Goal: Information Seeking & Learning: Check status

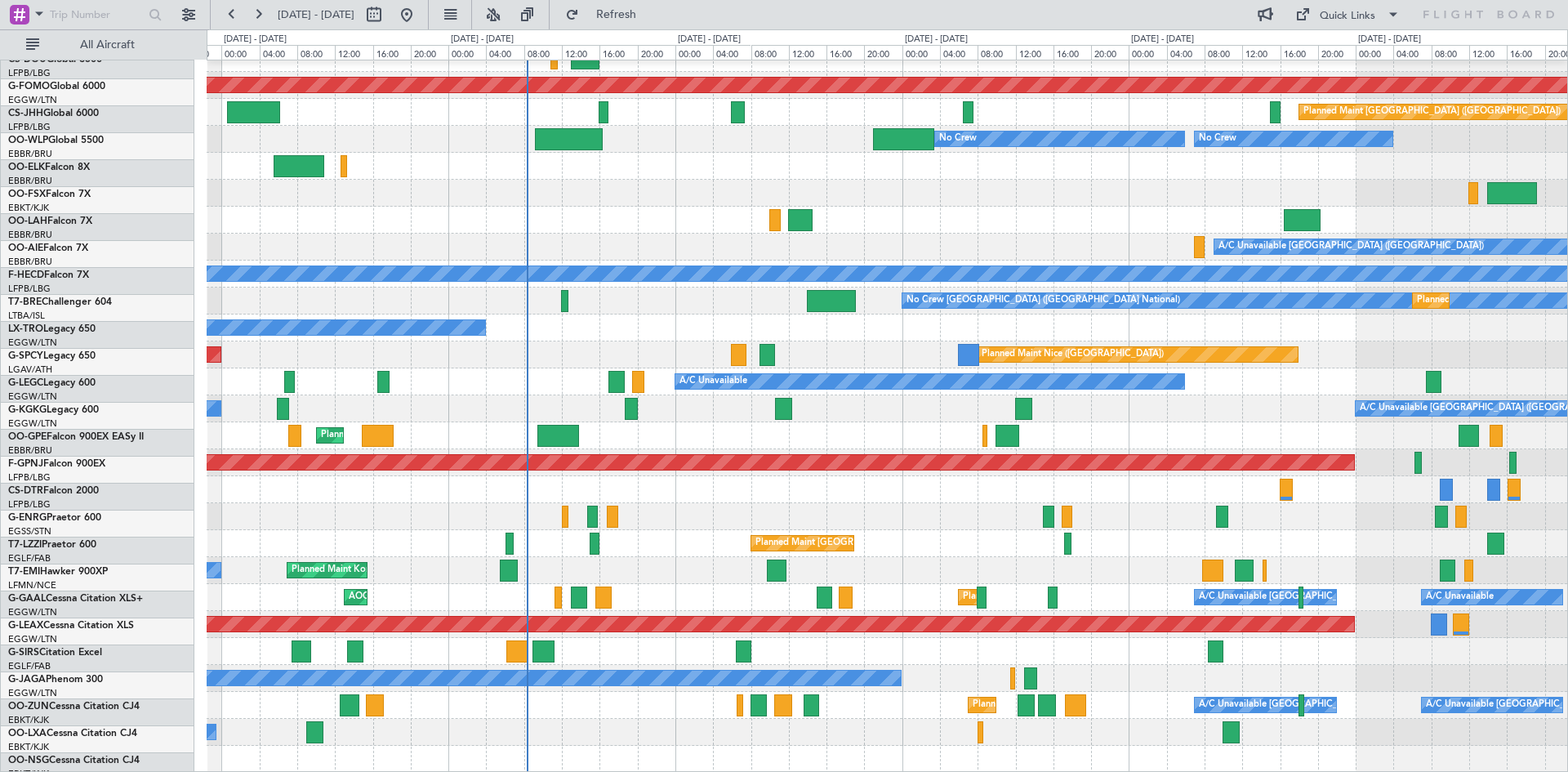
scroll to position [177, 0]
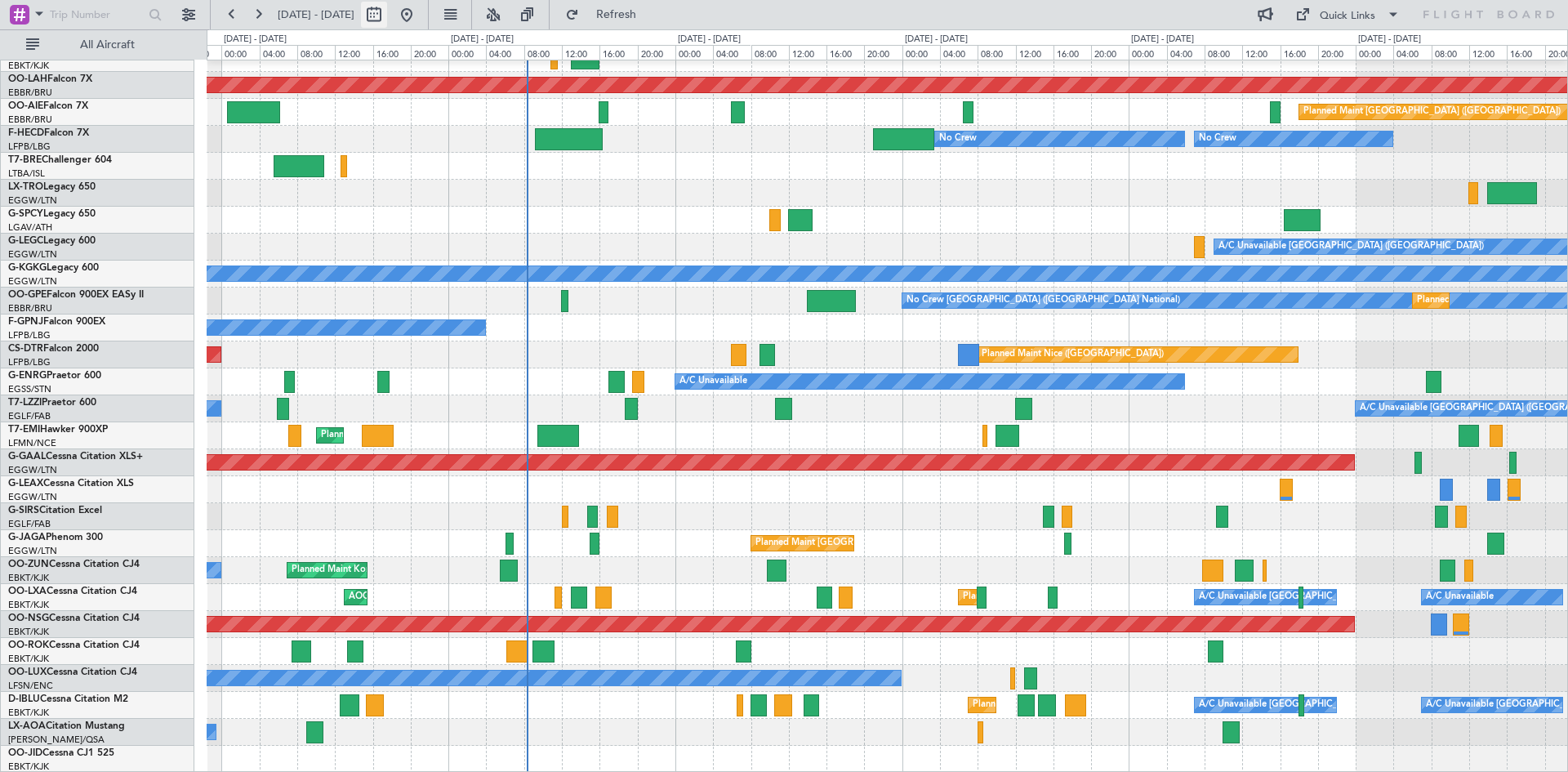
click at [387, 17] on button at bounding box center [374, 14] width 26 height 26
select select "9"
select select "2025"
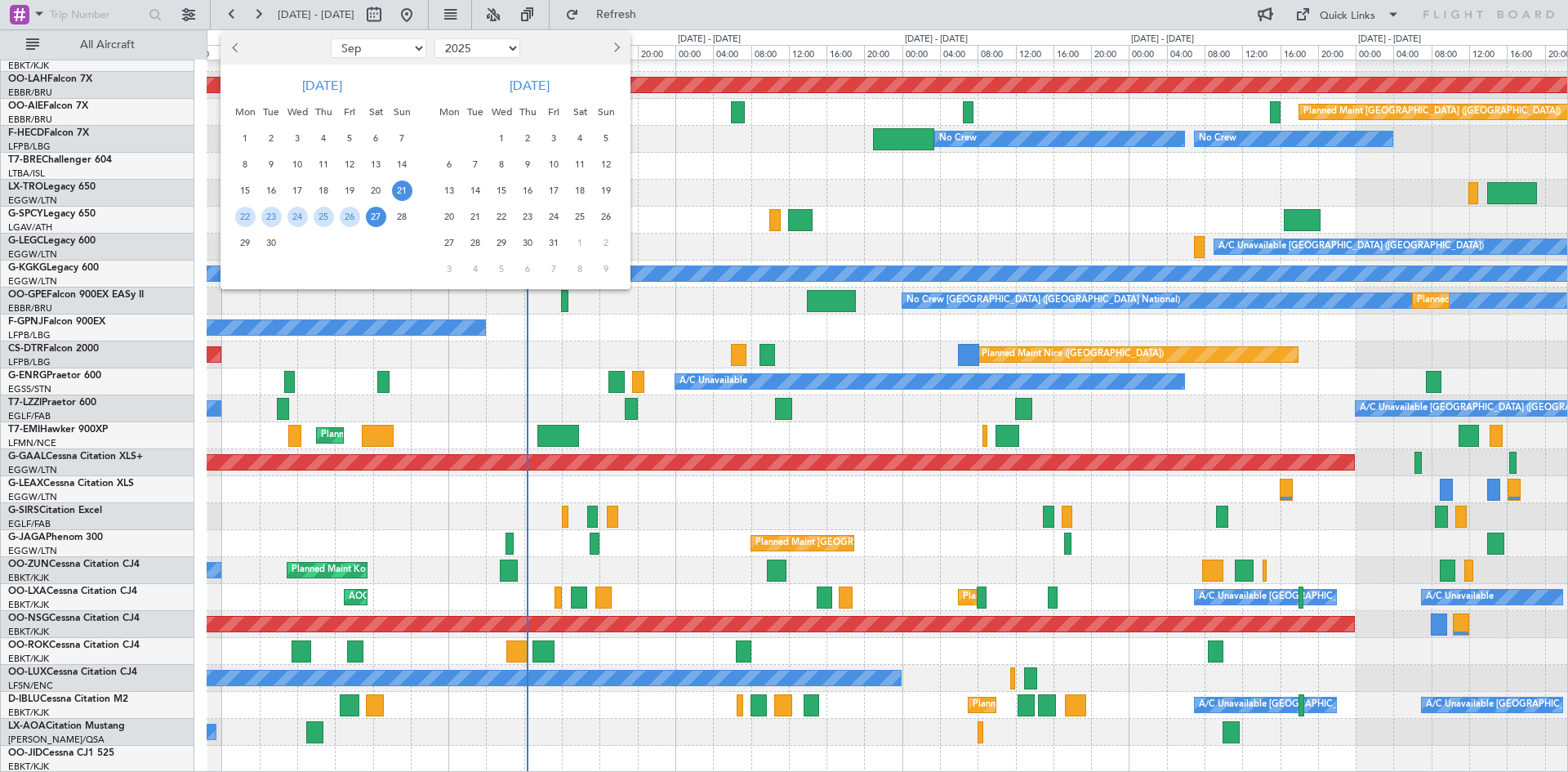
click at [421, 16] on div at bounding box center [784, 386] width 1568 height 772
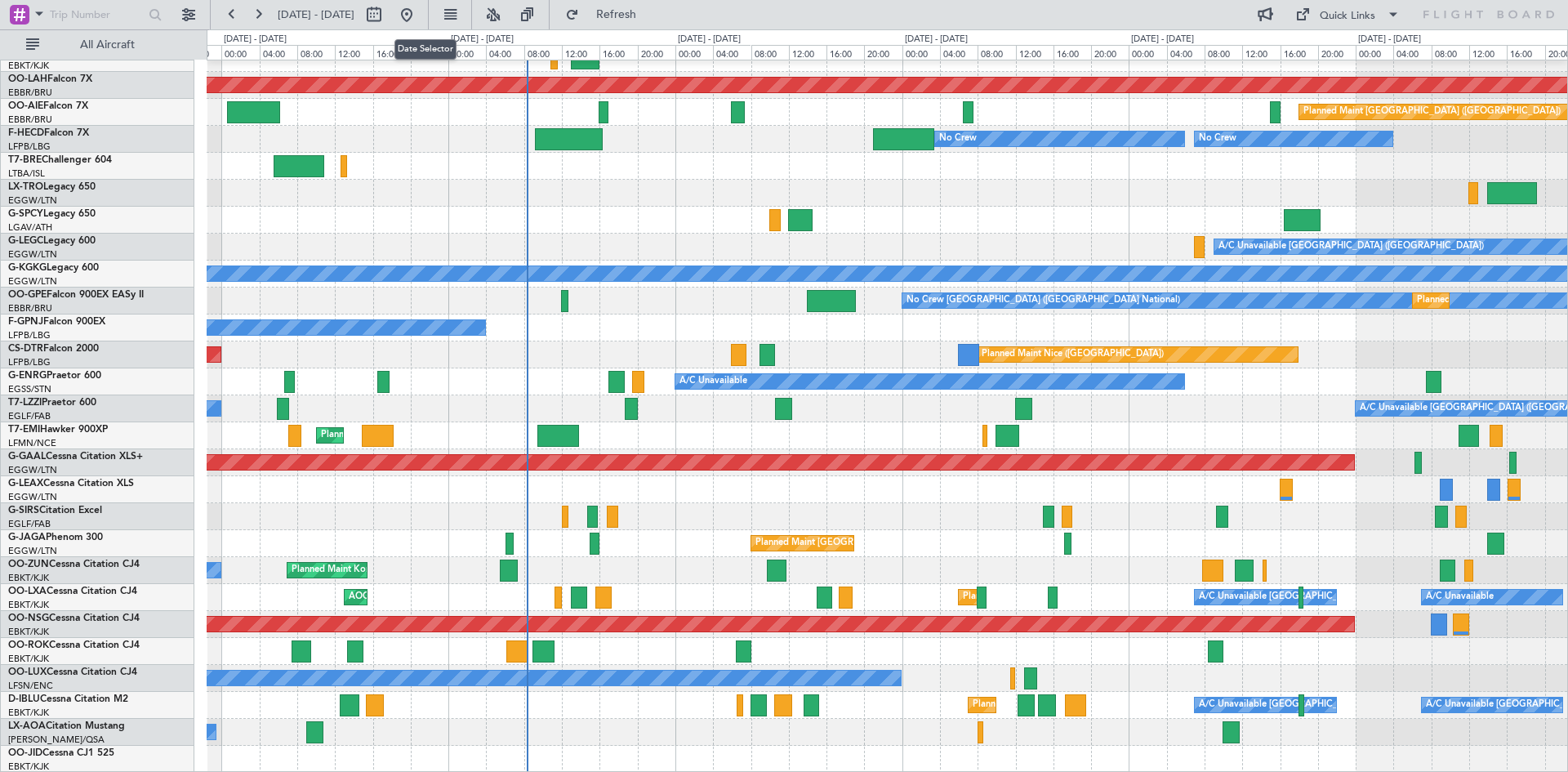
click at [387, 16] on button at bounding box center [374, 14] width 26 height 26
select select "9"
select select "2025"
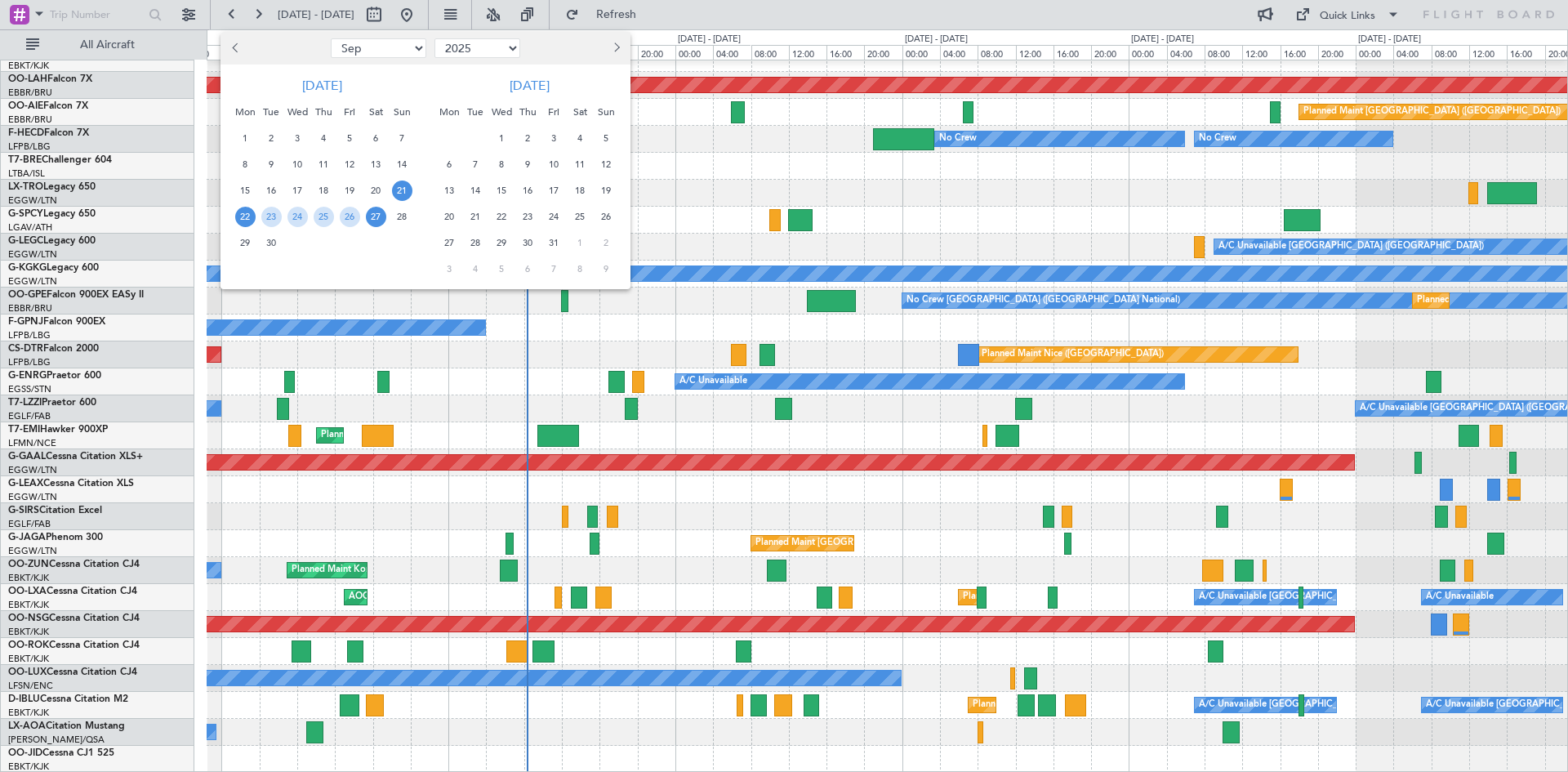
click at [243, 211] on span "22" at bounding box center [245, 216] width 20 height 20
click at [445, 167] on span "6" at bounding box center [449, 164] width 20 height 20
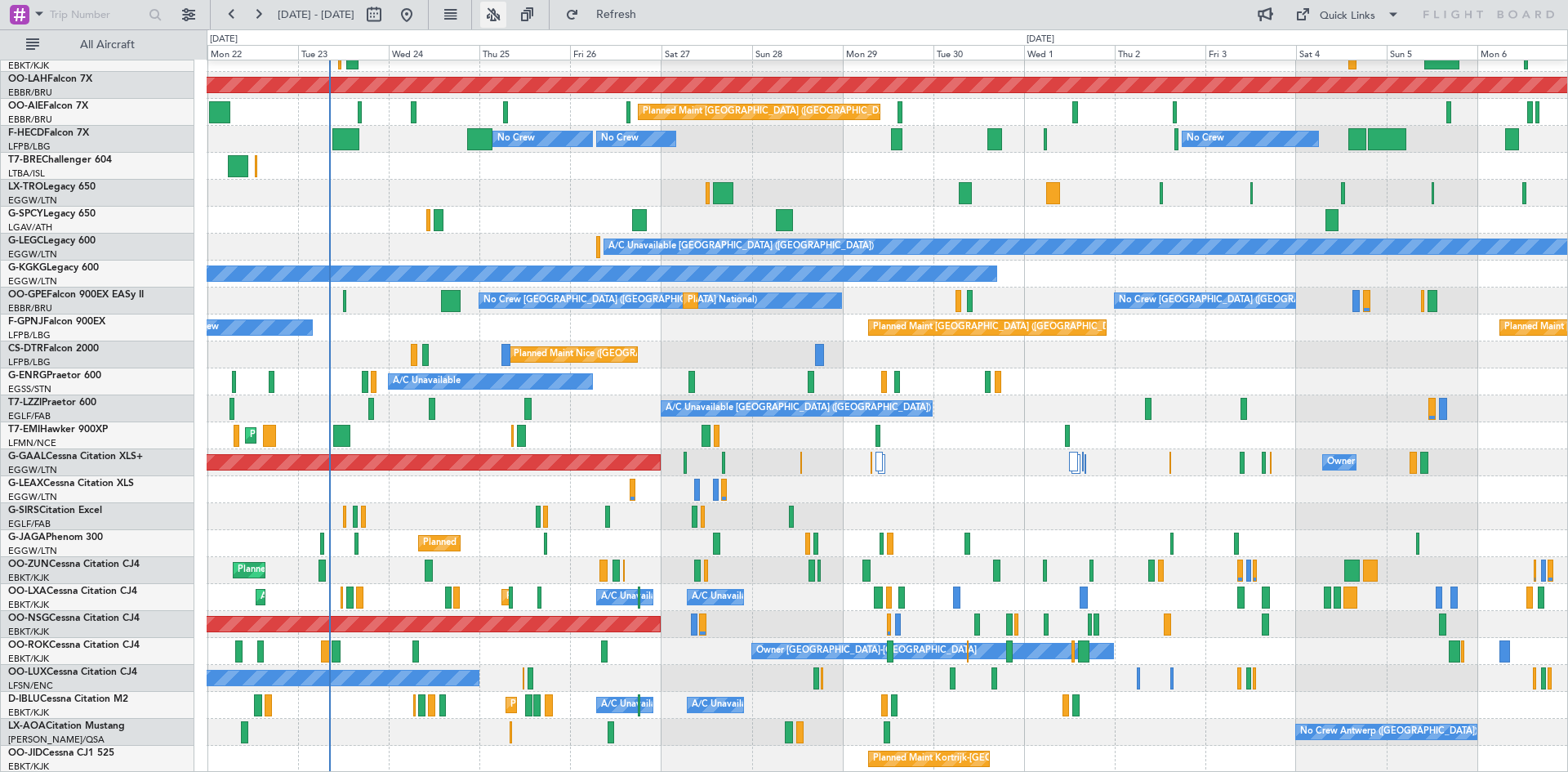
click at [506, 20] on button at bounding box center [493, 14] width 26 height 26
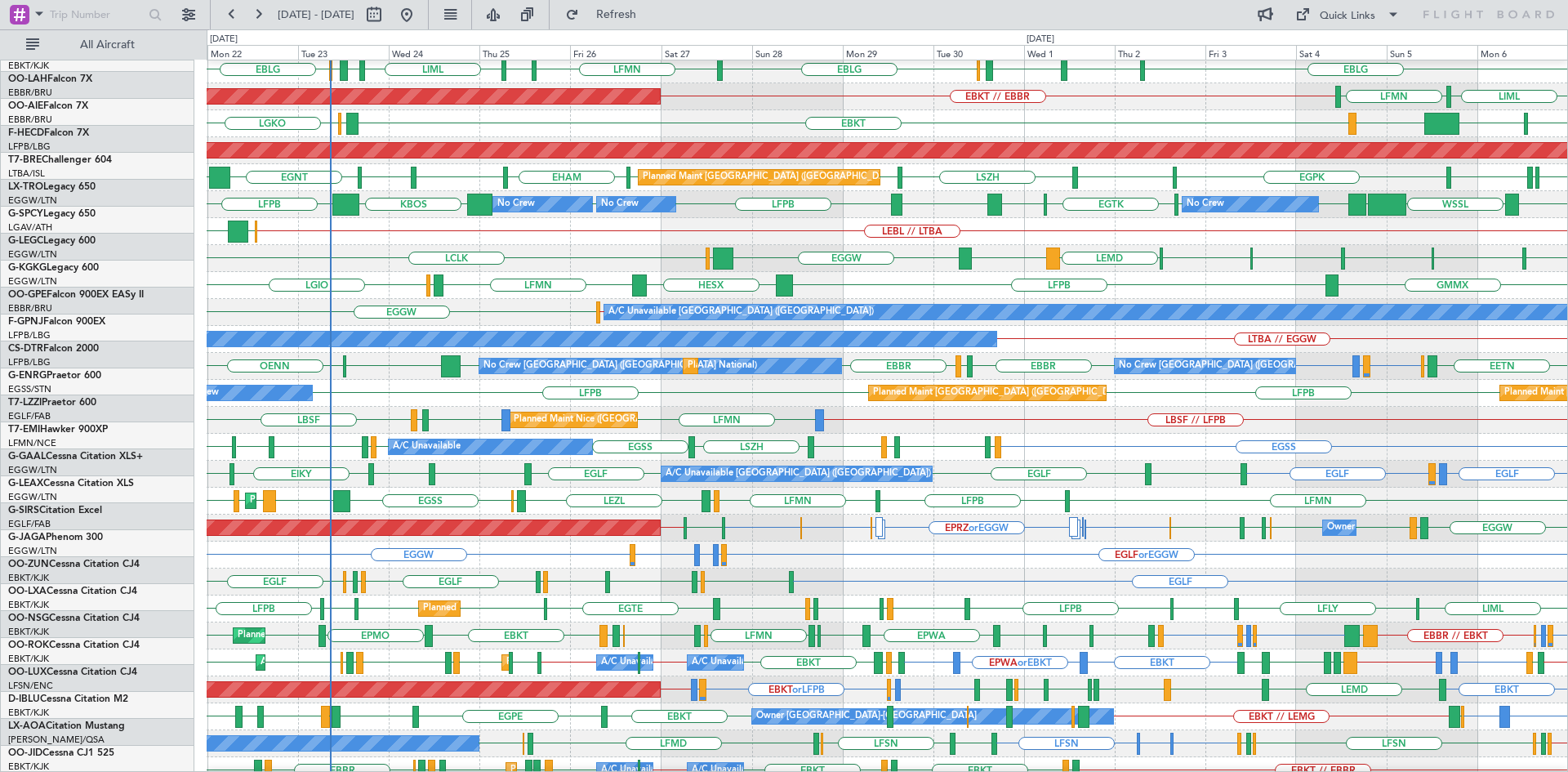
click at [77, 258] on div "LFPB Planned Maint [GEOGRAPHIC_DATA] ([GEOGRAPHIC_DATA]) Owner EBLG LIML LIBD E…" at bounding box center [784, 401] width 1568 height 743
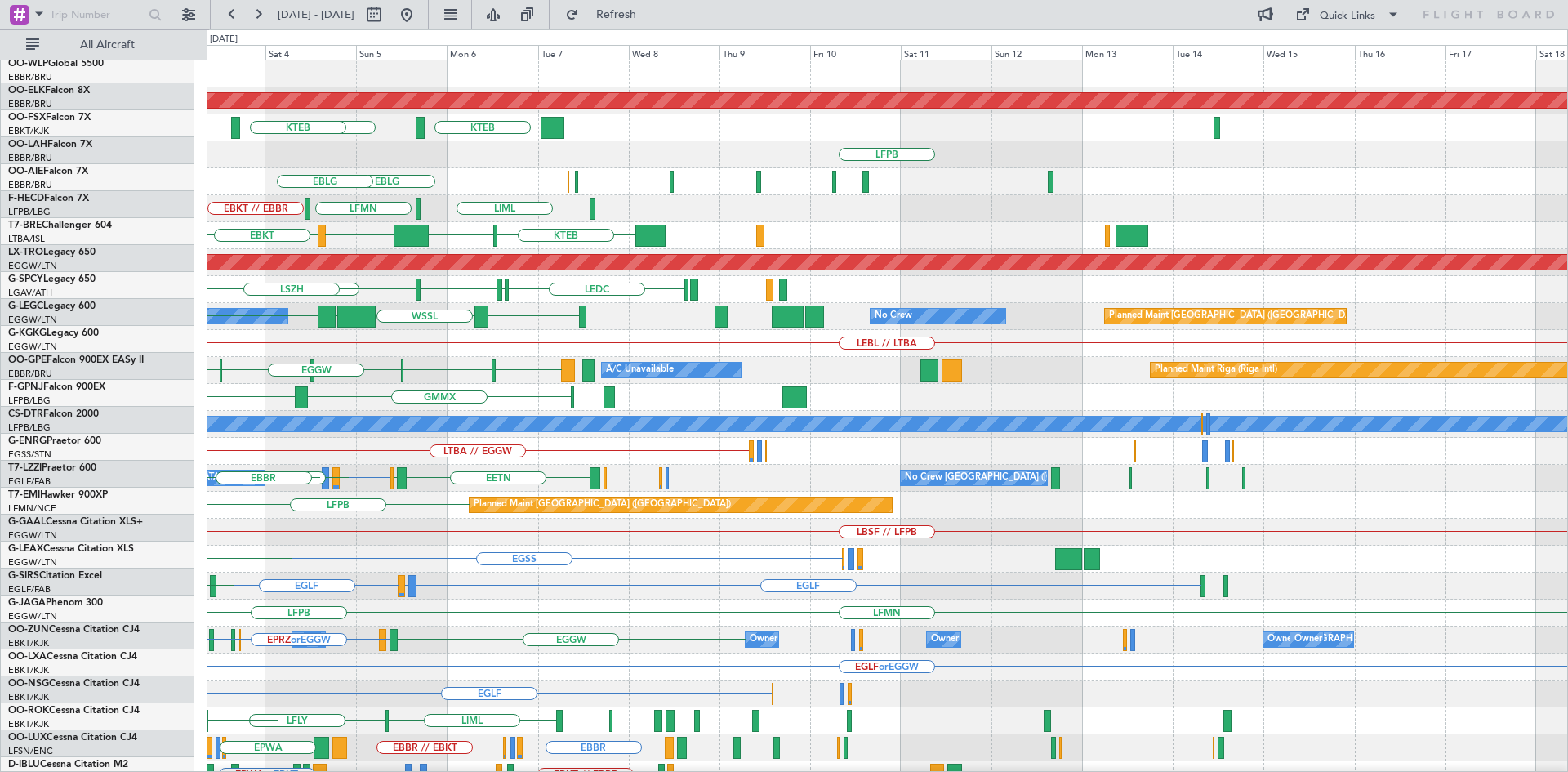
scroll to position [0, 0]
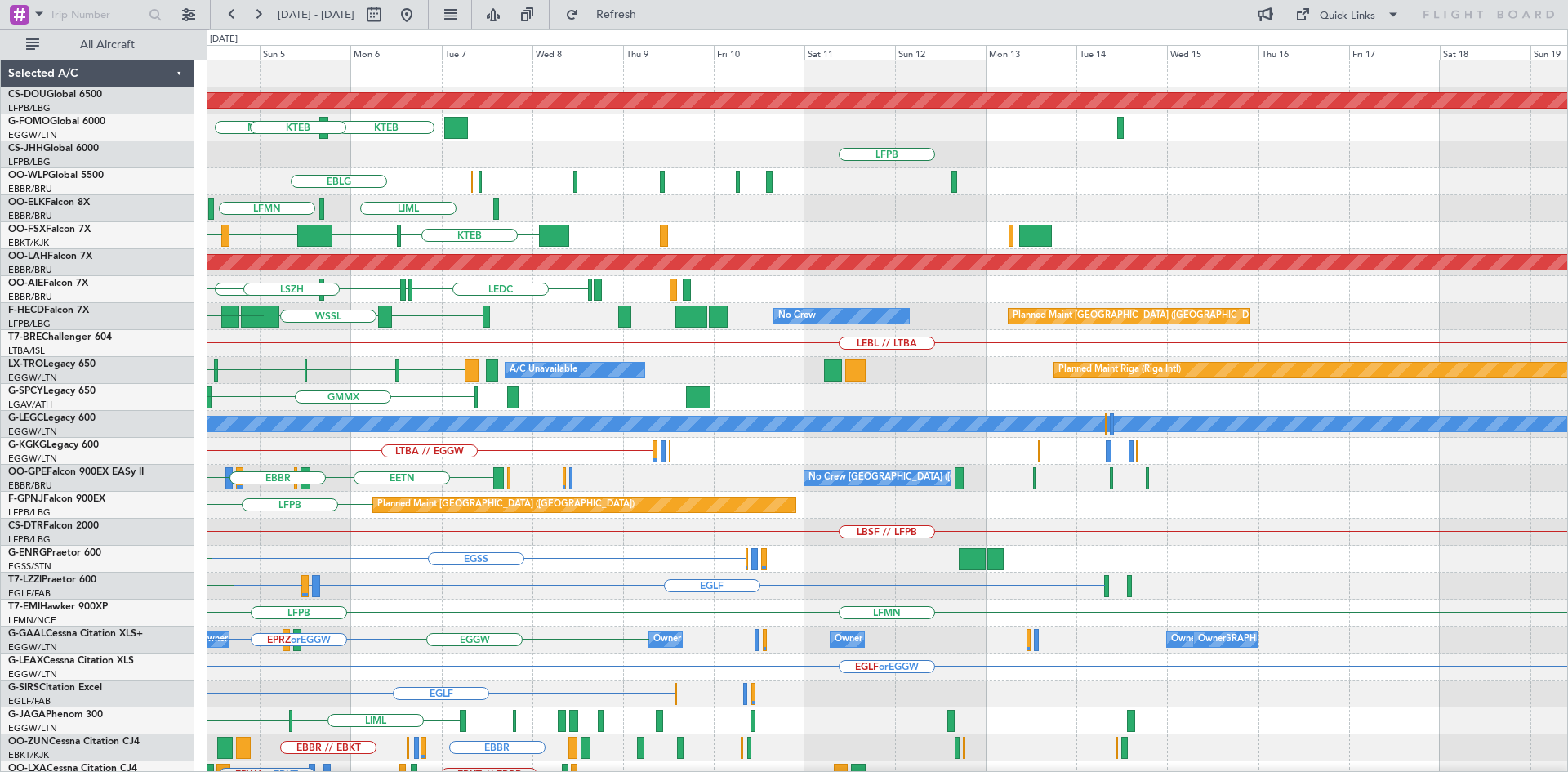
click at [100, 296] on div "Planned Maint London ([GEOGRAPHIC_DATA]) MYAM KTEB KPHL KTEB KTEB LFPB EBLG LIM…" at bounding box center [784, 401] width 1568 height 743
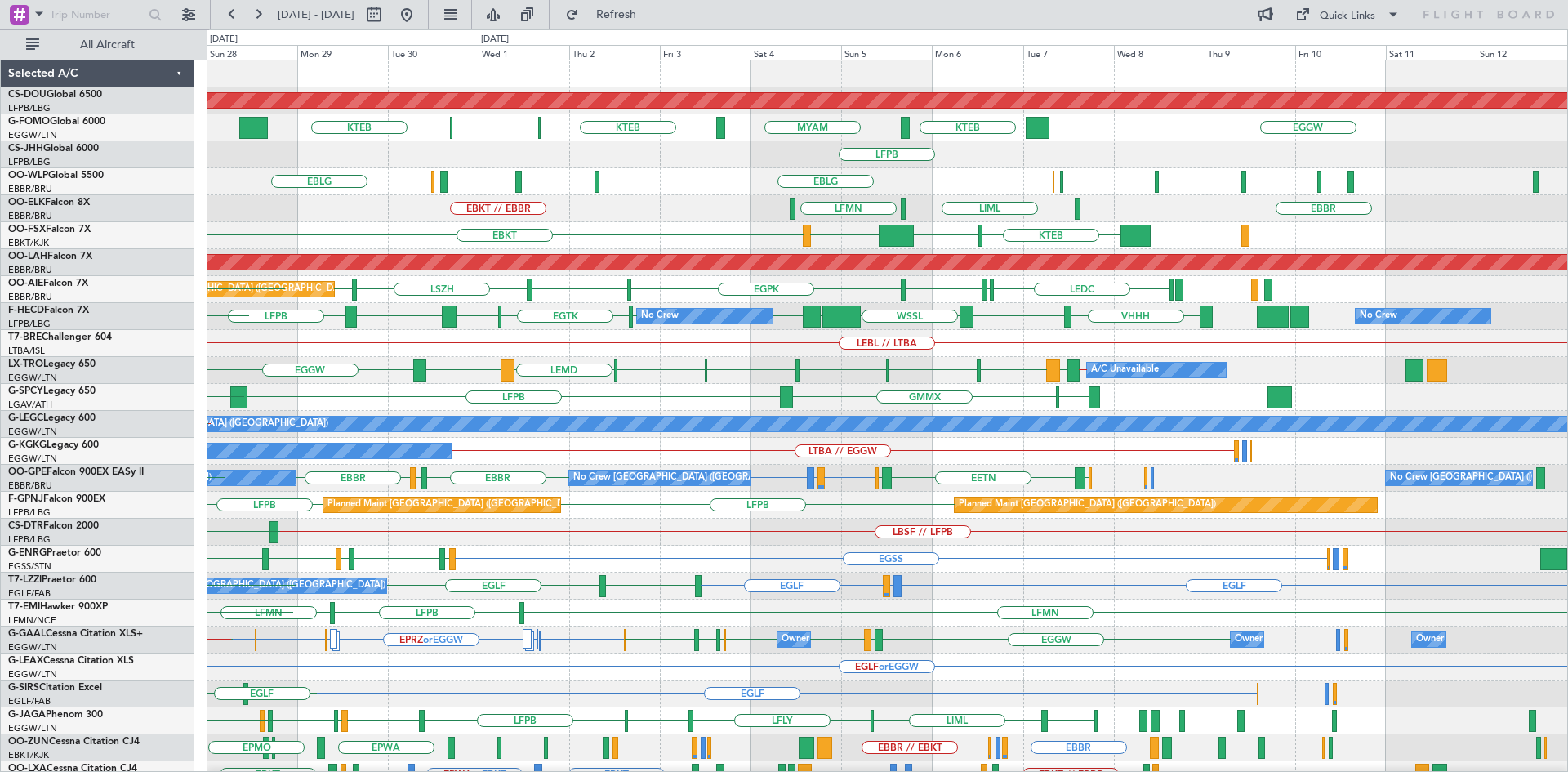
click at [775, 366] on div "Planned Maint London ([GEOGRAPHIC_DATA]) EGGW KTEB MYAM KTEB KPHL KTEB EGGW Pla…" at bounding box center [886, 505] width 1361 height 890
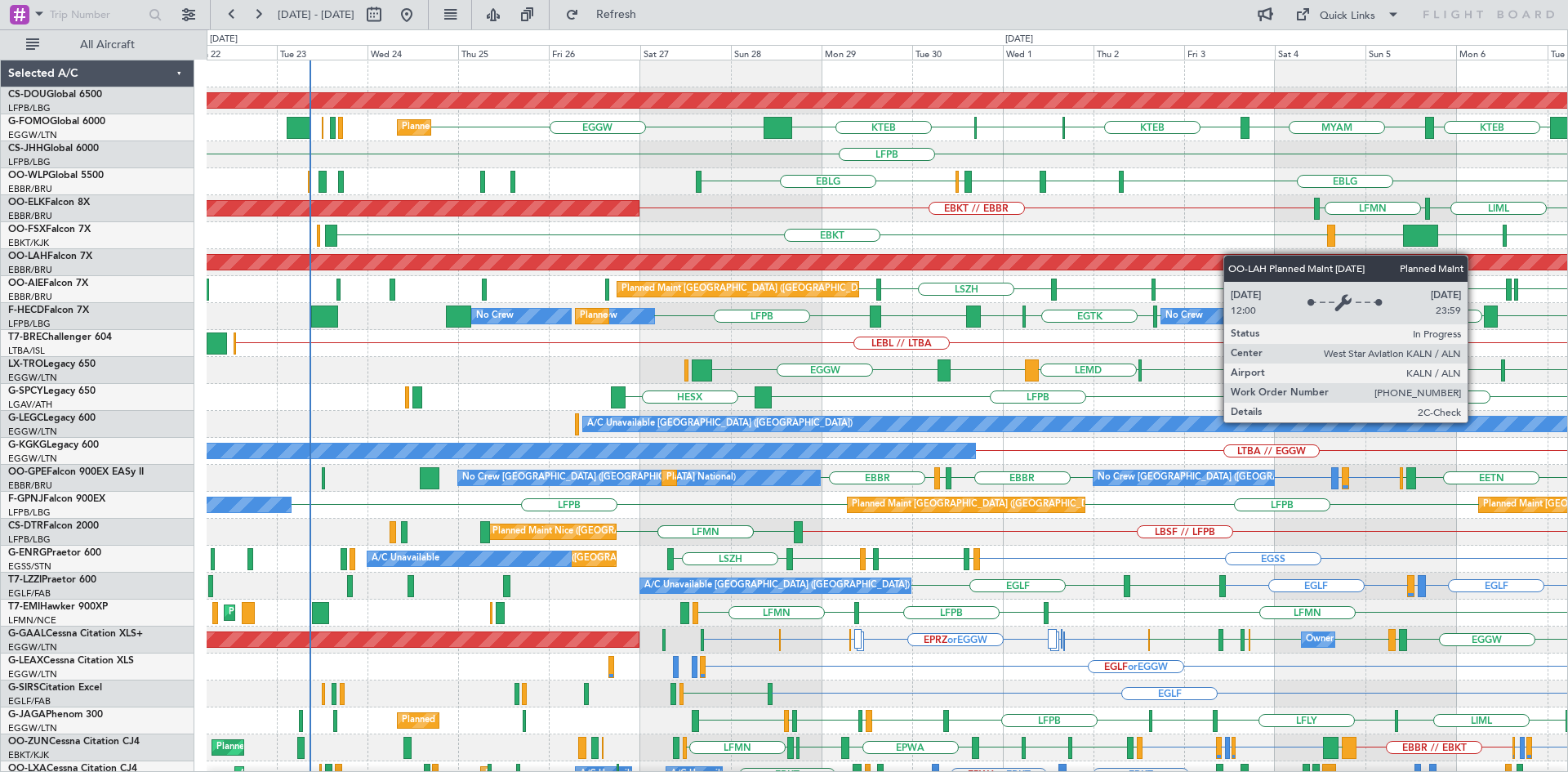
click at [1179, 261] on div "Planned Maint London ([GEOGRAPHIC_DATA]) KTEB MYAM KTEB KPHL KTEB EGGW Planned …" at bounding box center [886, 505] width 1361 height 890
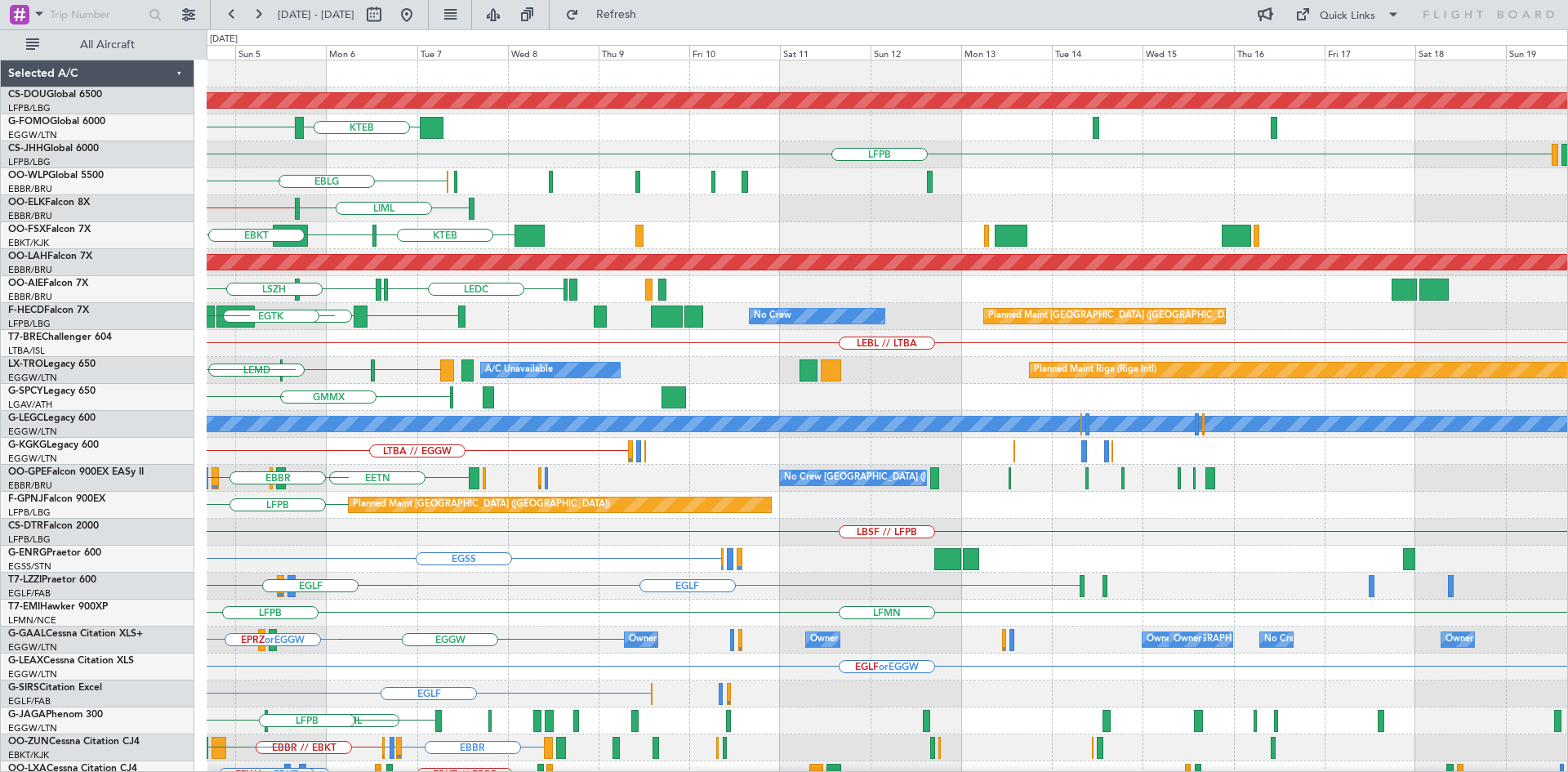
click at [57, 253] on div "Planned Maint London (Biggin Hill) KTEB MYAM KTEB KPHL LFPB EBLG LIML LHDC LIML…" at bounding box center [784, 401] width 1568 height 743
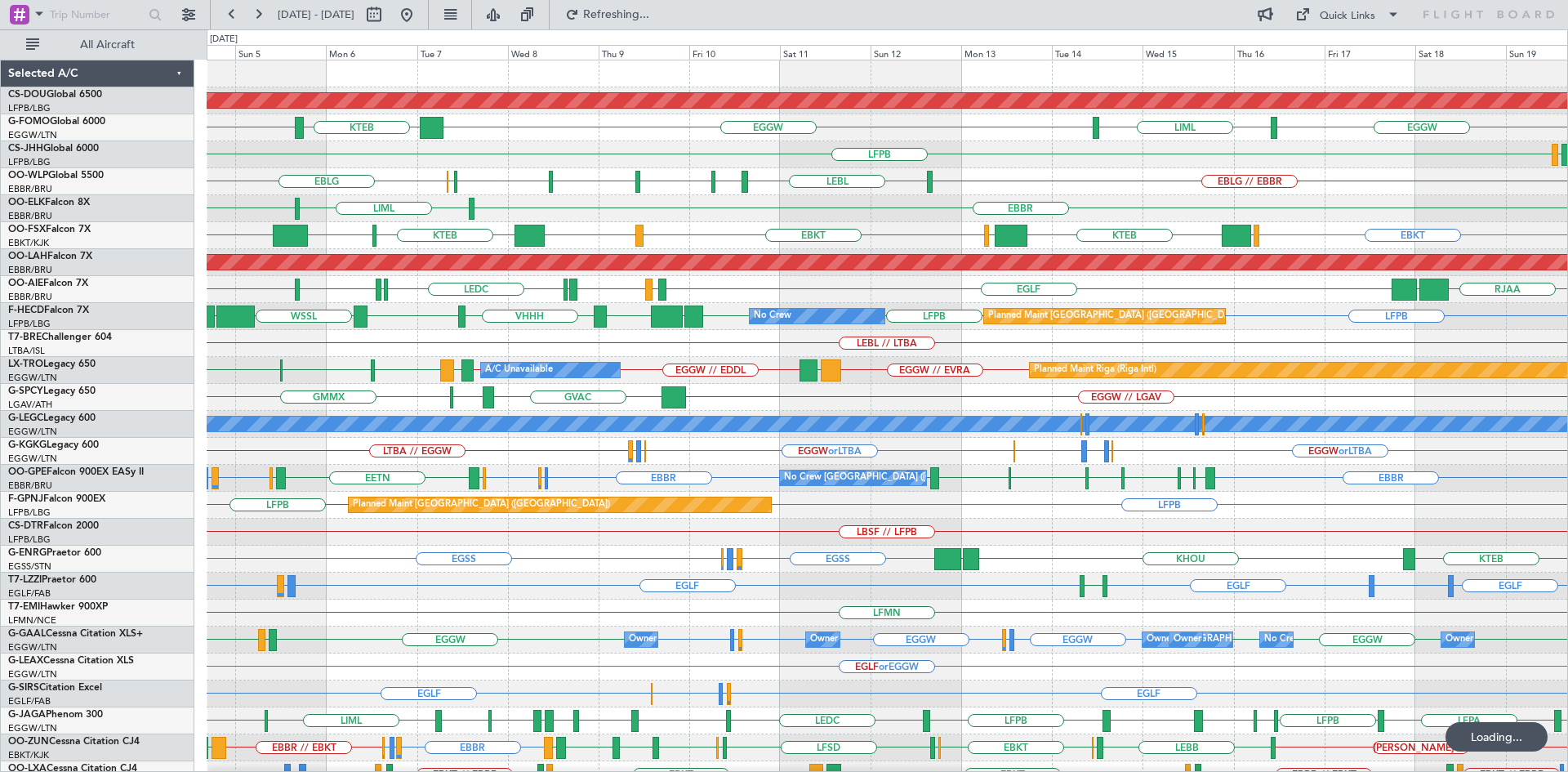
click at [1269, 443] on div "Planned Maint London (Biggin Hill) LIML EGGW EGGW KTEB MYAM LFPB LEZG EBLG // E…" at bounding box center [886, 505] width 1361 height 890
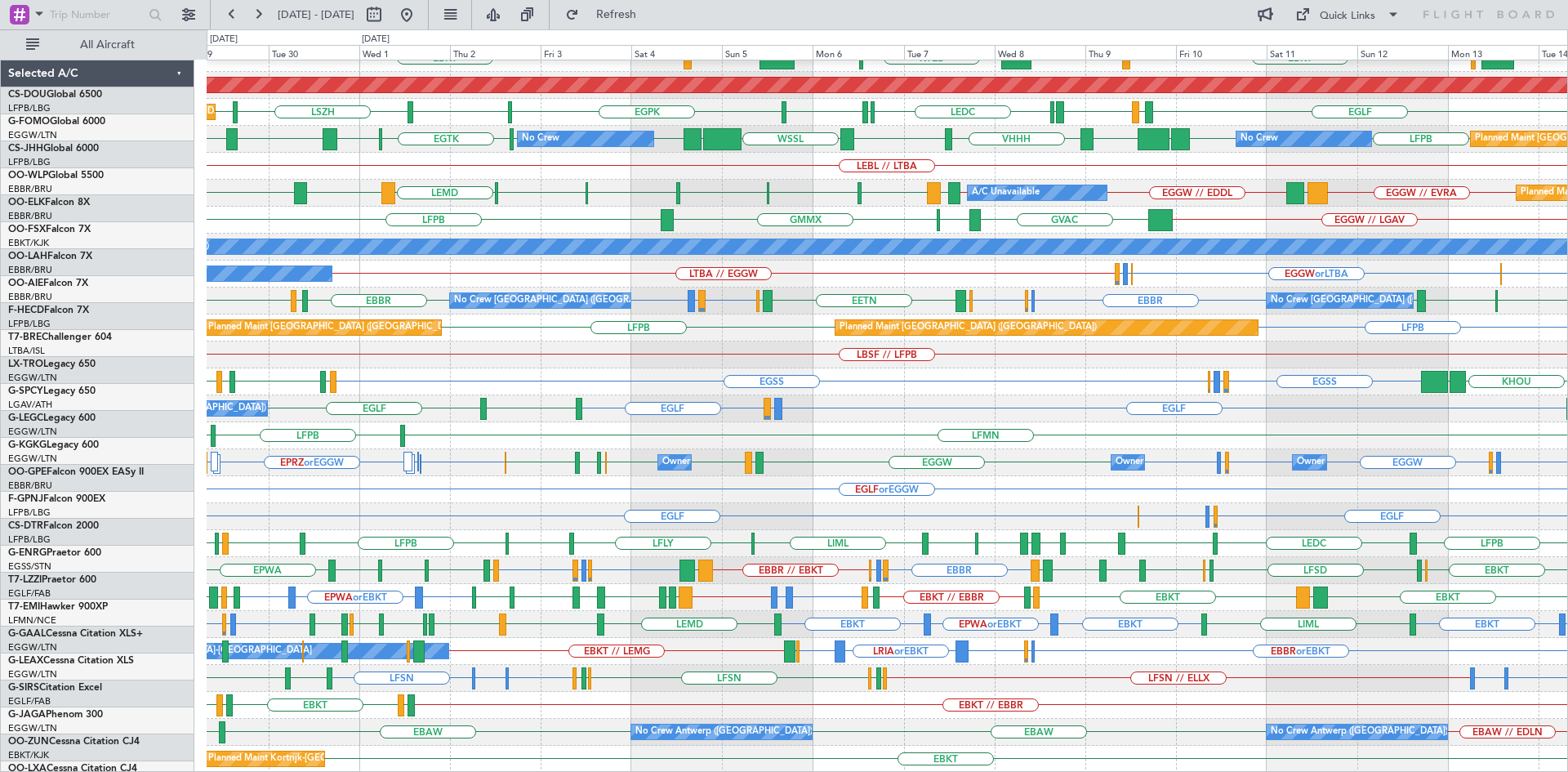
scroll to position [177, 0]
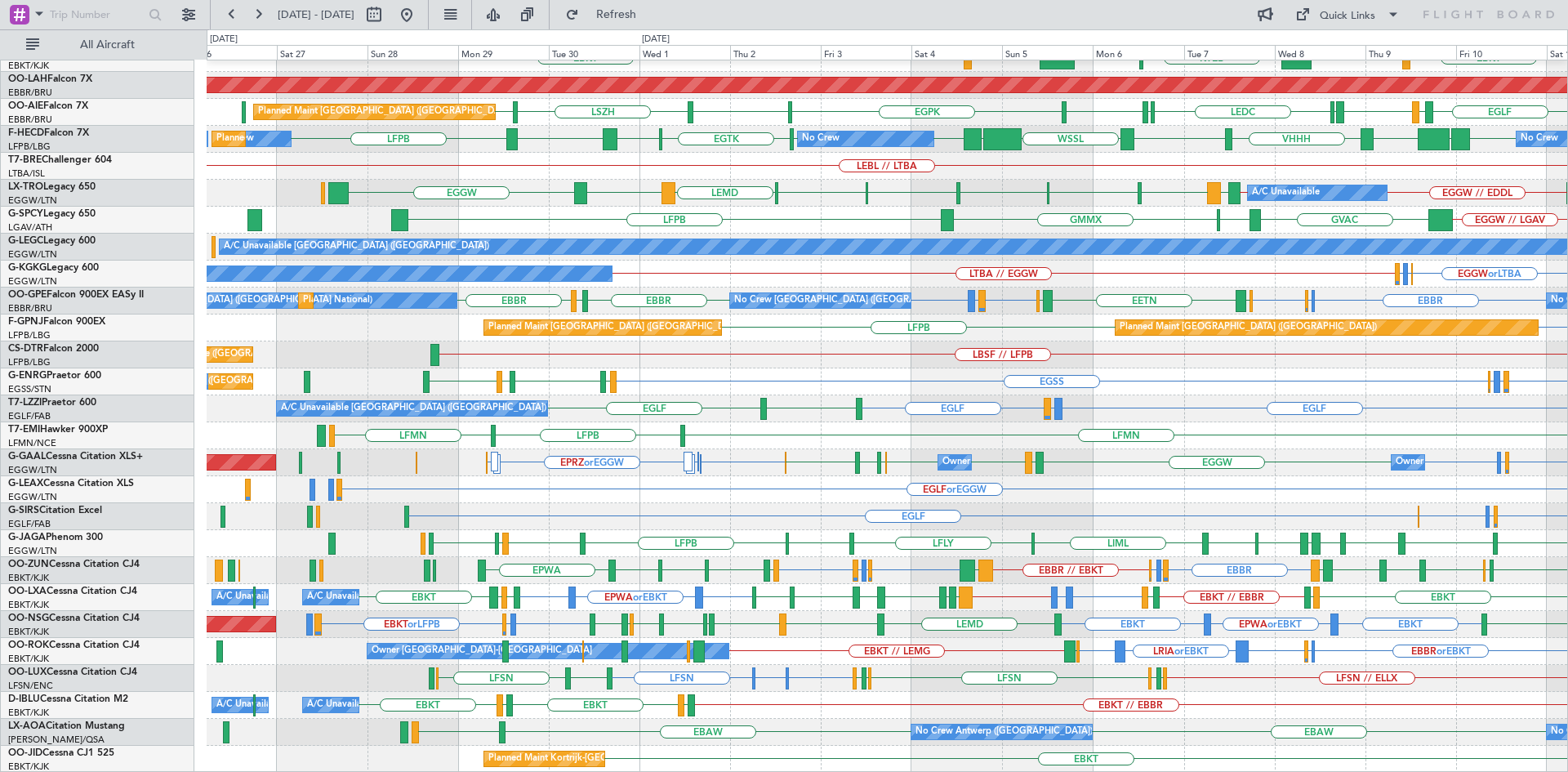
click at [1180, 641] on div "EBBR LIML LFMN EBKT // EBBR Planned Maint Kortrijk-Wevelgem EBKT LHBP KTEB KPVD…" at bounding box center [886, 328] width 1361 height 890
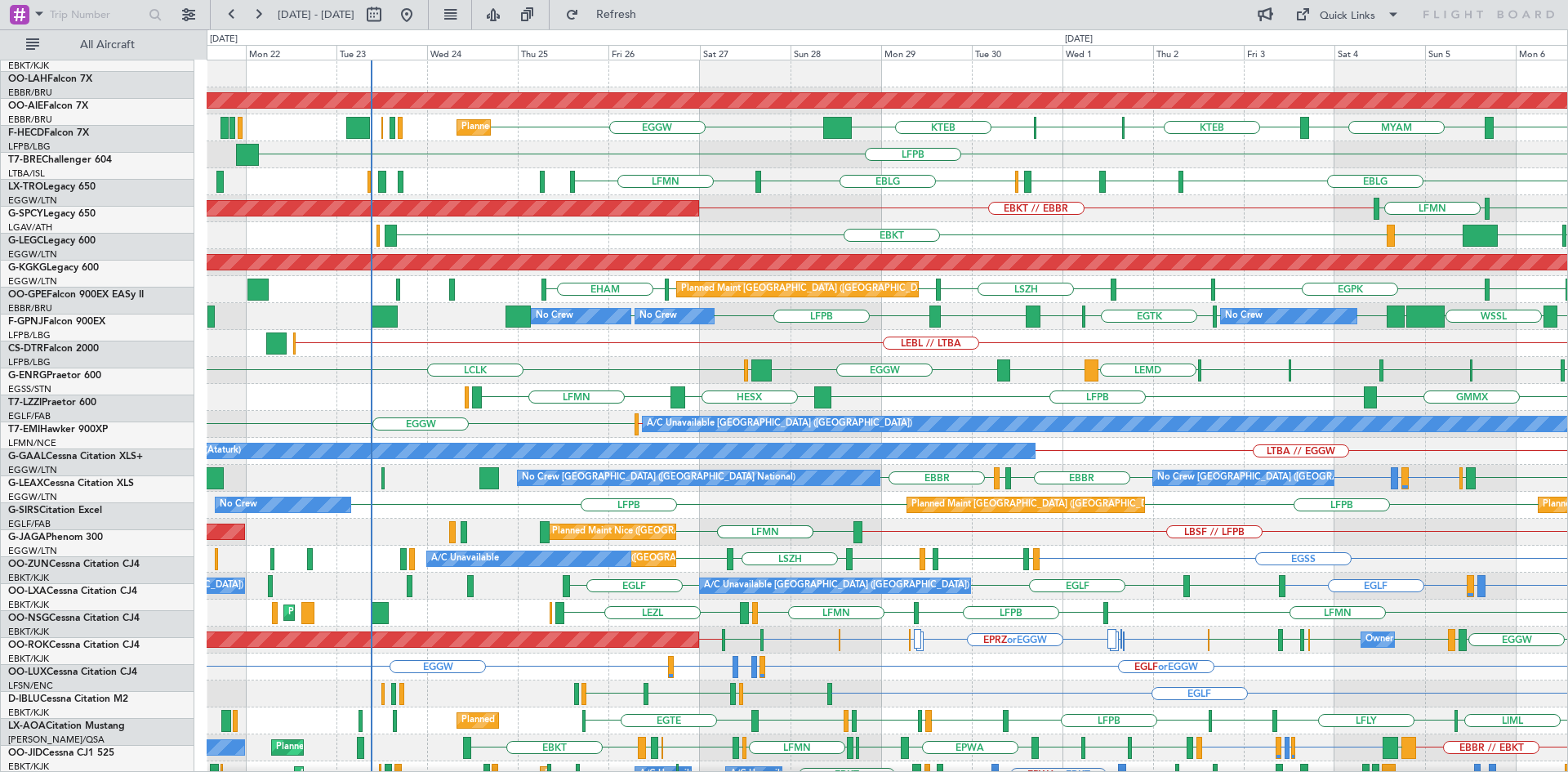
scroll to position [0, 0]
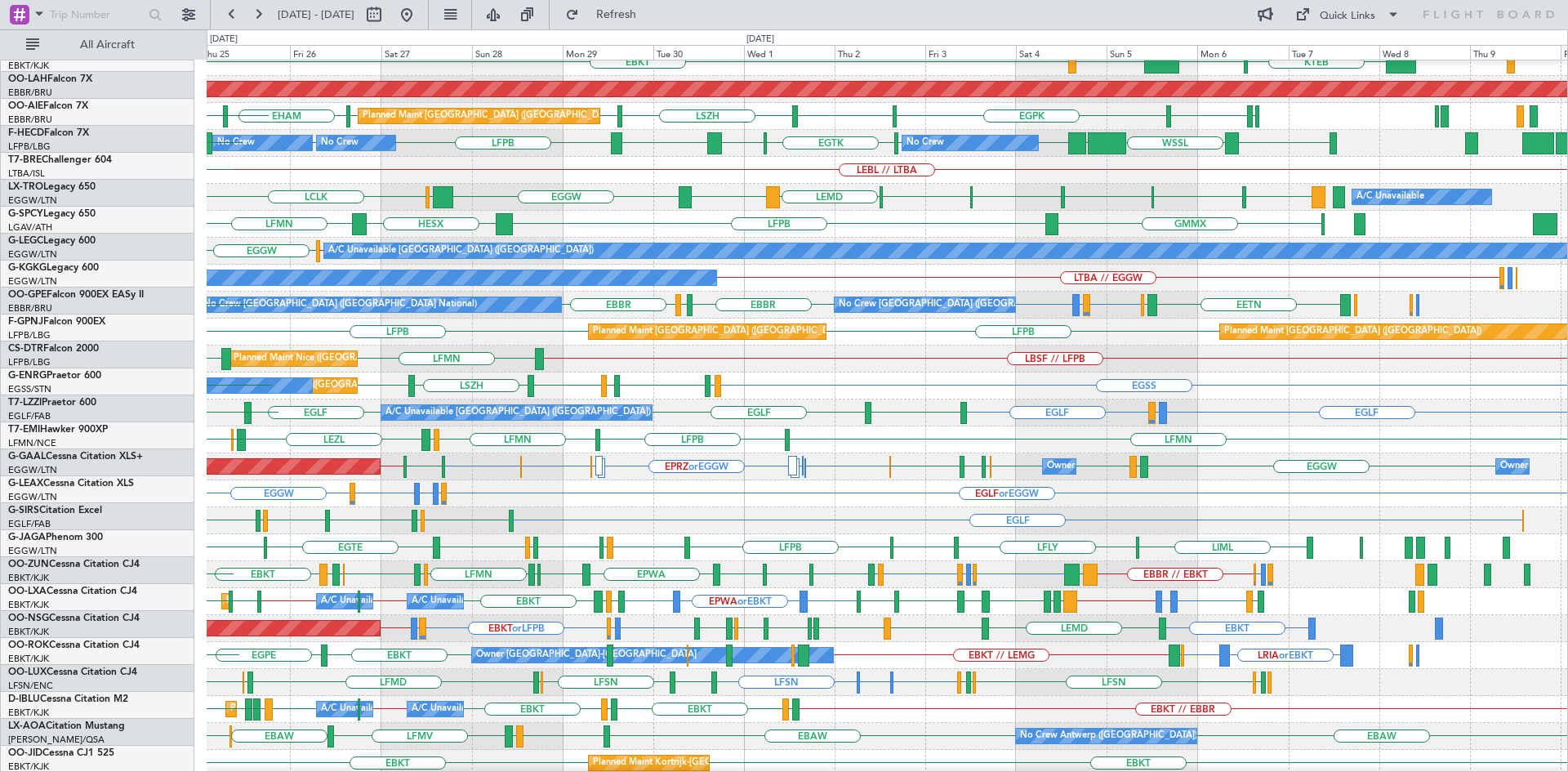
scroll to position [174, 0]
click at [809, 513] on div "EGLF EGPH EGBP EGPH EGBP EGPH EGLF EGPD EGGP EGLF" at bounding box center [886, 521] width 1361 height 27
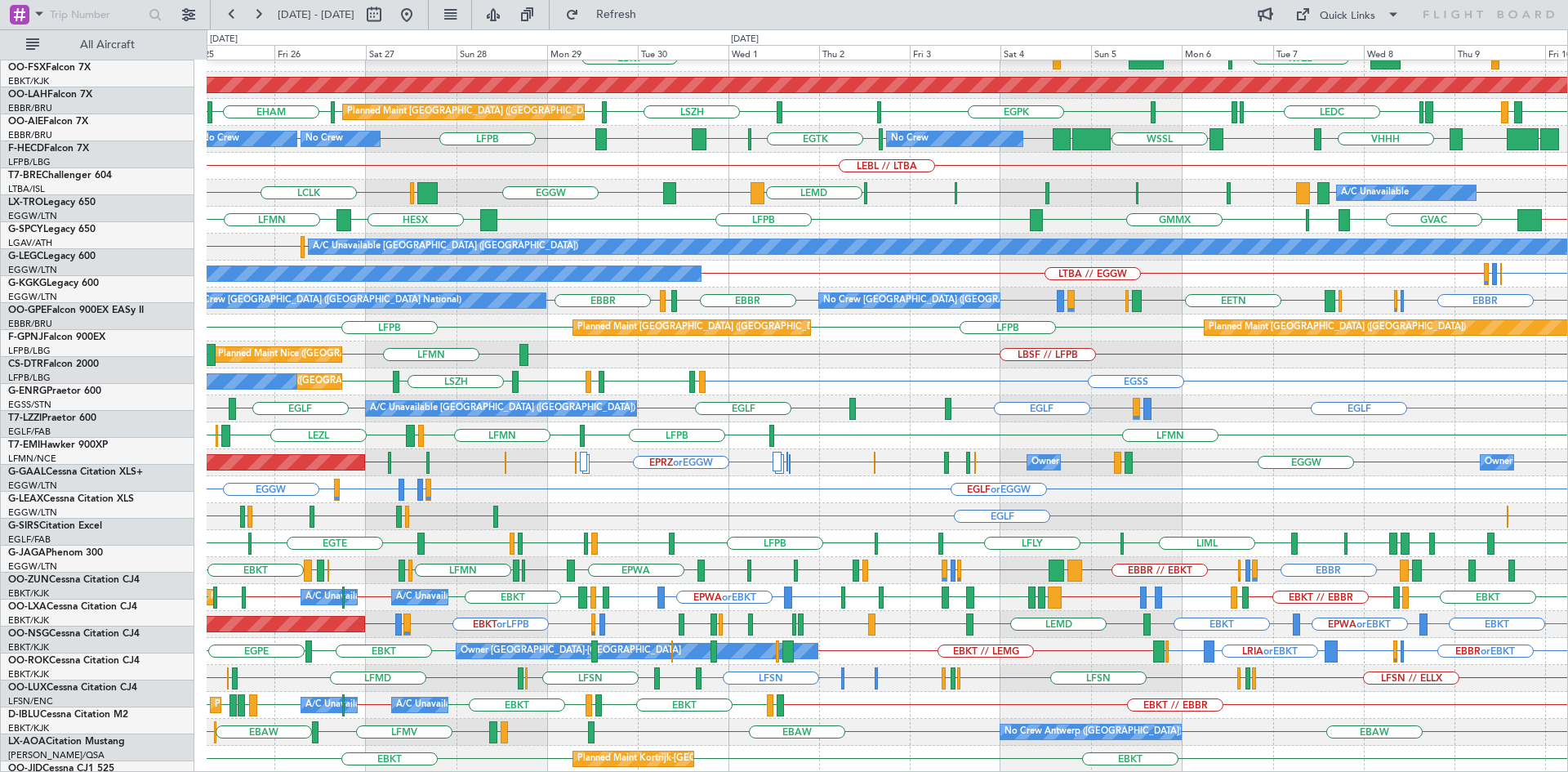
scroll to position [177, 0]
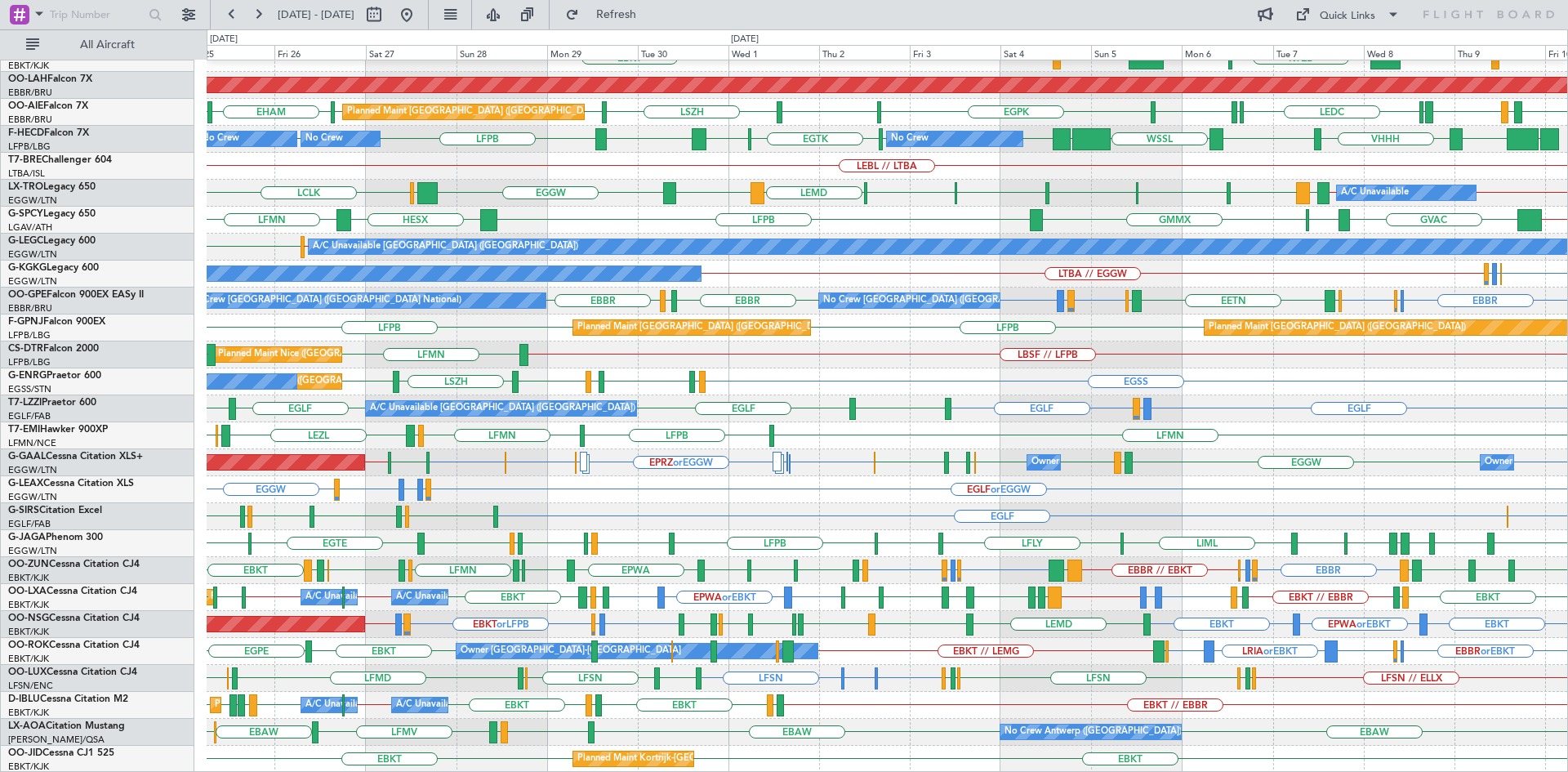
click at [942, 724] on div "No Crew Antwerp (Deurne) EBAW EBAW LFMV EGKB LFMV EBAW EHRD No Crew Antwerp (De…" at bounding box center [886, 733] width 1361 height 27
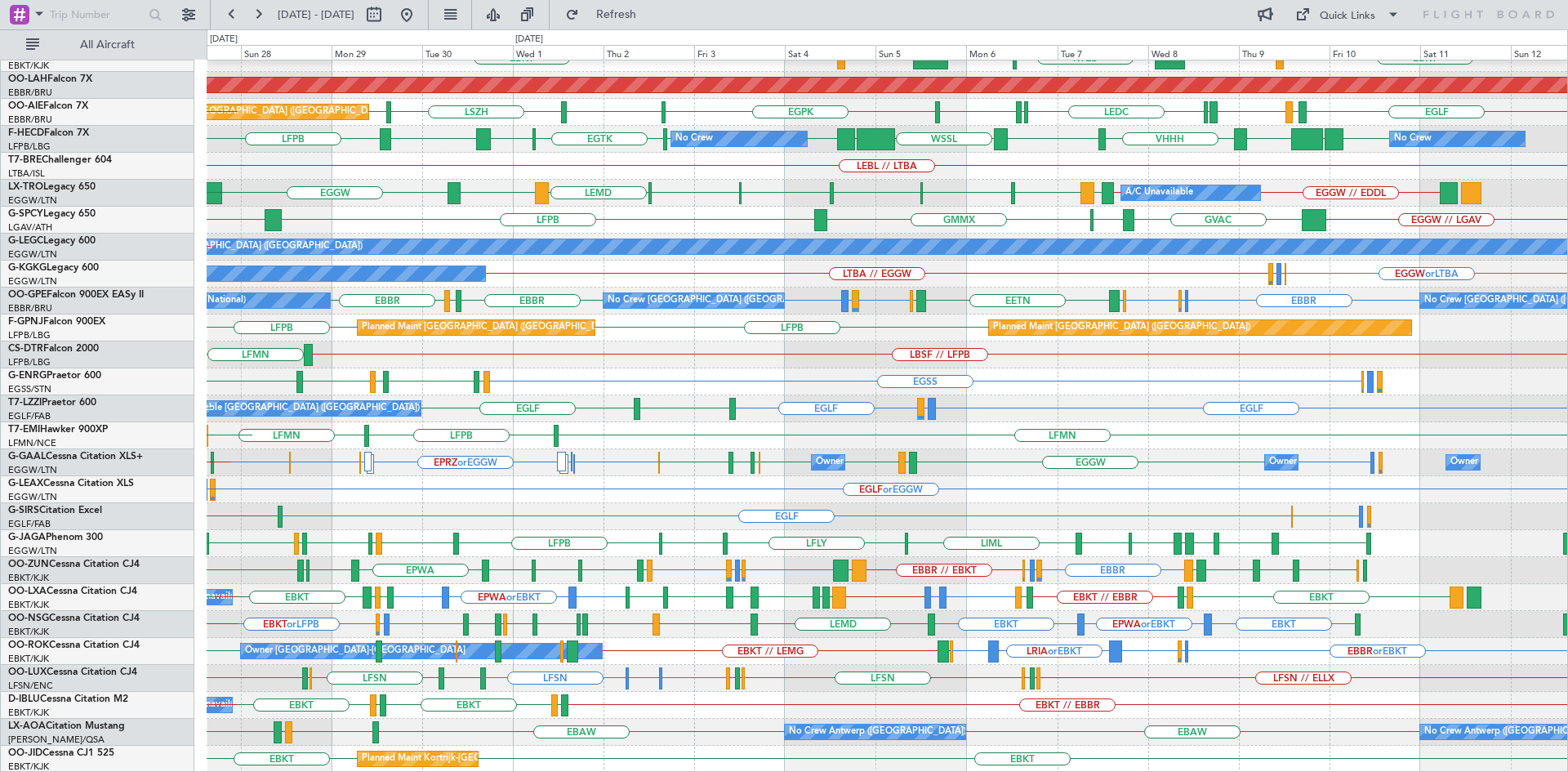
click at [733, 708] on div "EBBR LFMN EBKT // EBBR LIML Planned Maint Kortrijk-Wevelgem EBKT LHBP EBKT LHBP…" at bounding box center [886, 328] width 1361 height 890
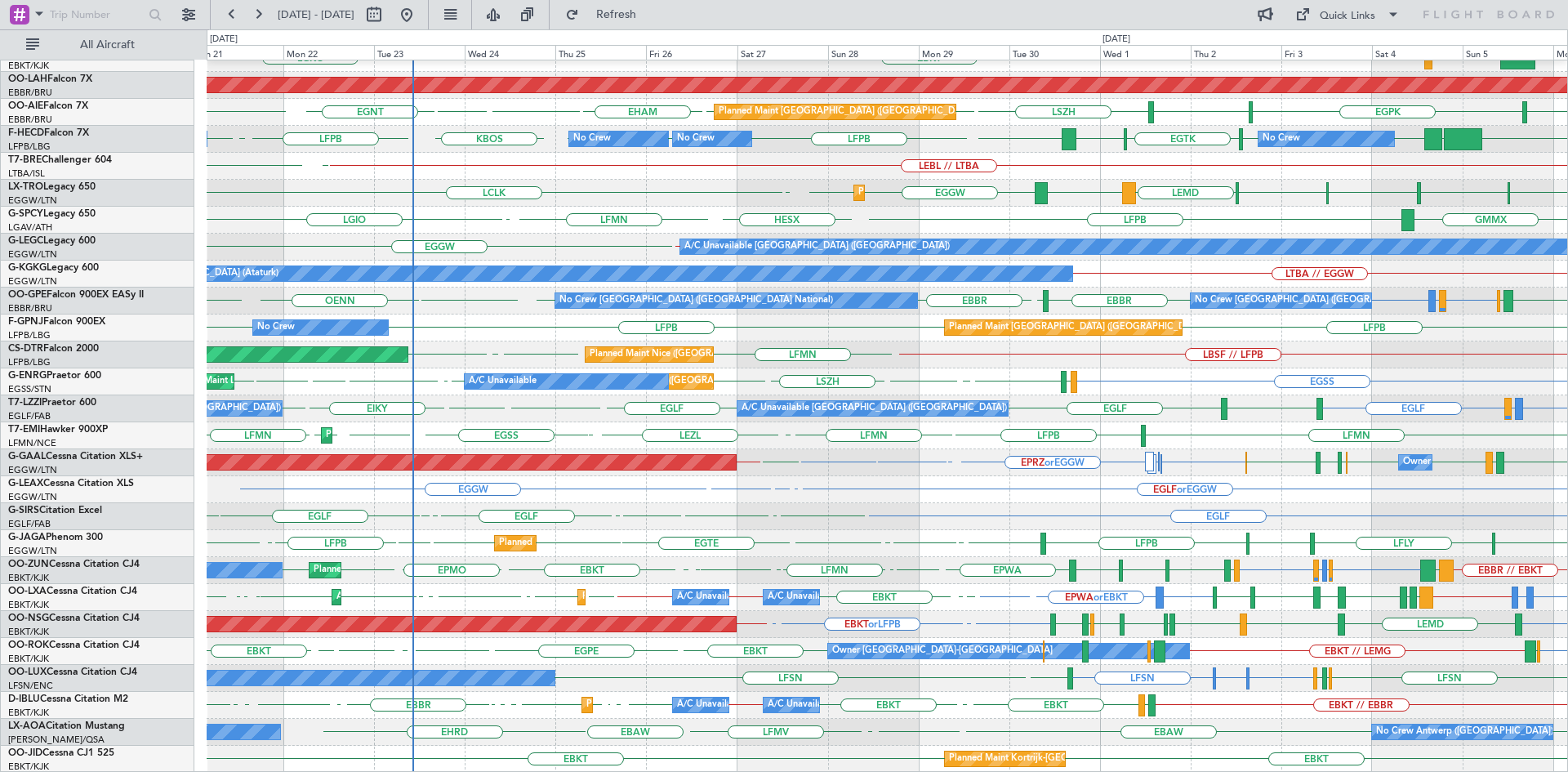
drag, startPoint x: 652, startPoint y: 15, endPoint x: 659, endPoint y: 35, distance: 21.2
click at [651, 15] on span "Refresh" at bounding box center [616, 14] width 69 height 12
click at [643, 16] on span "Refresh" at bounding box center [616, 14] width 69 height 12
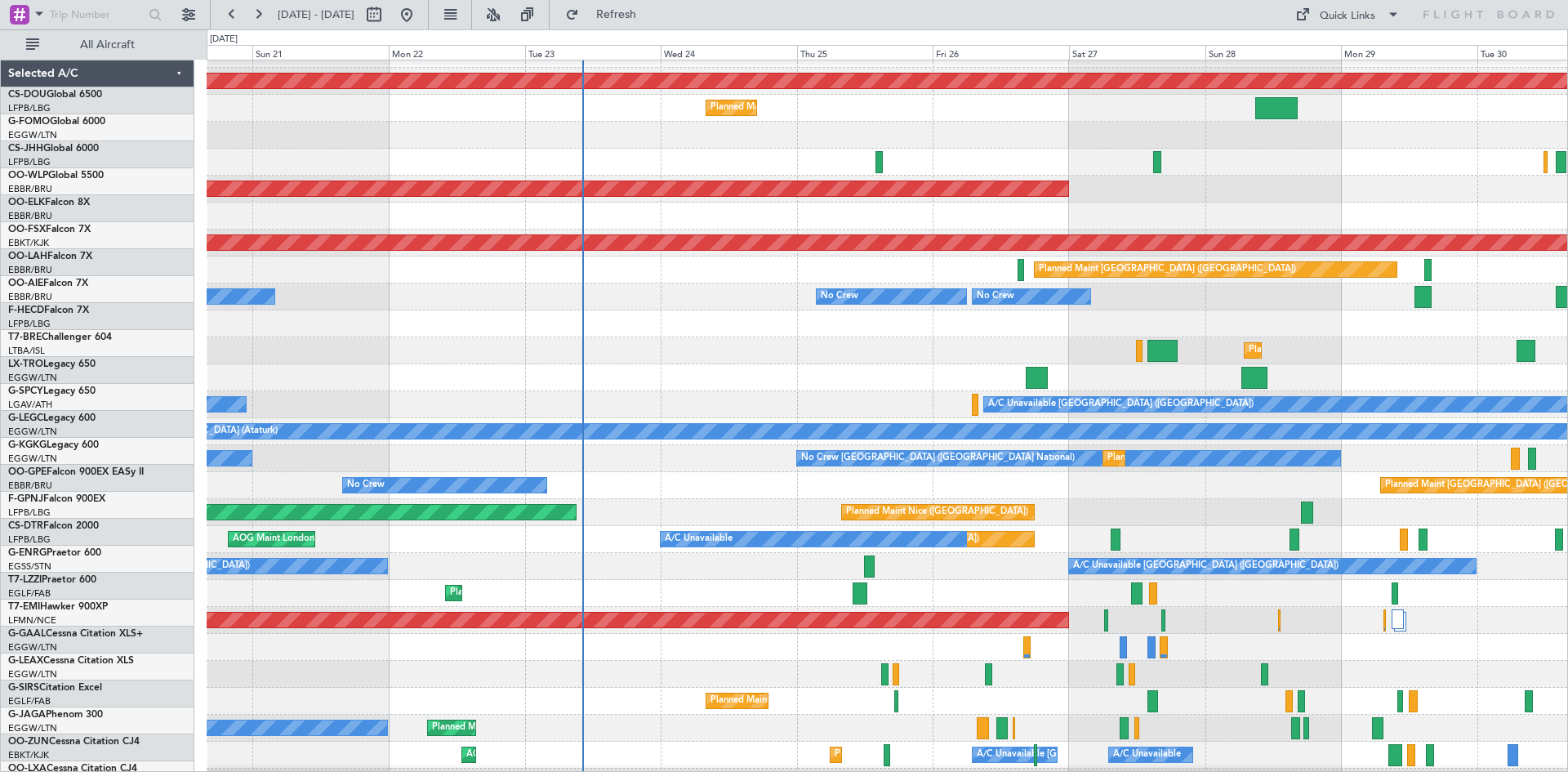
scroll to position [20, 0]
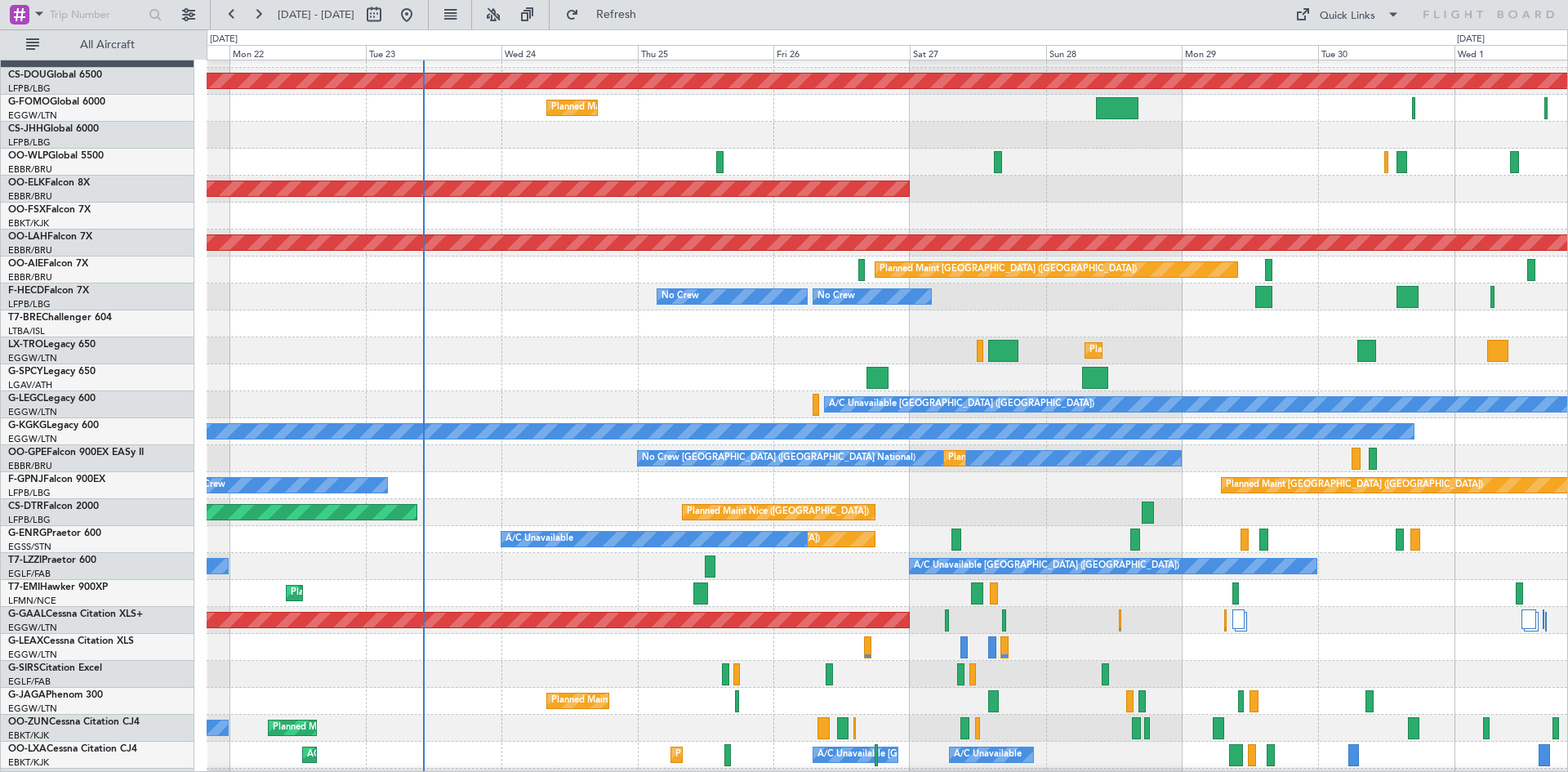
click at [538, 347] on div "Planned Maint [GEOGRAPHIC_DATA] ([GEOGRAPHIC_DATA])" at bounding box center [886, 351] width 1361 height 27
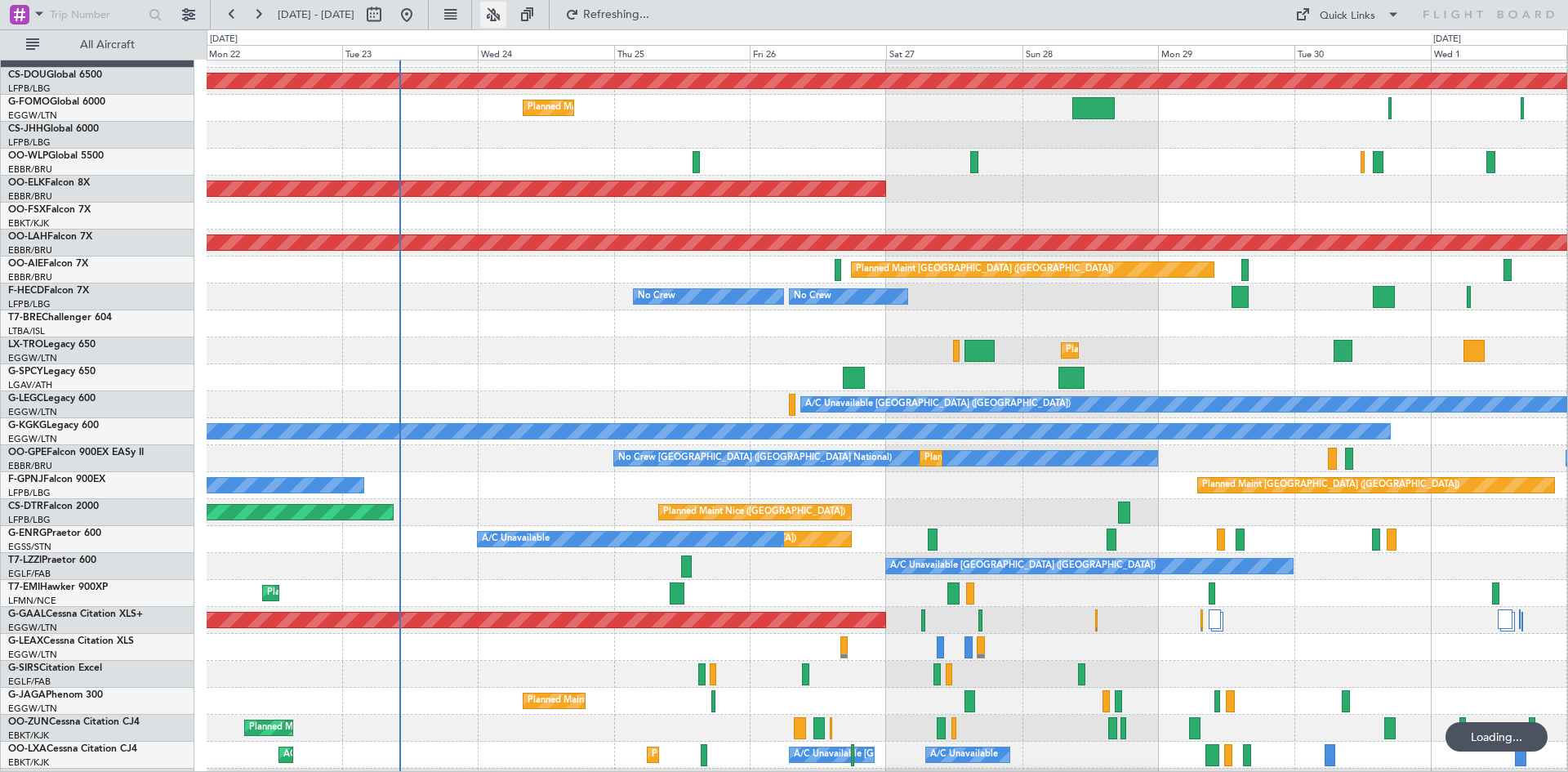
click at [506, 14] on button at bounding box center [493, 14] width 26 height 26
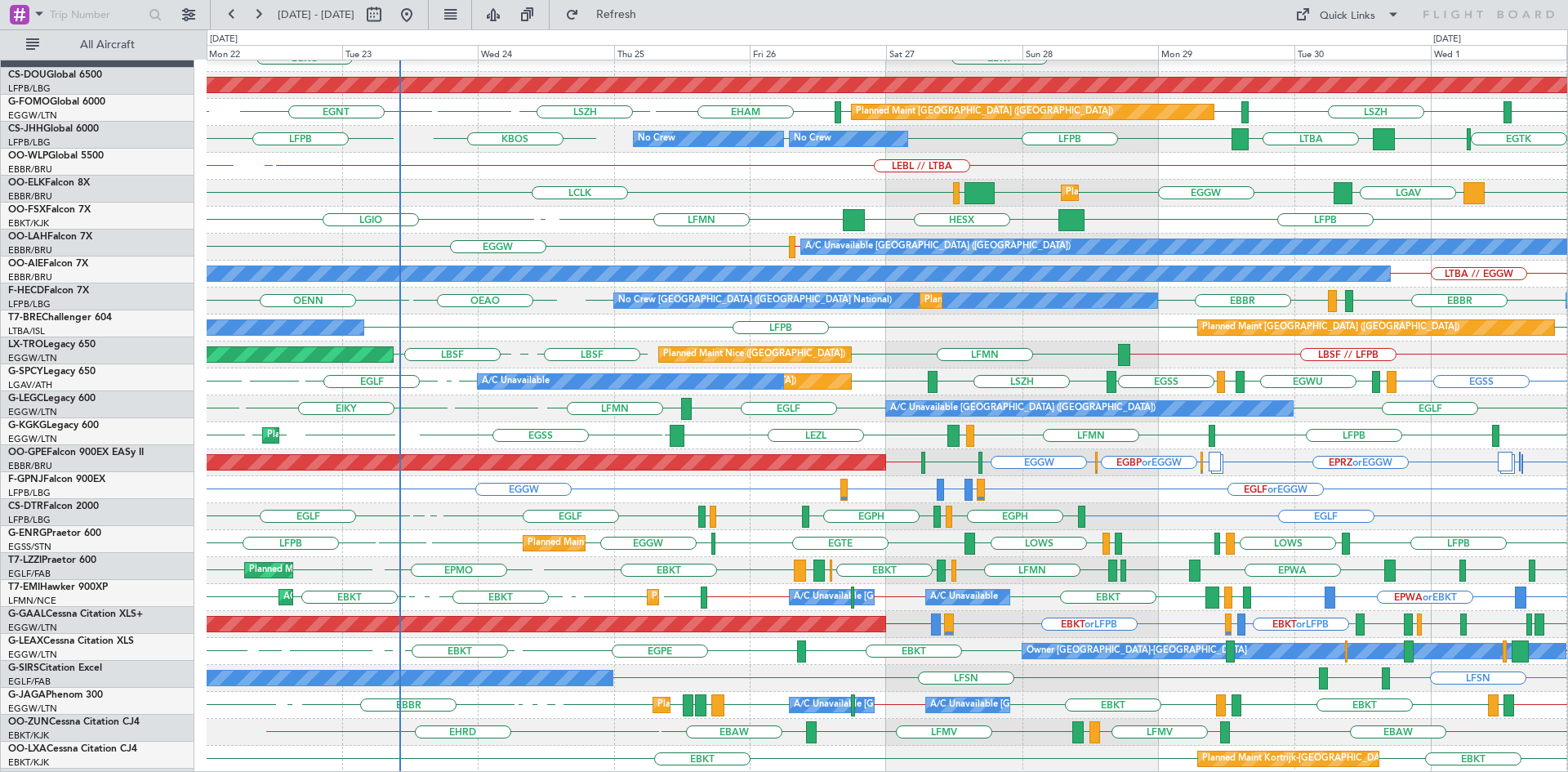
scroll to position [177, 0]
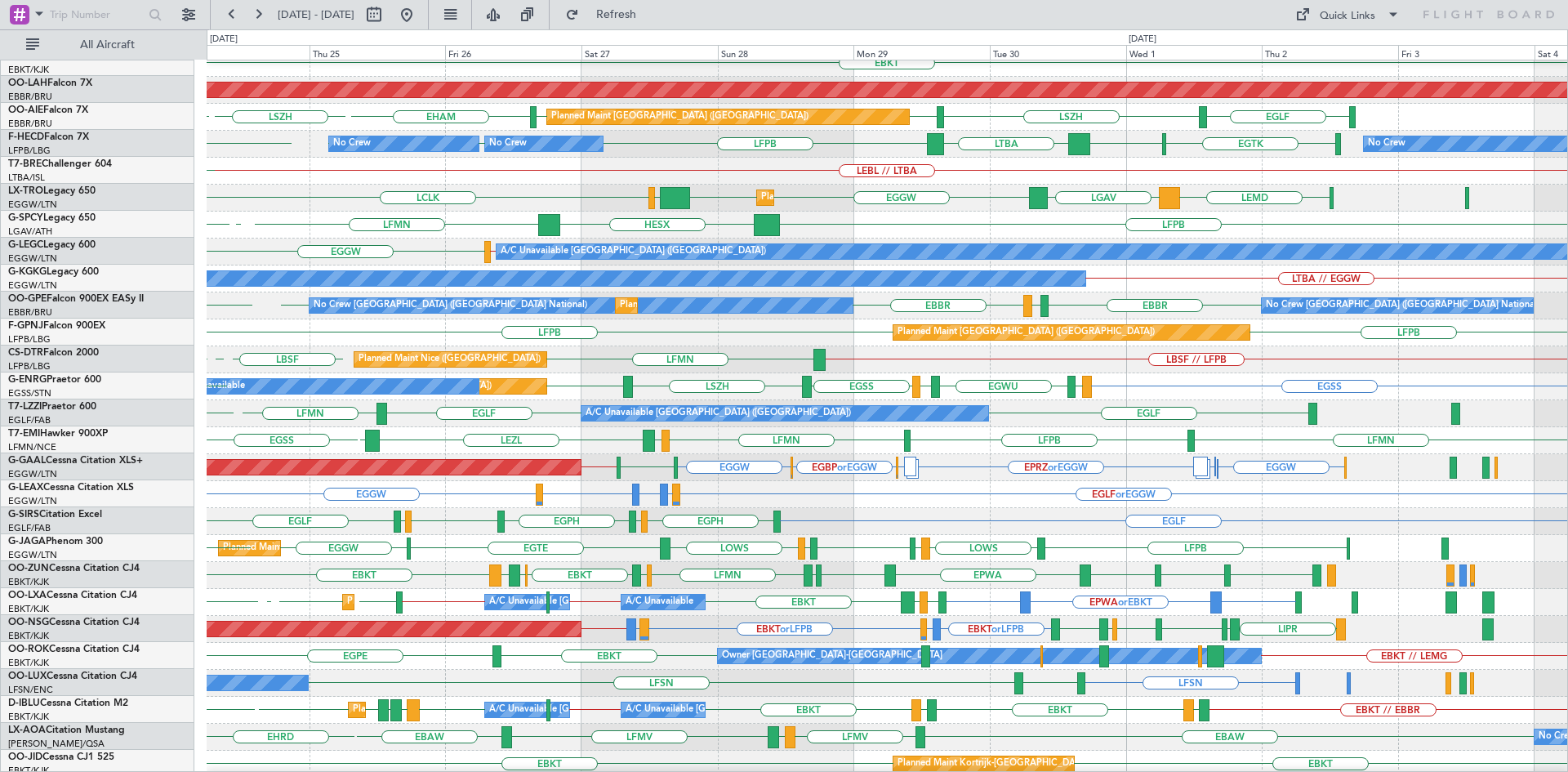
click at [783, 486] on div "EGGW EGLF or EGGW EGPD or EGGW EGWU or EGGW EGPD or EGGW" at bounding box center [886, 495] width 1361 height 27
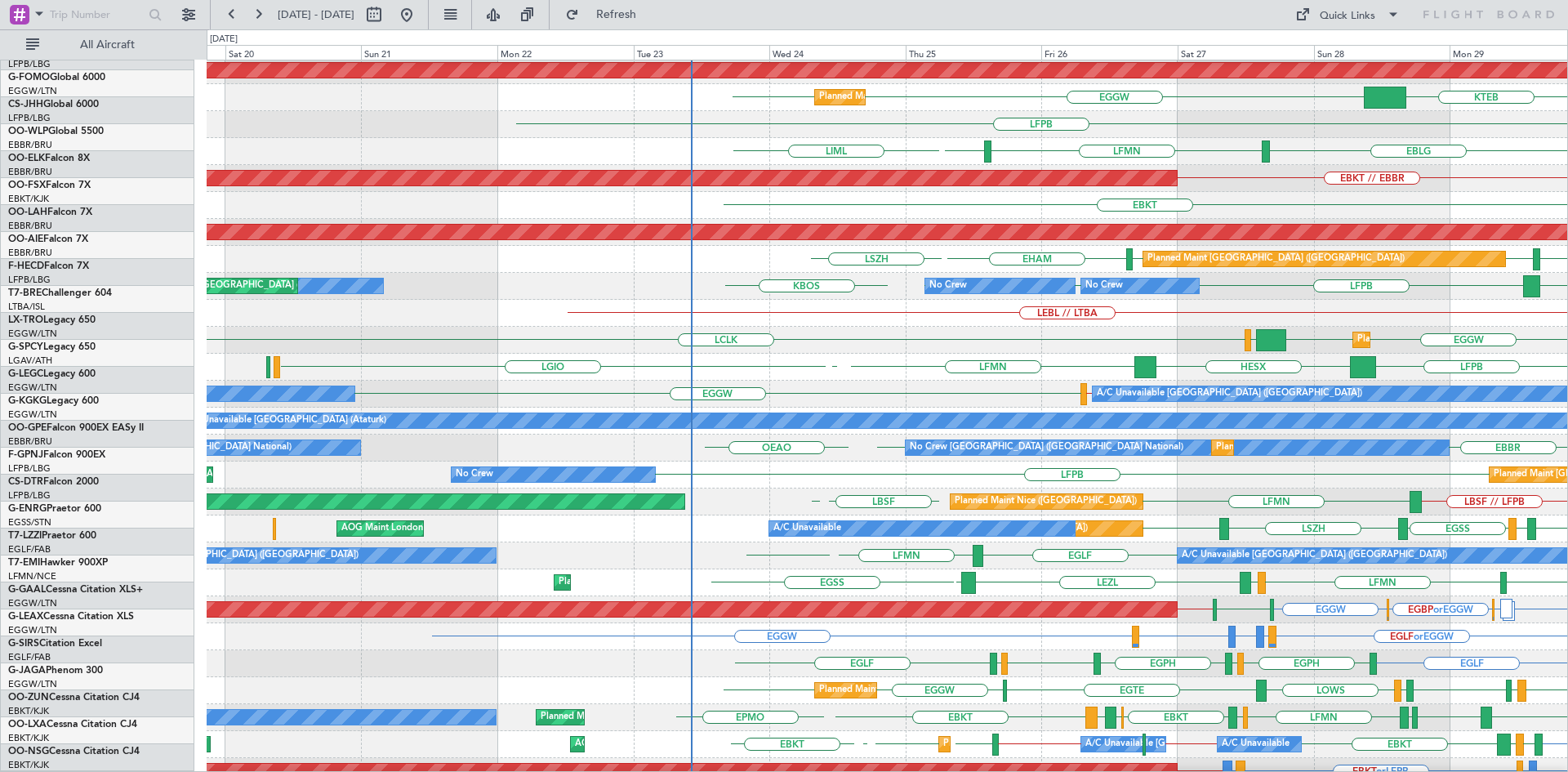
scroll to position [0, 0]
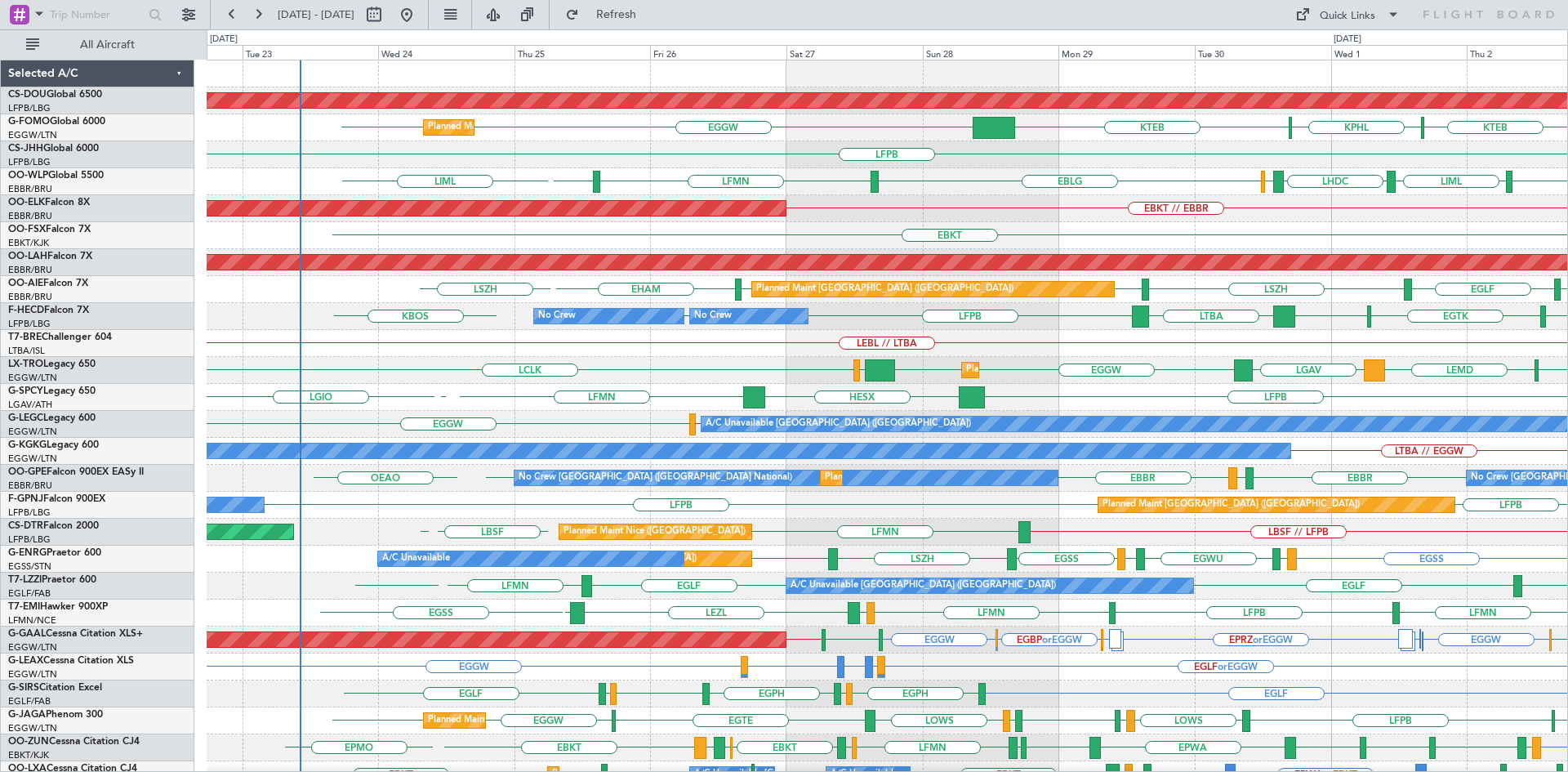
click at [887, 771] on html "24 Sep 2025 - 04 Oct 2025 Refresh Quick Links All Aircraft Planned Maint London…" at bounding box center [784, 386] width 1568 height 772
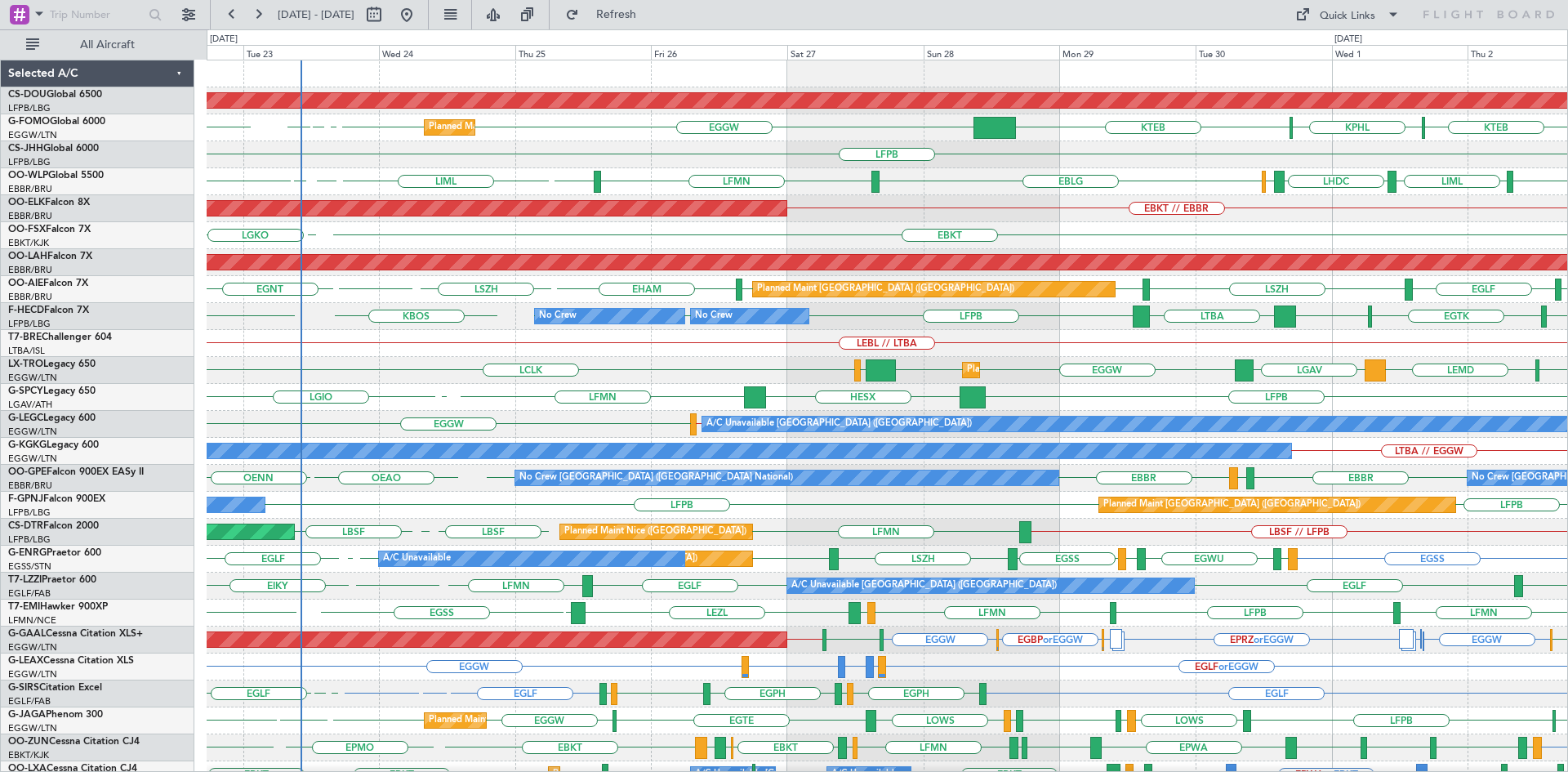
drag, startPoint x: 667, startPoint y: 8, endPoint x: 1004, endPoint y: 215, distance: 395.5
click at [651, 16] on span "Refresh" at bounding box center [616, 14] width 69 height 12
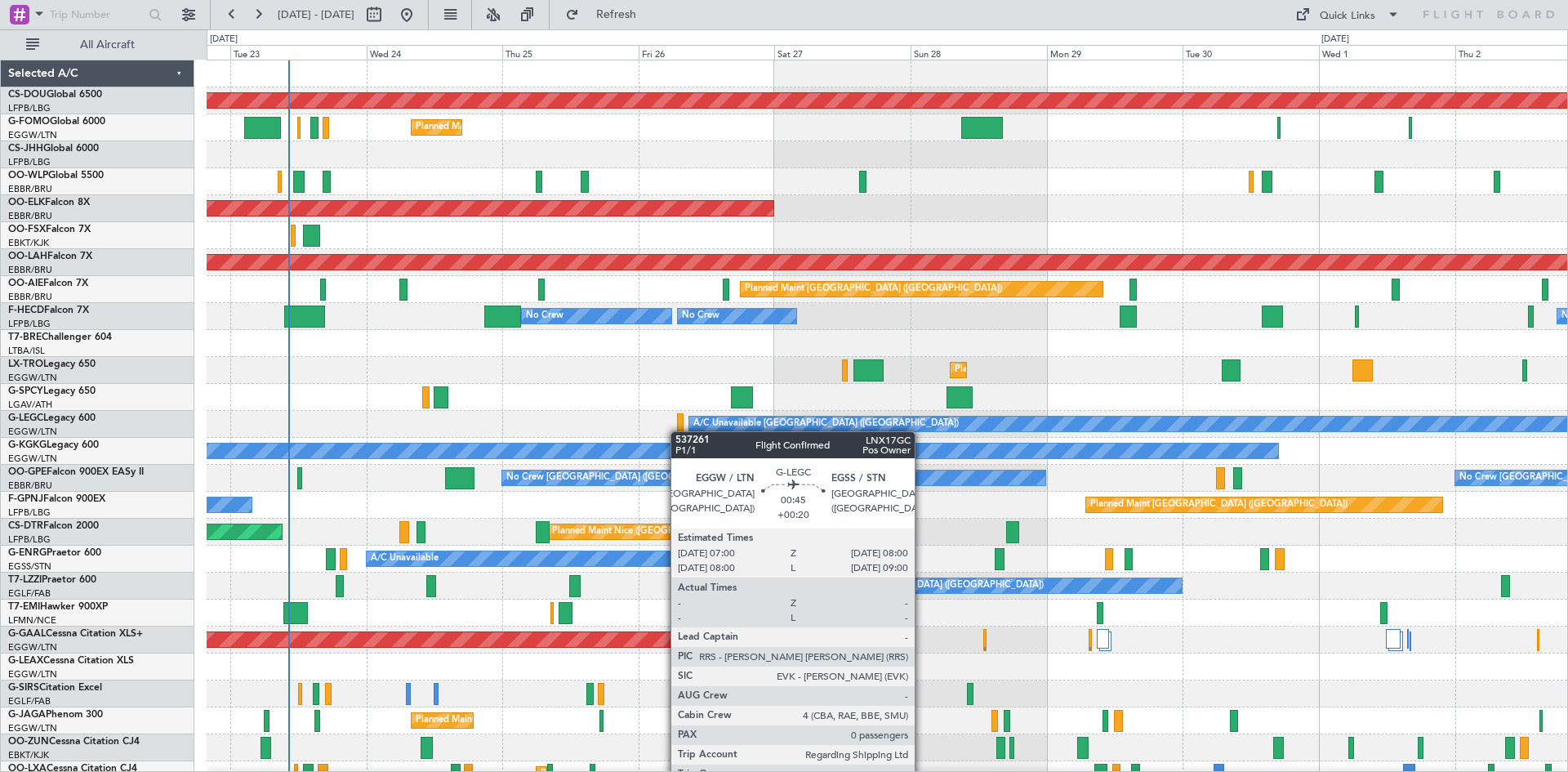
click at [681, 429] on div at bounding box center [680, 424] width 5 height 22
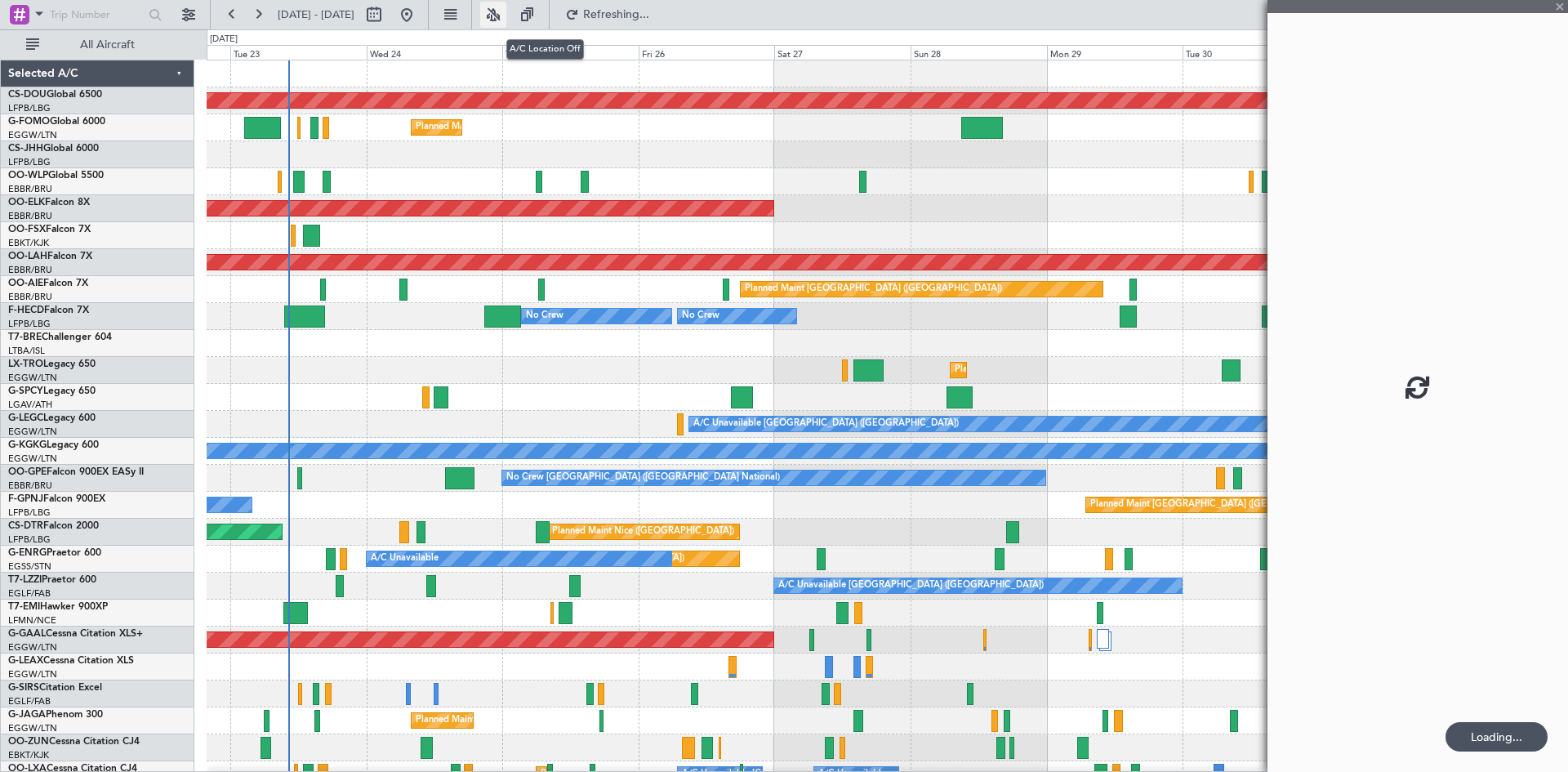
click at [506, 6] on button at bounding box center [493, 14] width 26 height 26
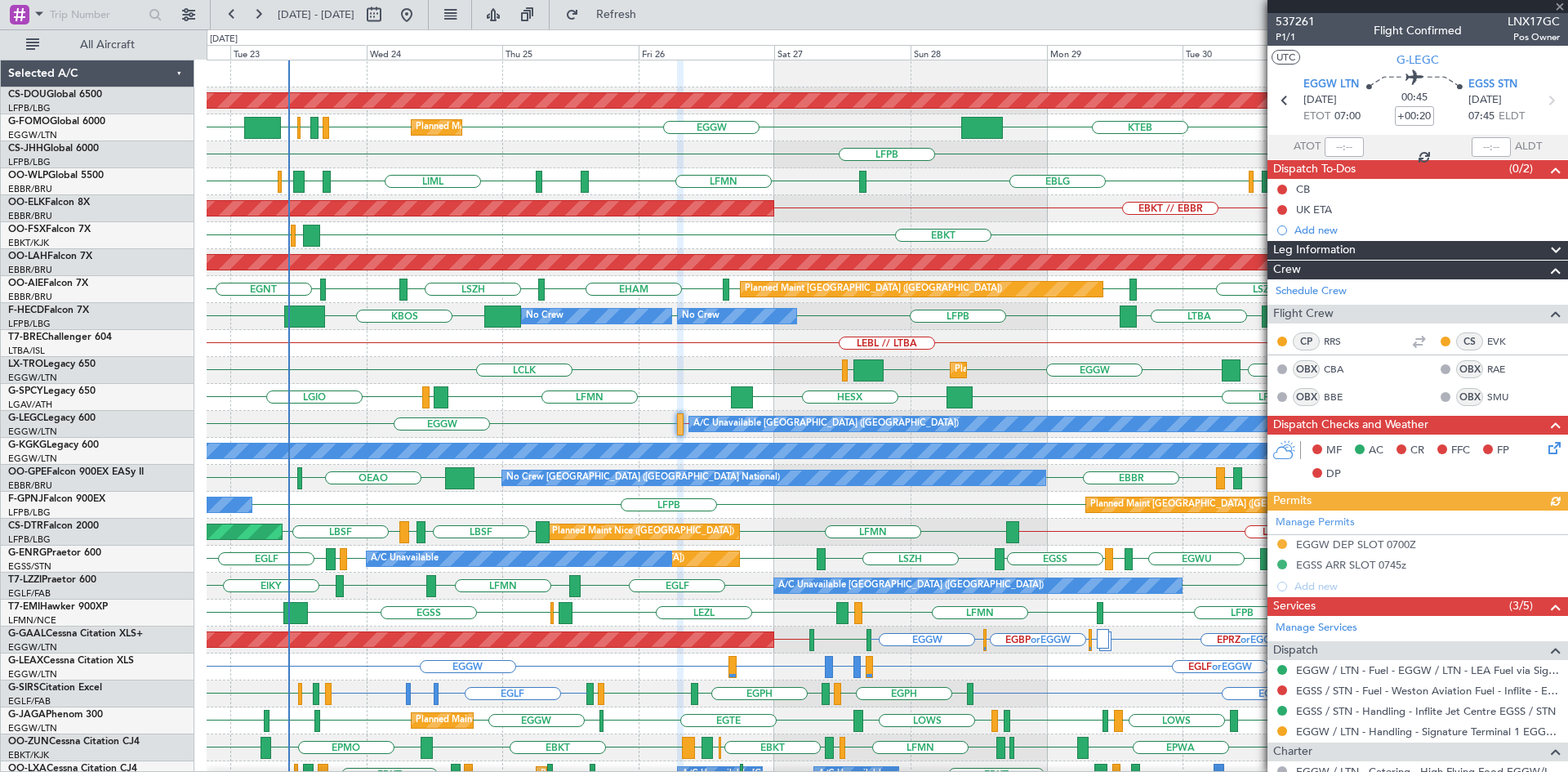
click at [1560, 8] on div at bounding box center [1418, 6] width 301 height 13
click at [1560, 4] on span at bounding box center [1560, 7] width 16 height 15
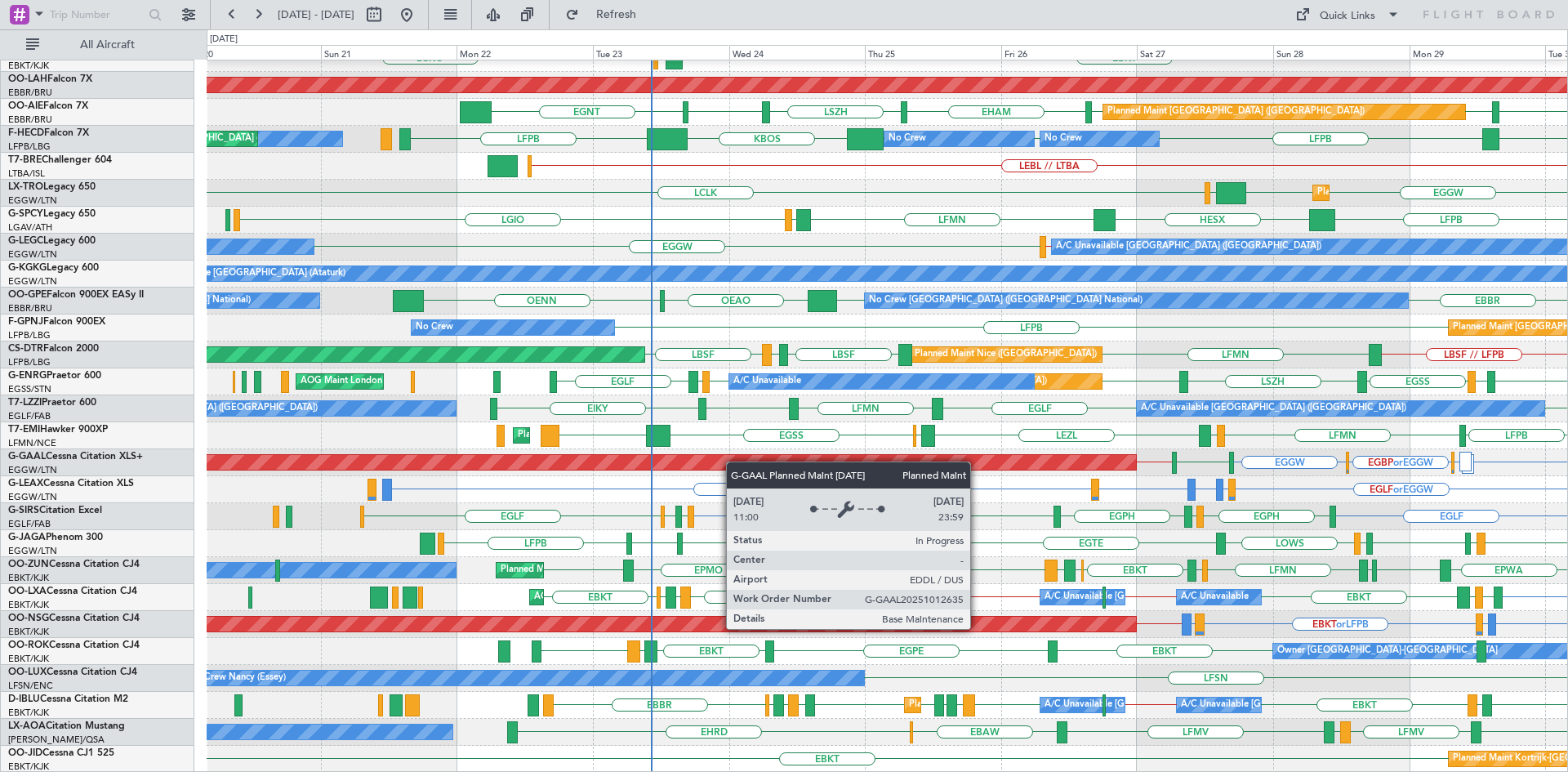
scroll to position [177, 0]
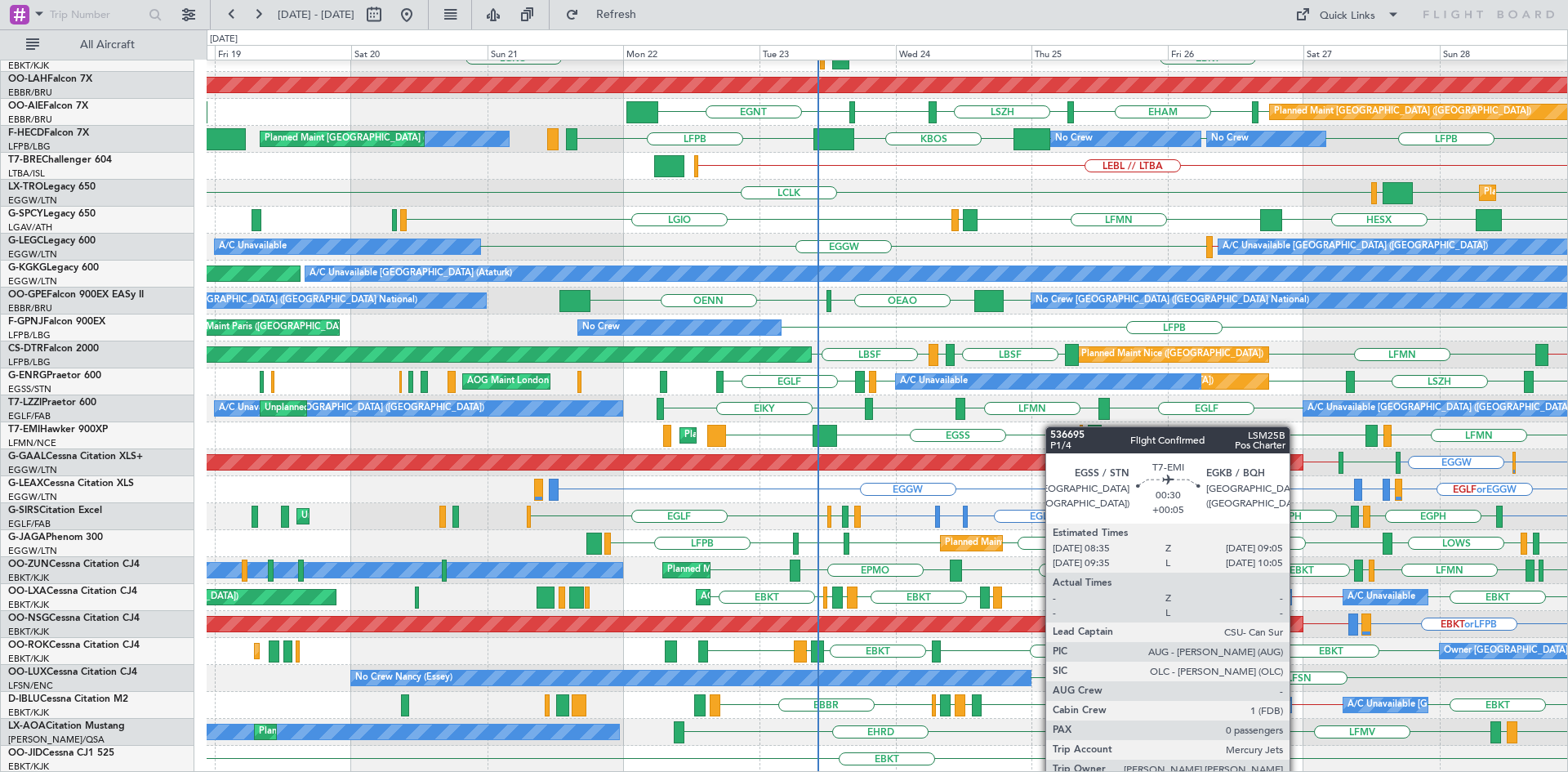
click at [1063, 427] on div "EBKT // EBBR Planned Maint Kortrijk-Wevelgem EBKT LGKO LGAV Planned Maint Alton…" at bounding box center [886, 328] width 1361 height 890
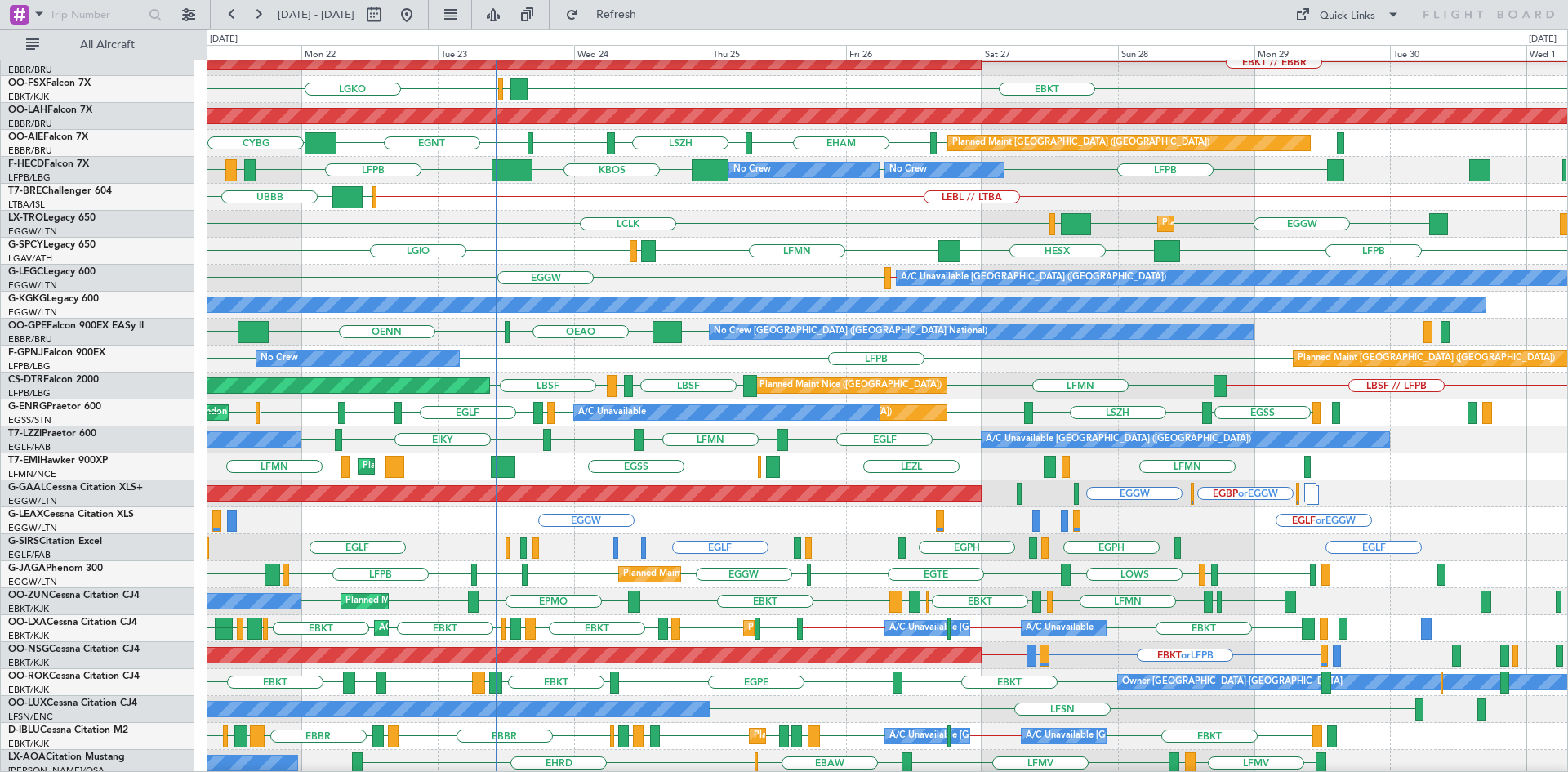
click at [706, 184] on div "LEBL // LTBA UBBB LEIB" at bounding box center [886, 197] width 1361 height 27
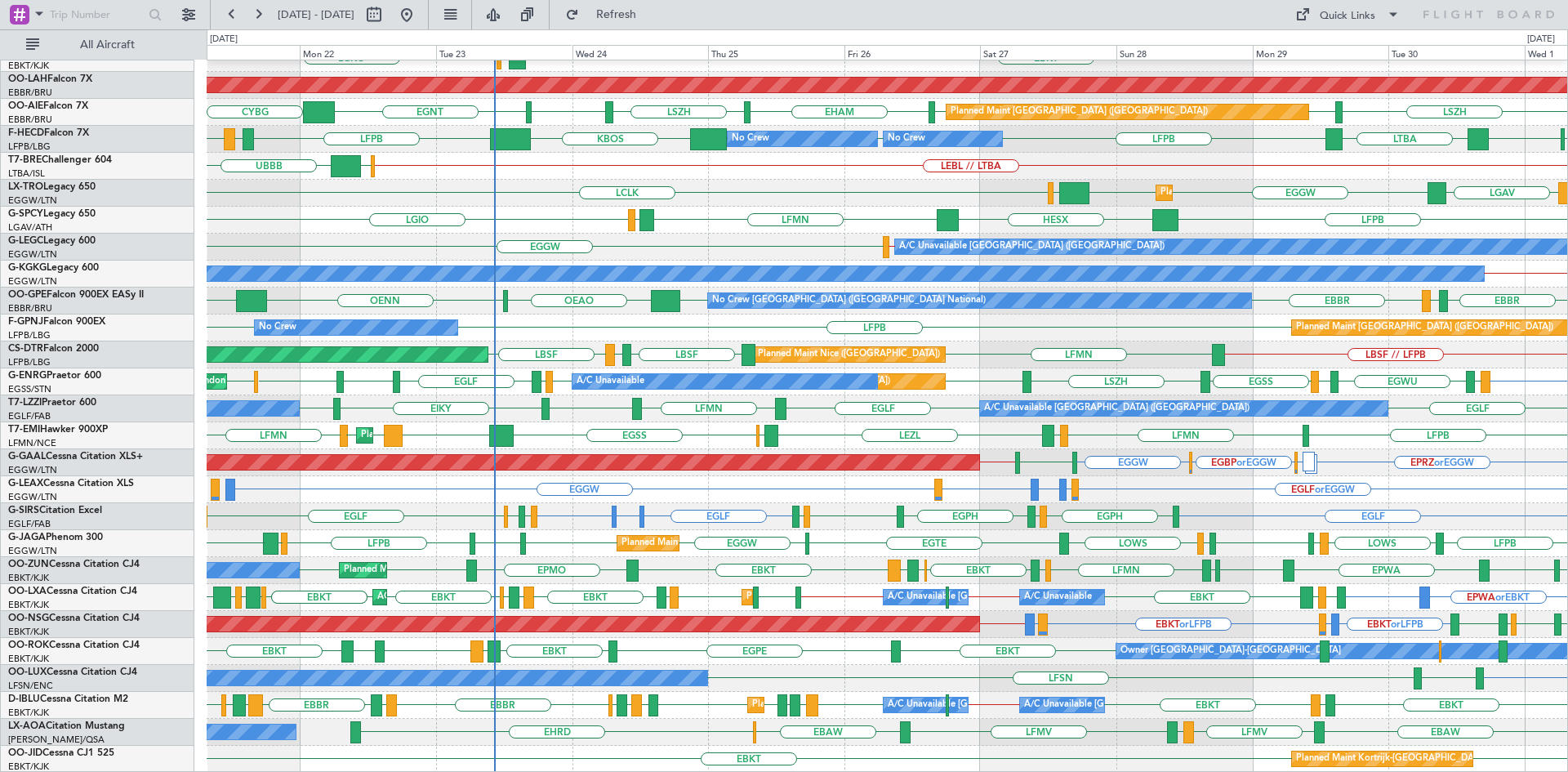
click at [521, 366] on div "LBSF // LFPB LFMN LBSF LTBS LBSF AOG Maint Sofia Planned Maint Nice (Côte d'Azu…" at bounding box center [886, 355] width 1361 height 27
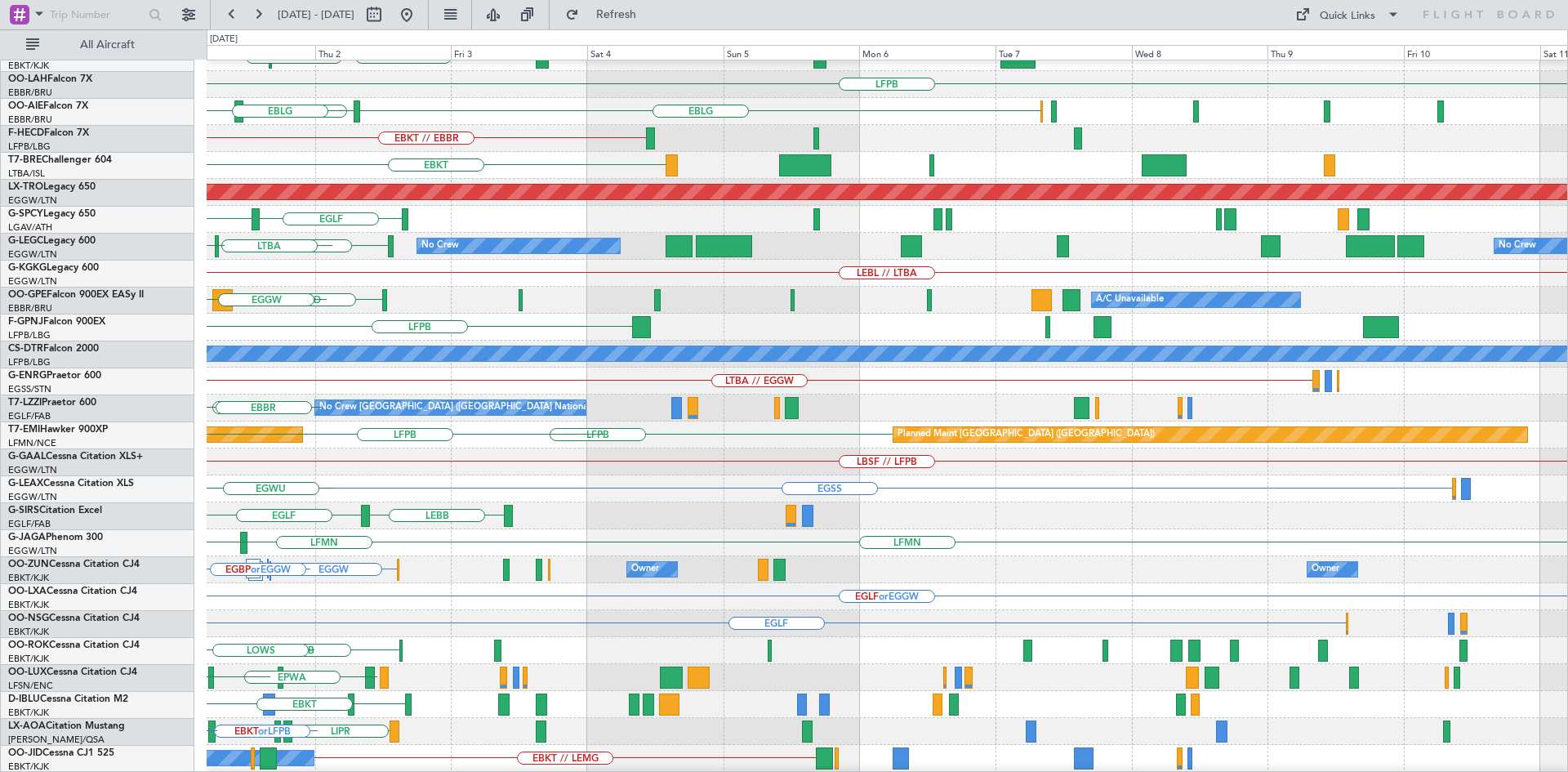
click at [0, 353] on div "Planned Maint London (Biggin Hill) KTEB KPHL KTEB LFPB EBLG LIML LHDC ELLX EBLG…" at bounding box center [784, 401] width 1568 height 743
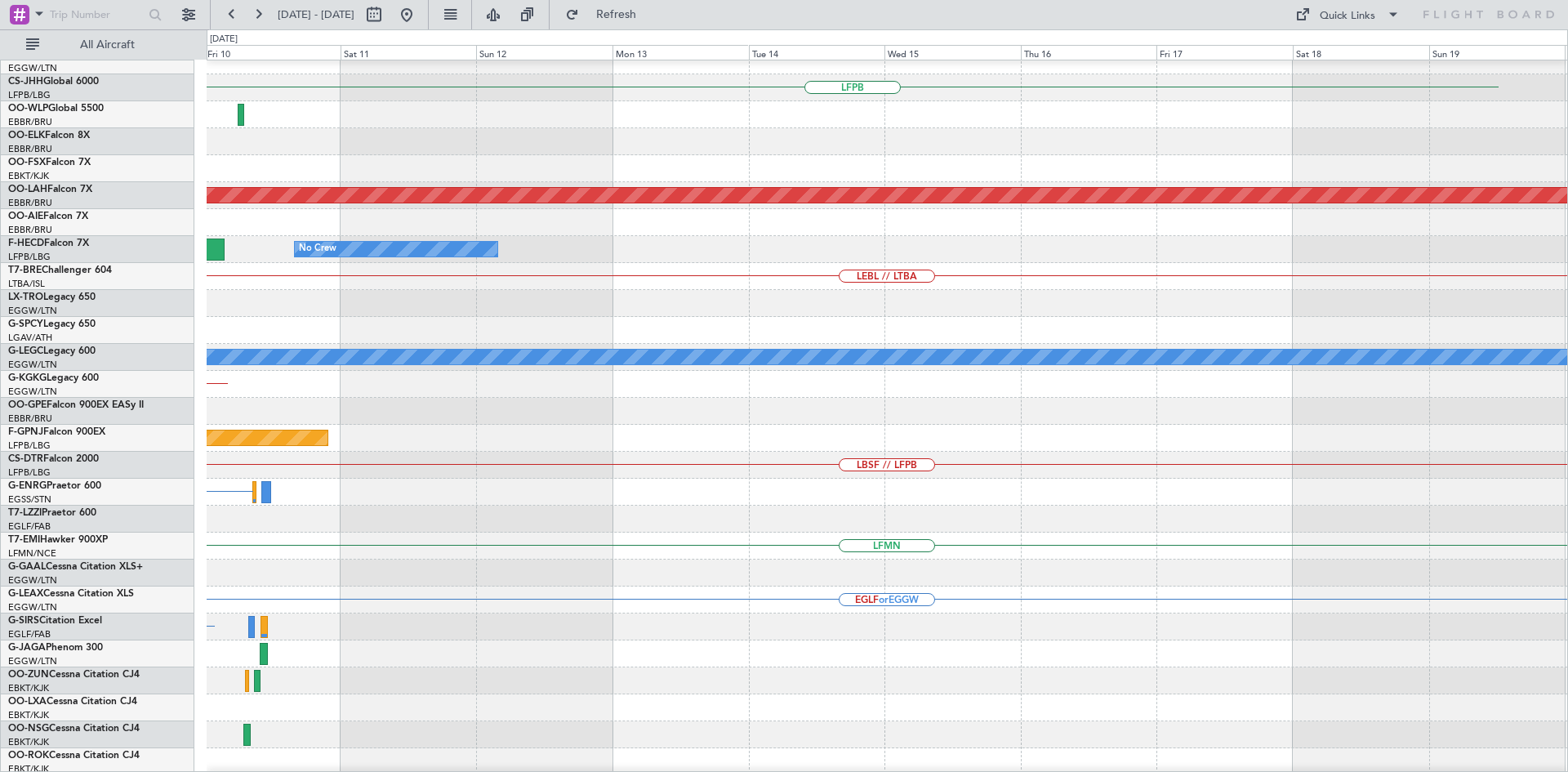
click at [120, 418] on div "Planned Maint London (Biggin Hill) LFPB Planned Maint Alton-st Louis (St Louis …" at bounding box center [784, 401] width 1568 height 743
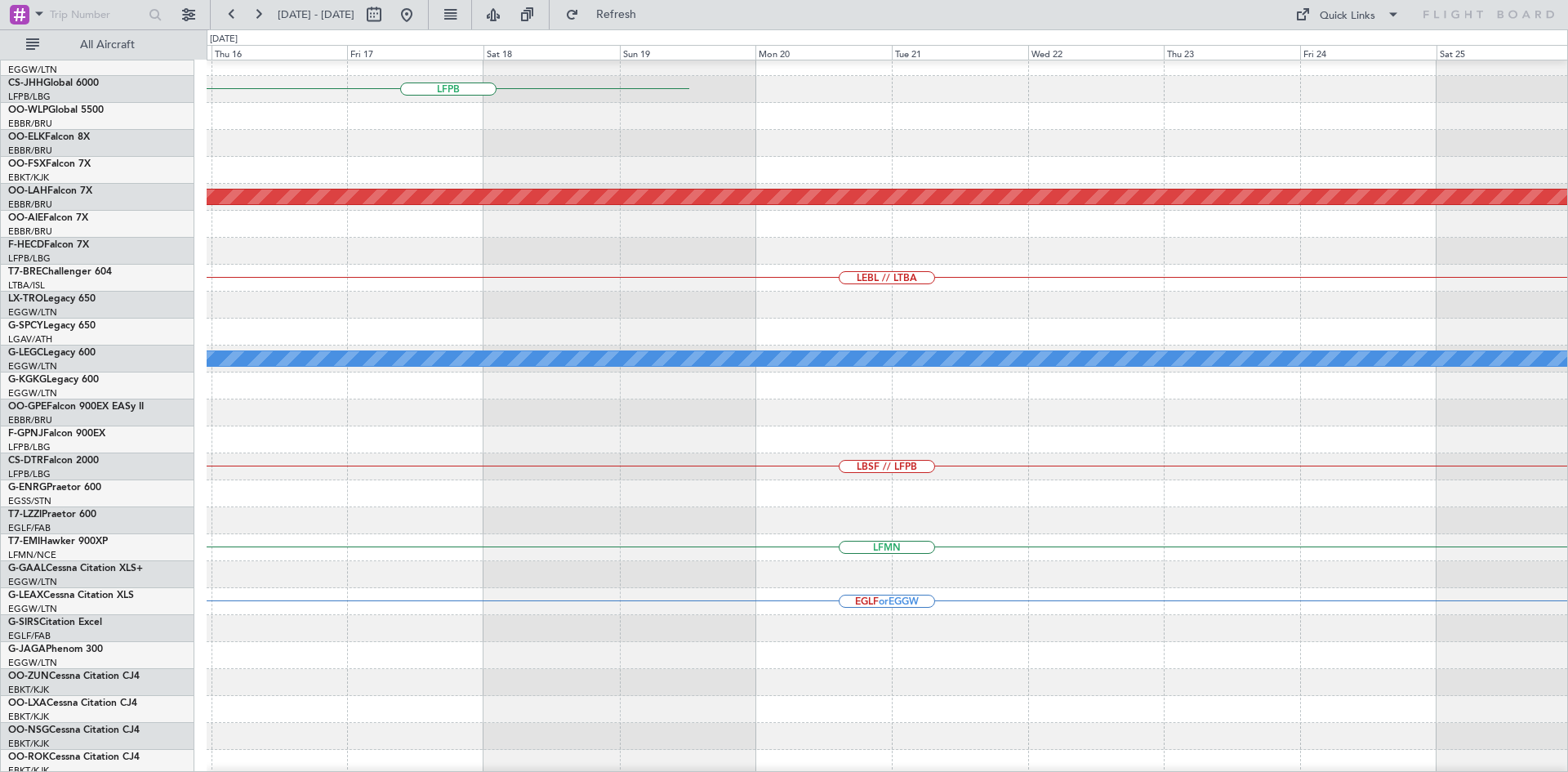
click at [516, 522] on div at bounding box center [886, 521] width 1361 height 27
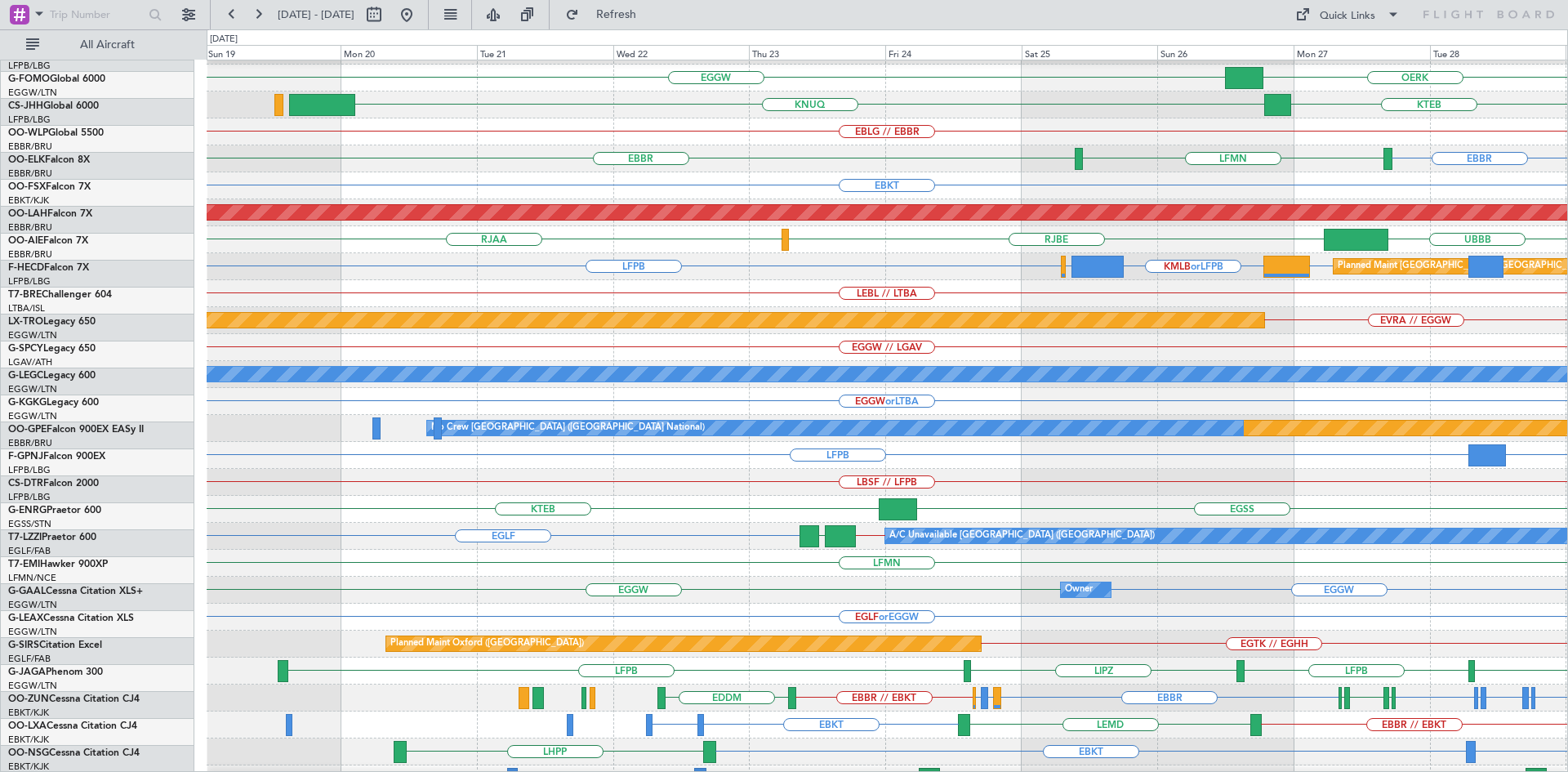
scroll to position [50, 0]
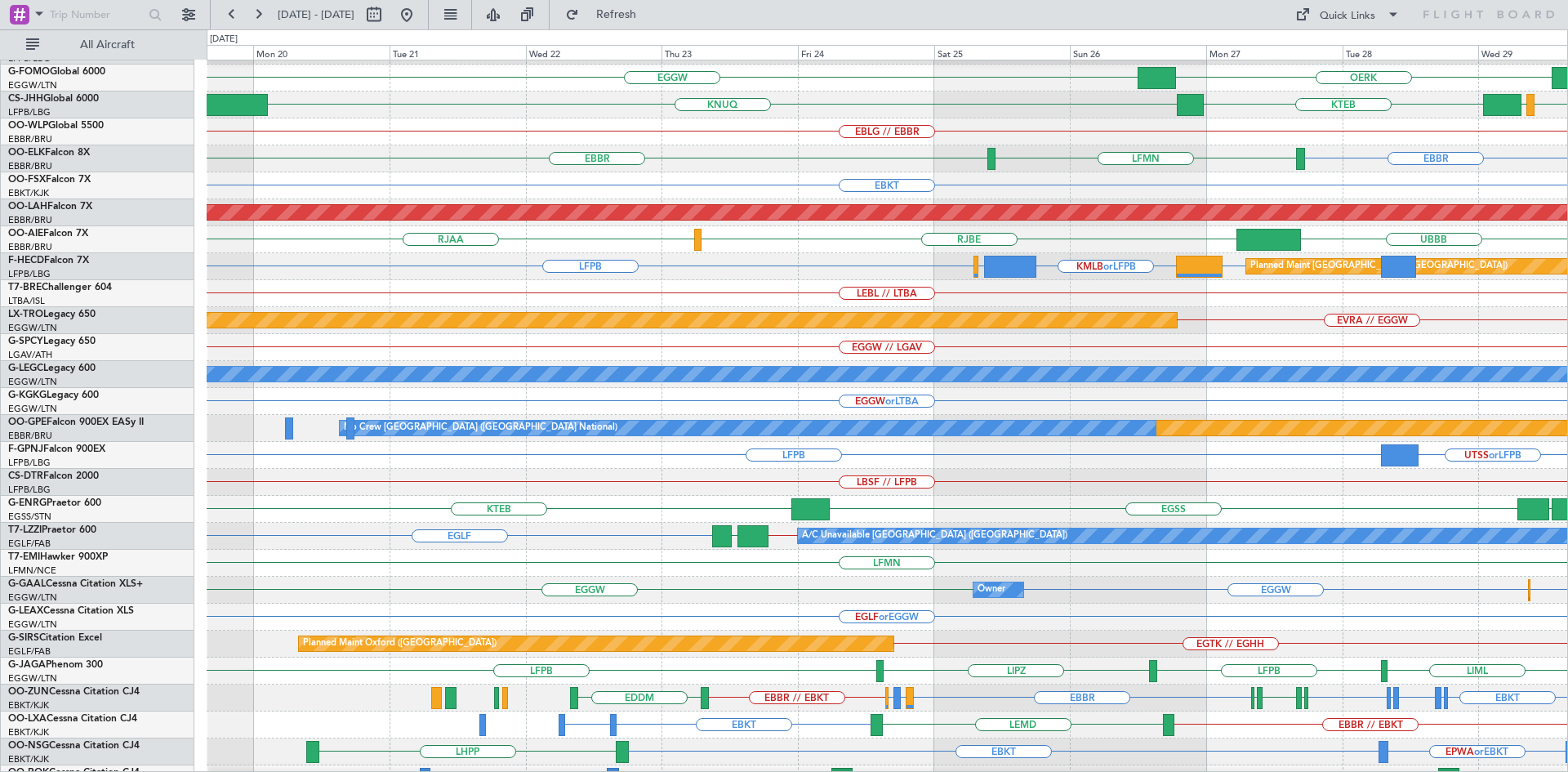
click at [1388, 408] on div "EGGW or LTBA" at bounding box center [886, 402] width 1361 height 27
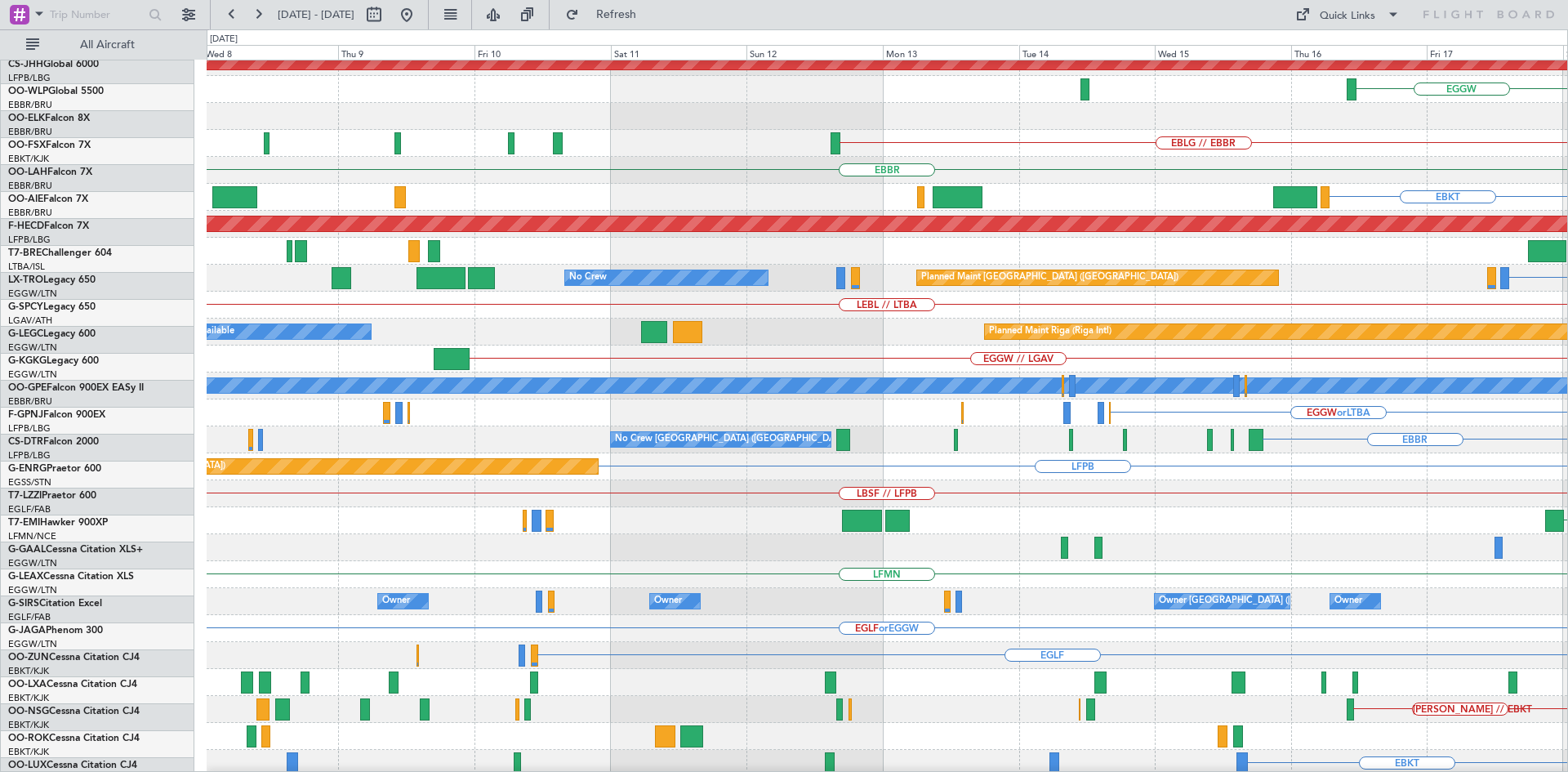
click at [1567, 247] on html "19 Oct 2025 - 29 Oct 2025 Refresh Quick Links All Aircraft Planned Maint London…" at bounding box center [784, 386] width 1568 height 772
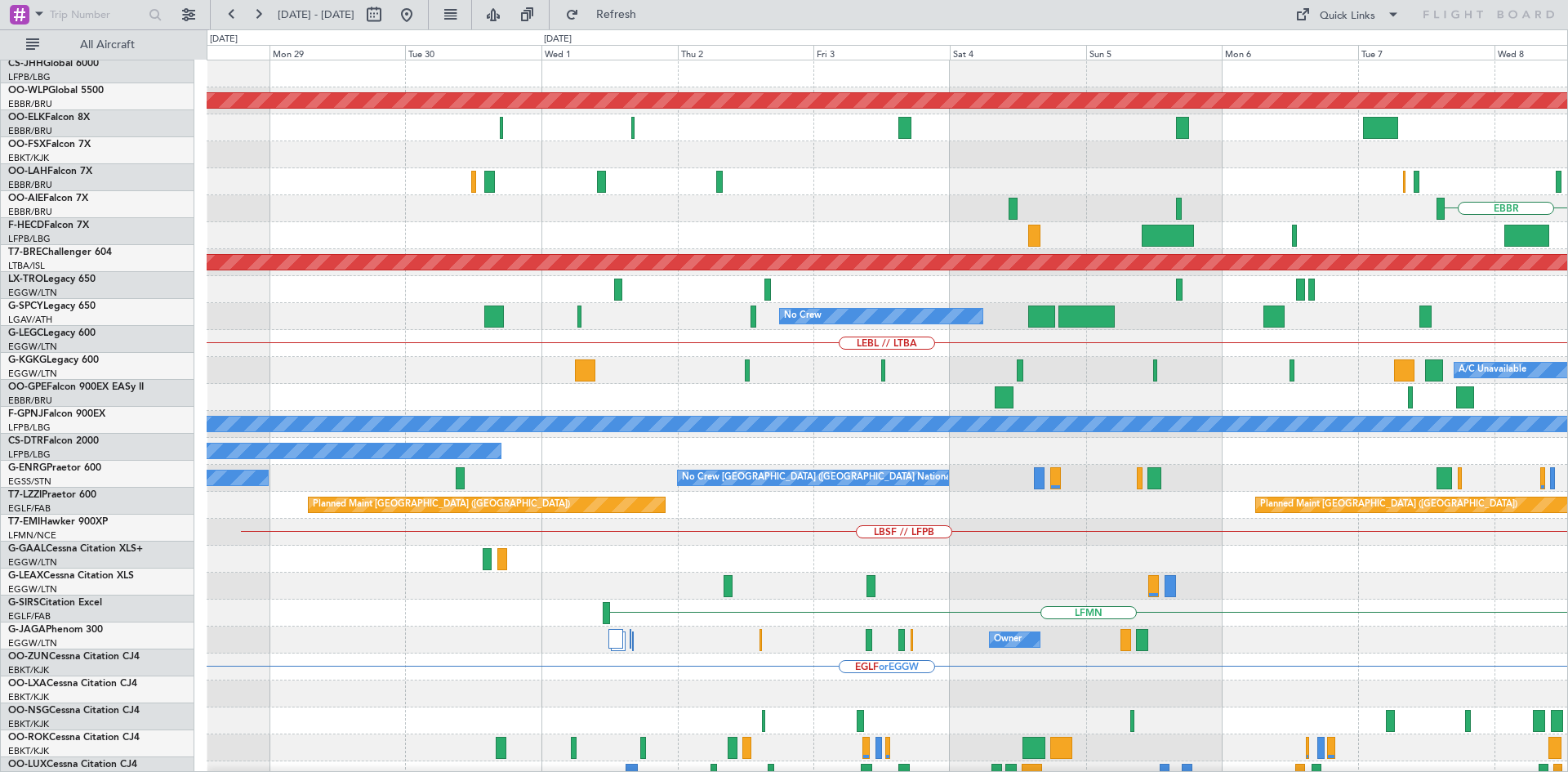
scroll to position [0, 0]
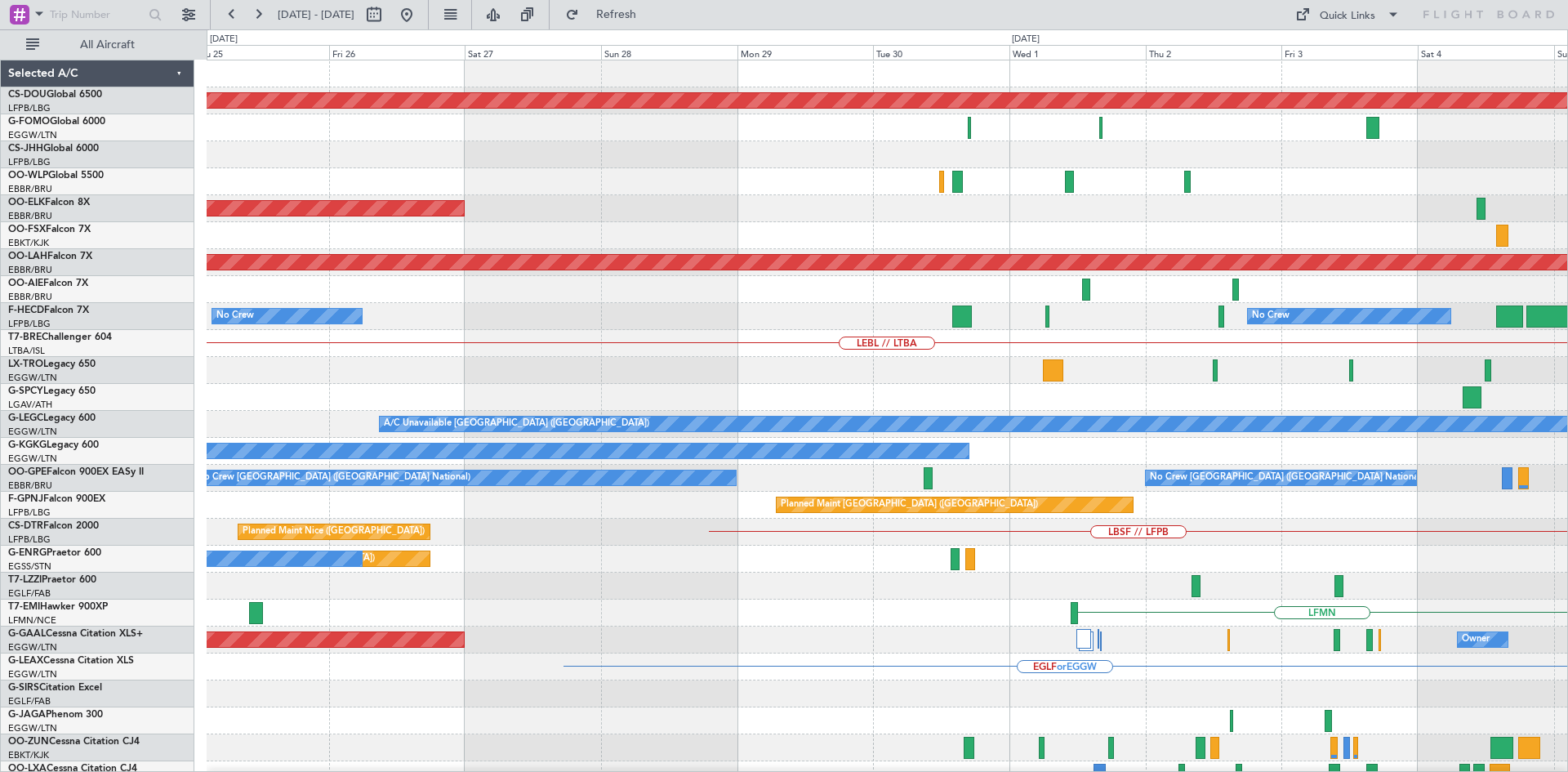
click at [1567, 527] on html "19 Oct 2025 - 29 Oct 2025 Refresh Quick Links All Aircraft Planned Maint London…" at bounding box center [784, 386] width 1568 height 772
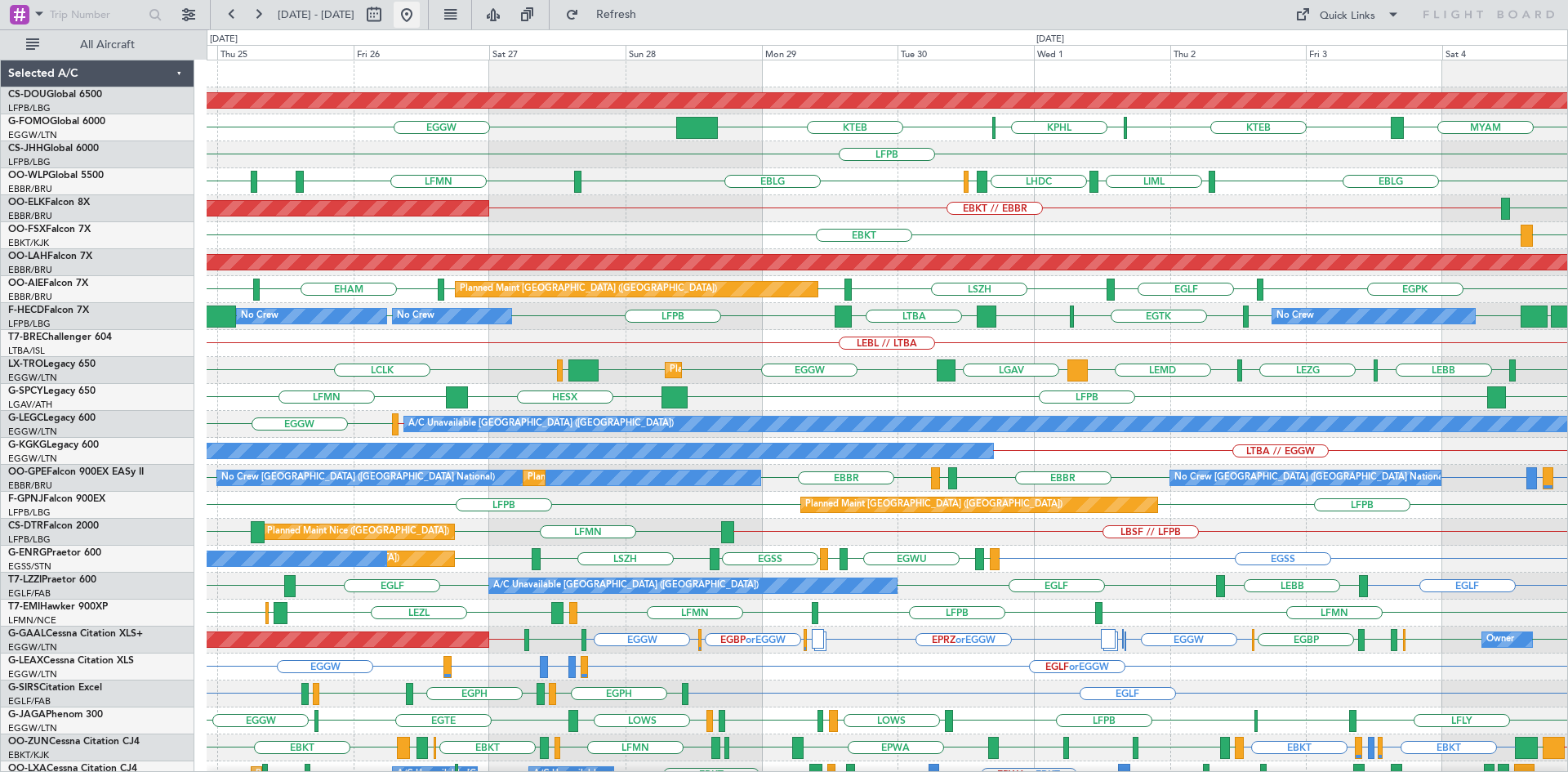
click at [420, 19] on button at bounding box center [406, 14] width 26 height 26
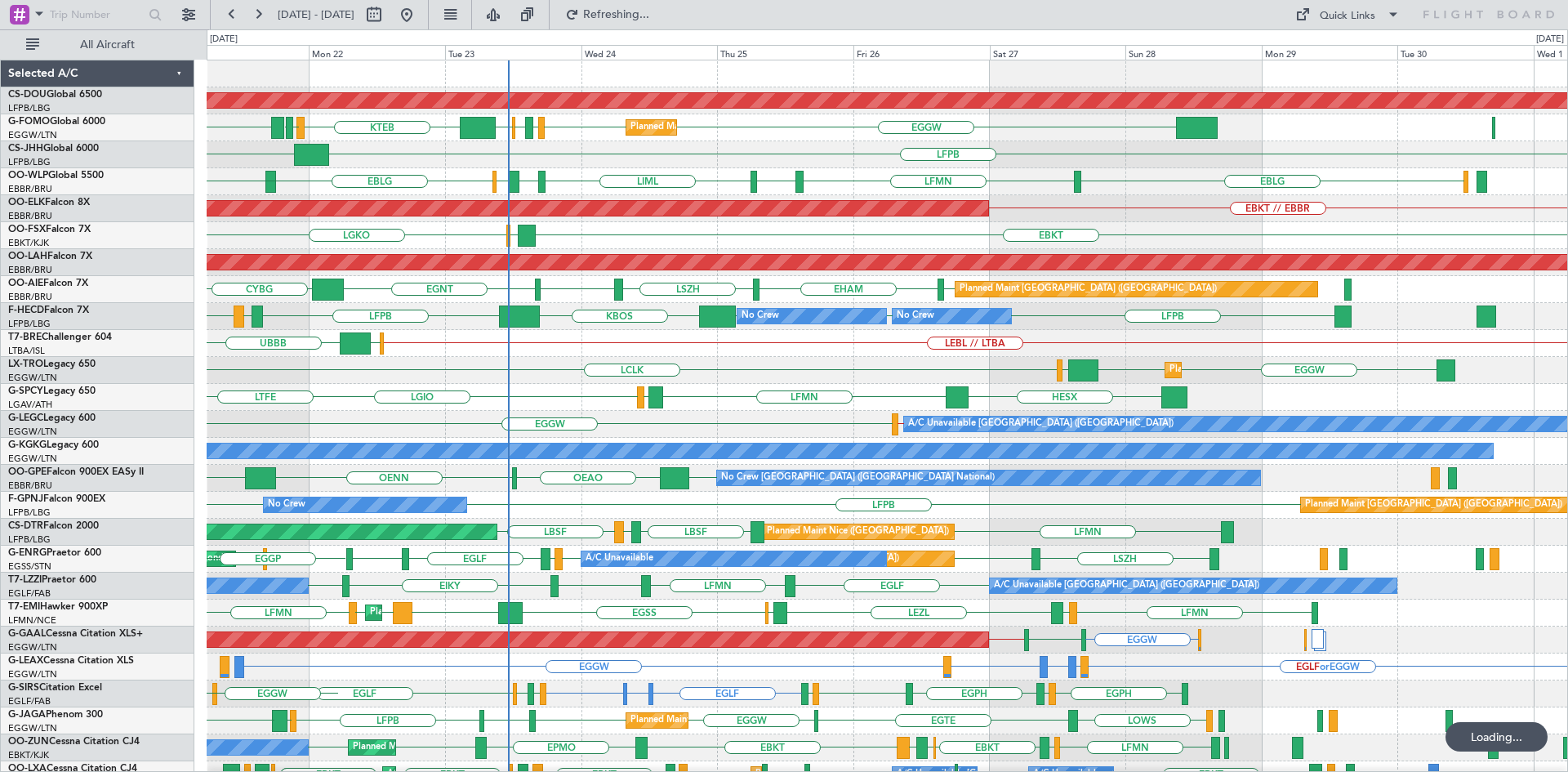
click at [732, 355] on div "LEBL // LTBA UBBB LEIB" at bounding box center [886, 344] width 1361 height 27
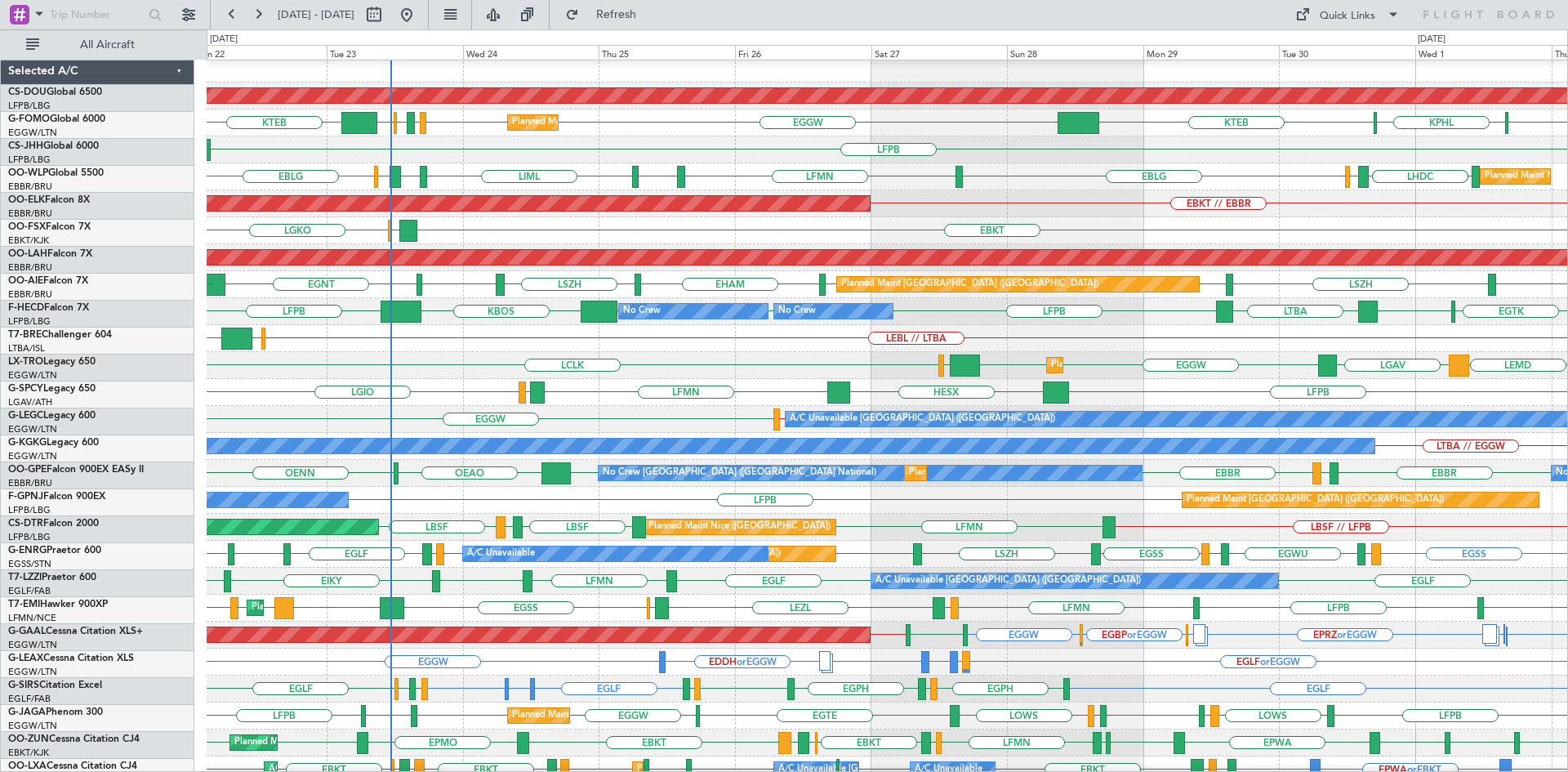
scroll to position [5, 0]
click at [874, 293] on div "EGLF LSZH EHAM LSZH EGLF EGNT EGLF EGLF Planned Maint London (Farnborough) CYBG" at bounding box center [886, 285] width 1361 height 27
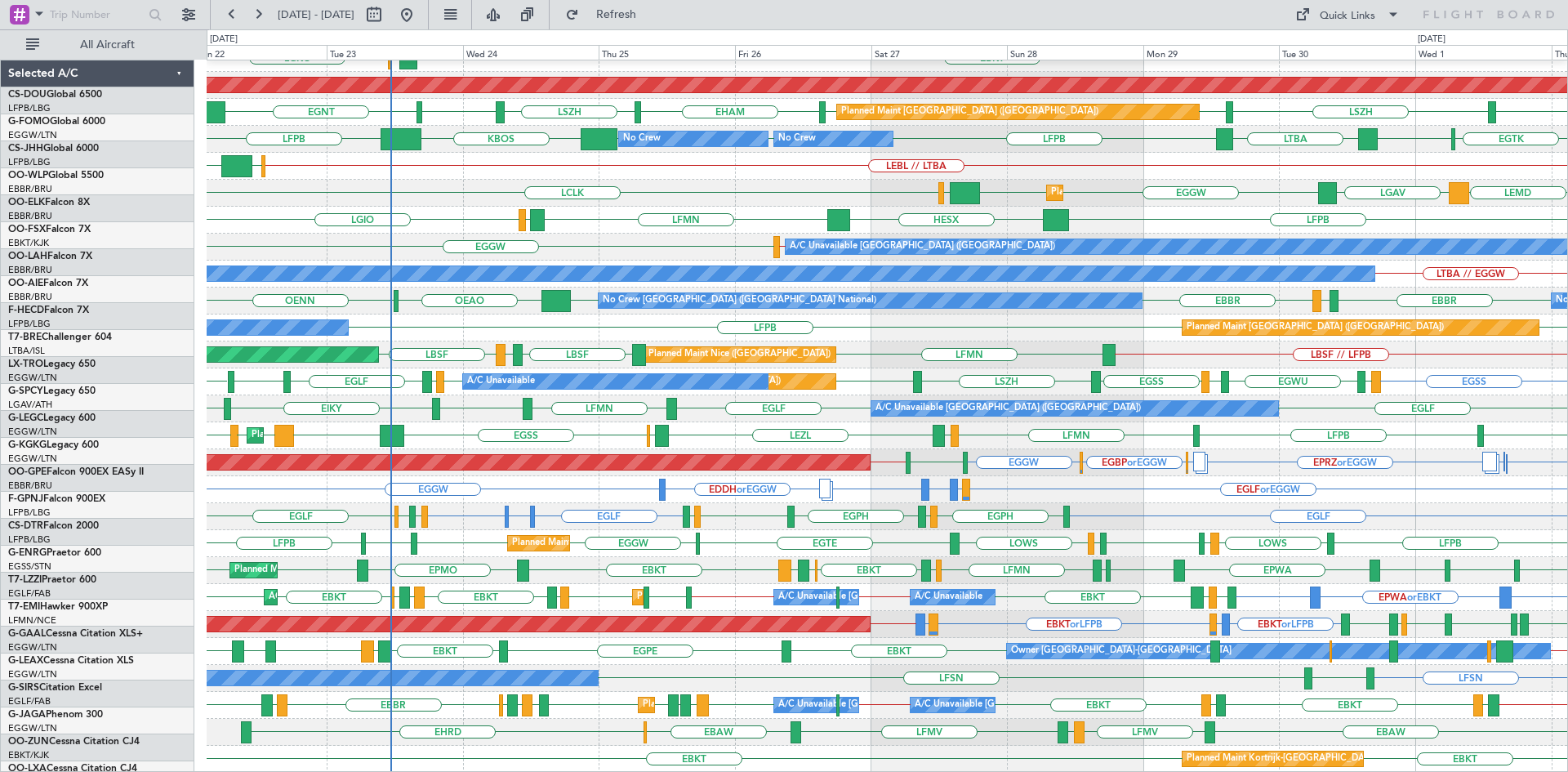
scroll to position [177, 0]
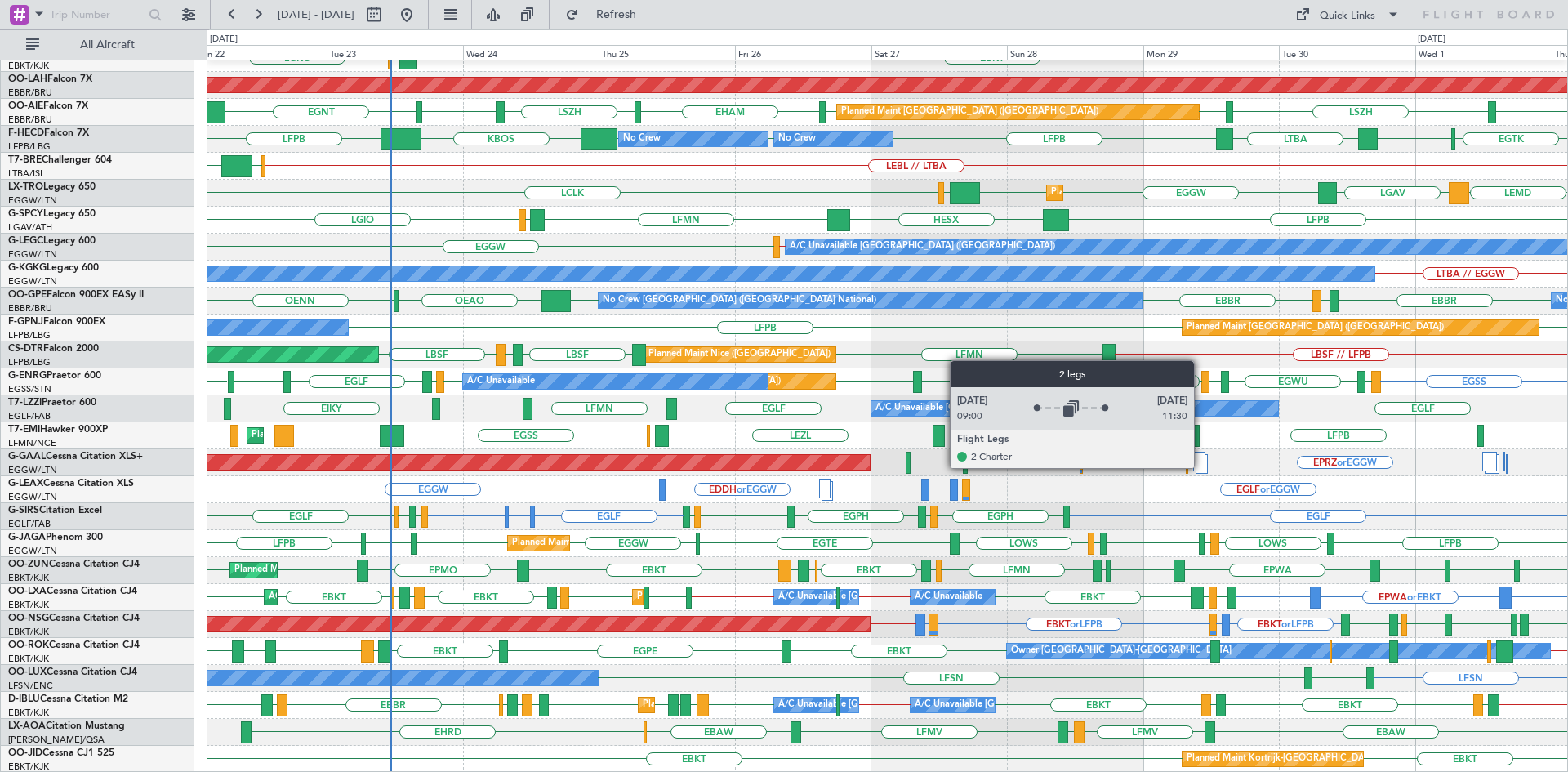
click at [1201, 467] on div at bounding box center [1200, 462] width 12 height 20
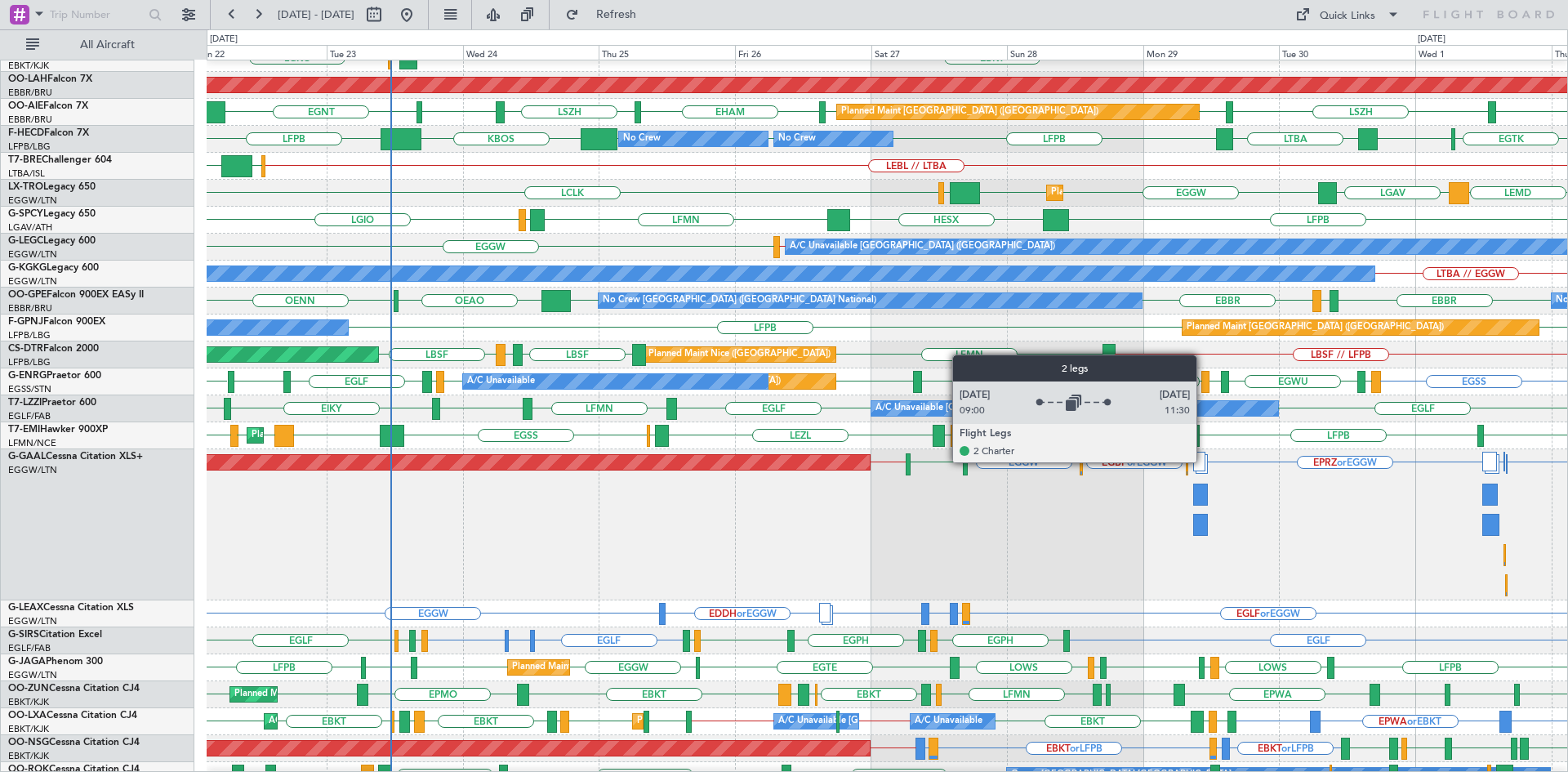
click at [1204, 462] on div at bounding box center [1200, 462] width 12 height 20
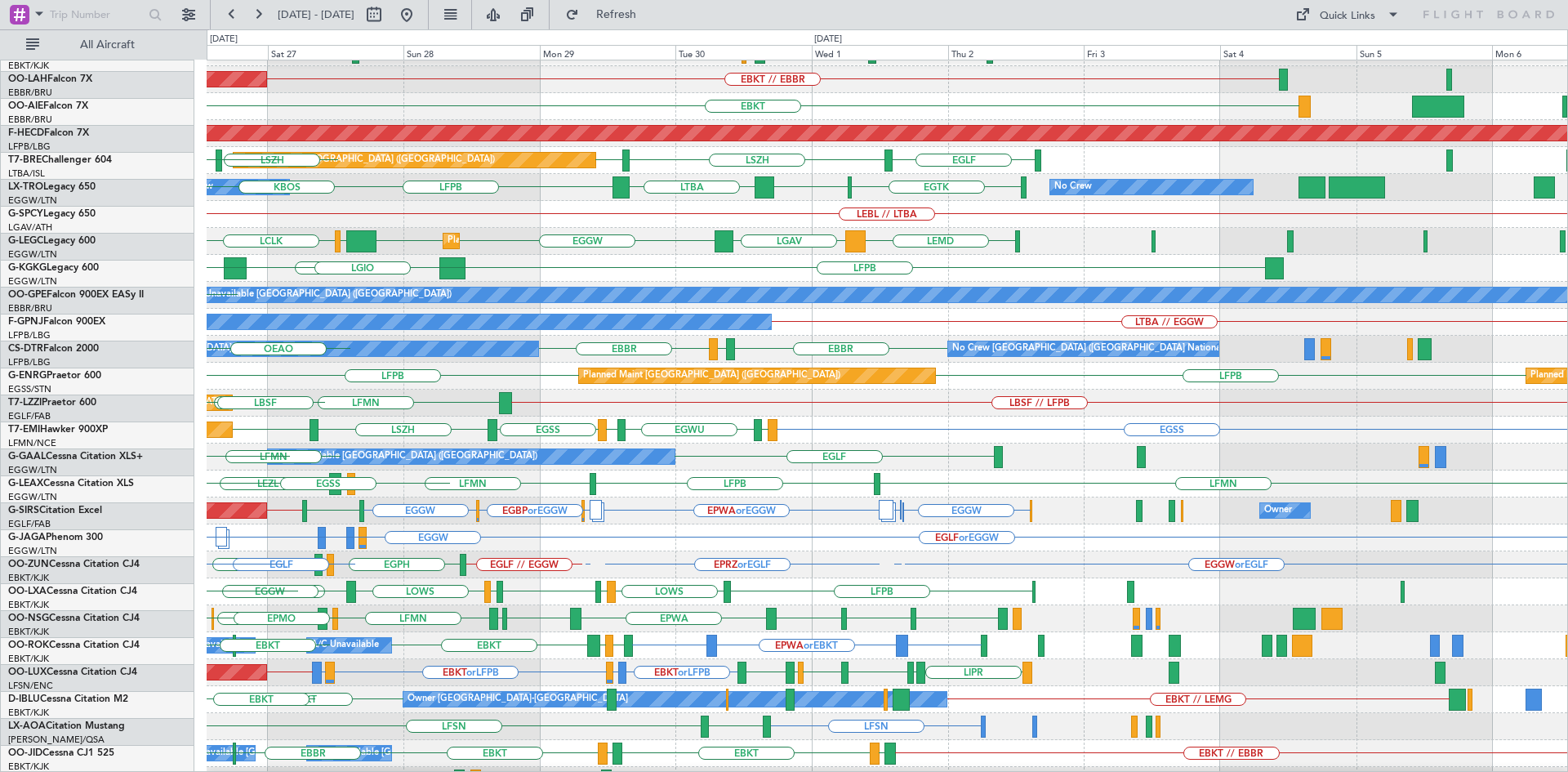
scroll to position [129, 0]
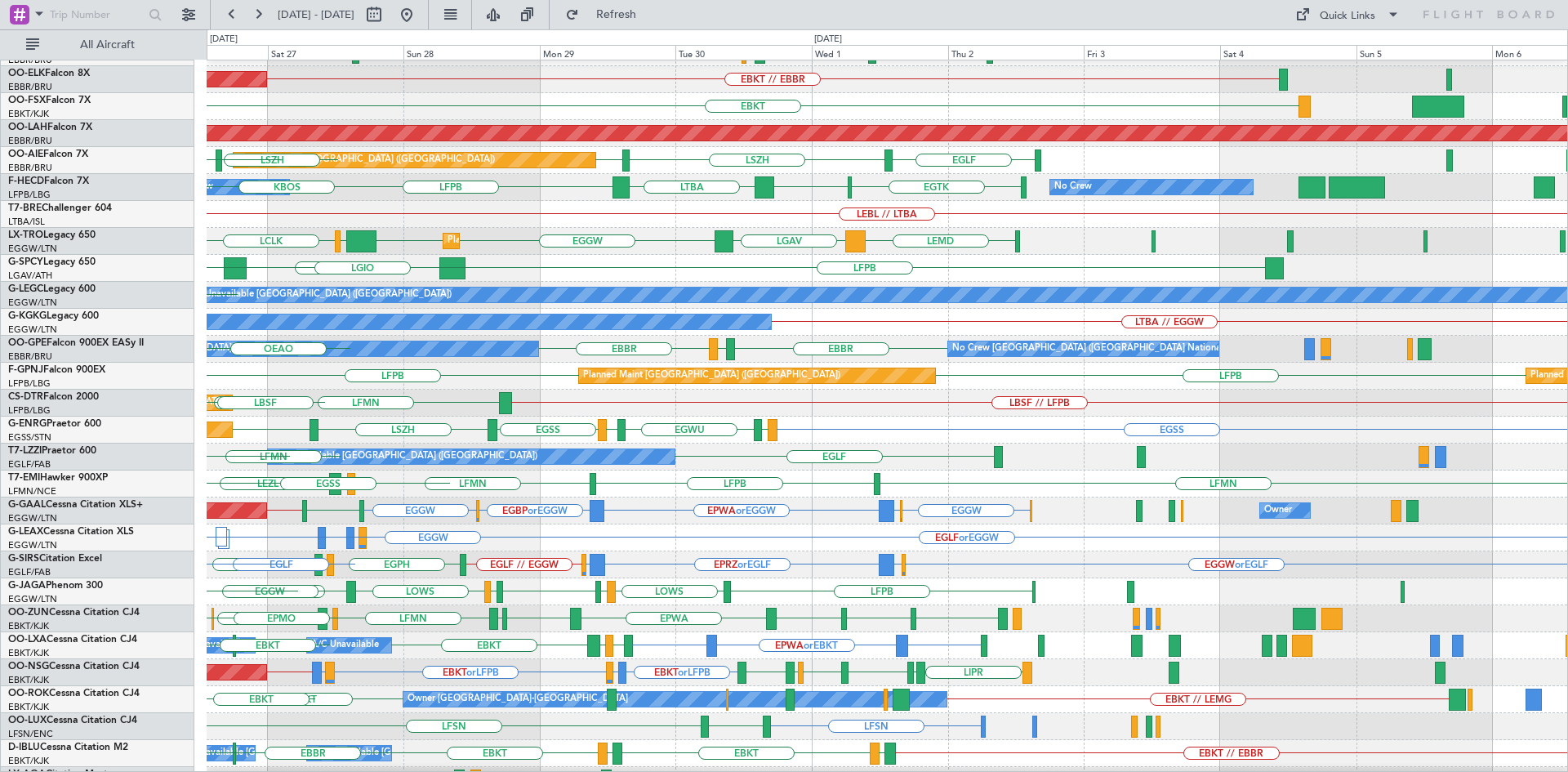
click at [573, 388] on div "LFPB LFPB Planned Maint Paris (Le Bourget) Planned Maint Paris (Le Bourget)" at bounding box center [886, 376] width 1361 height 27
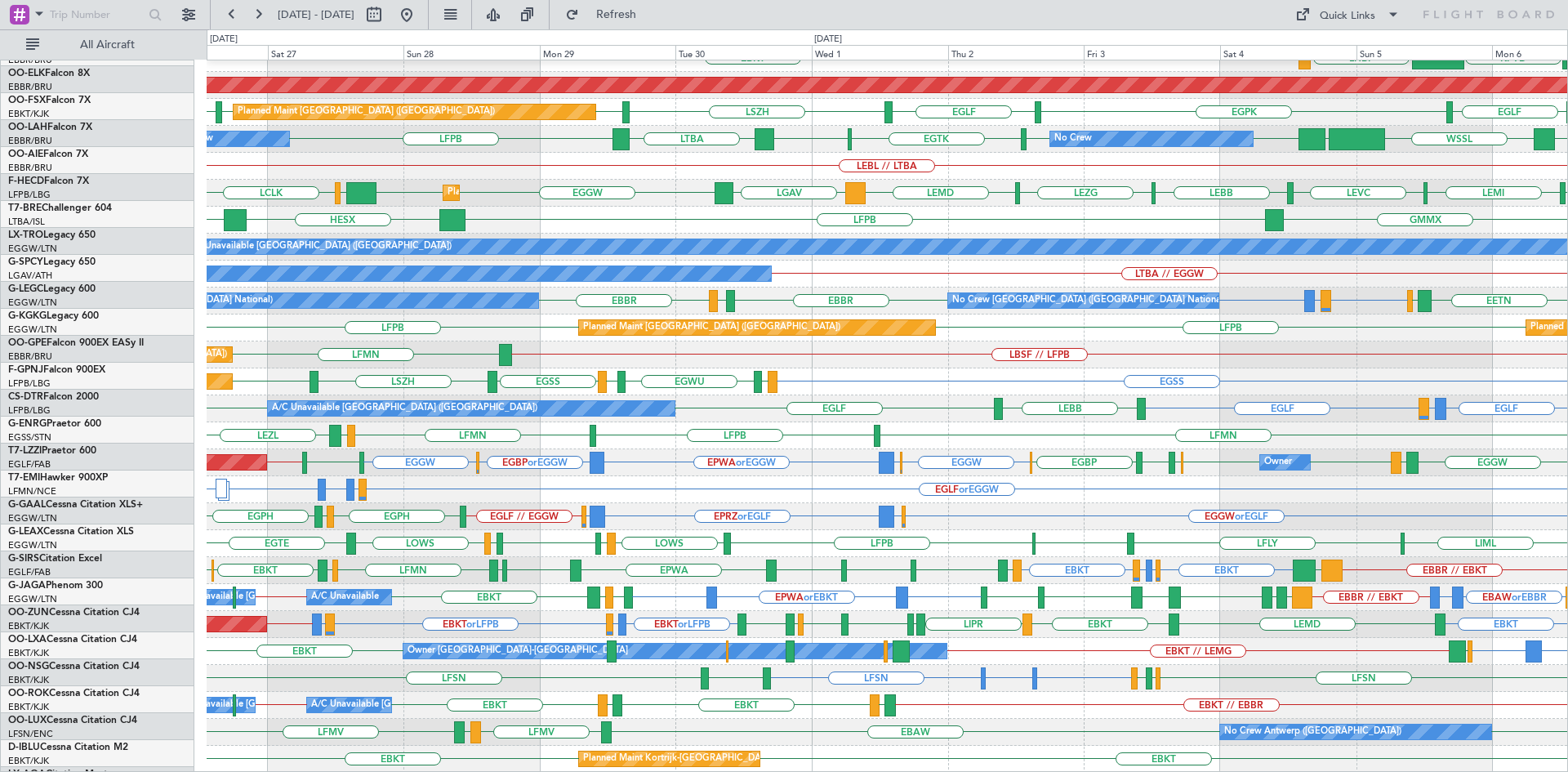
scroll to position [177, 0]
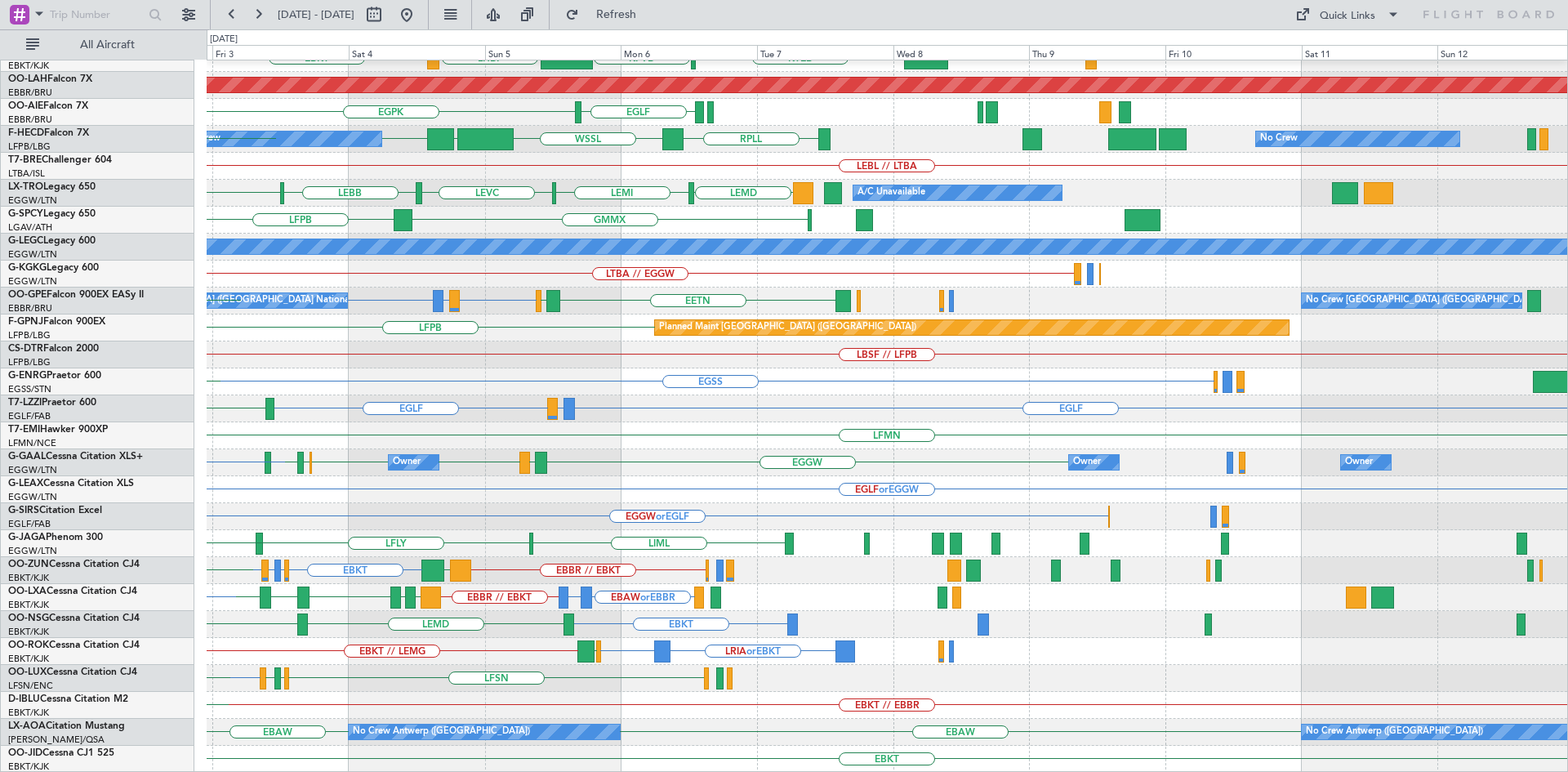
click at [964, 657] on div "EBKT // EBBR LIML LFMN EBKT KTEB KPVD LHBP Planned Maint Alton-st Louis (St Lou…" at bounding box center [886, 328] width 1361 height 890
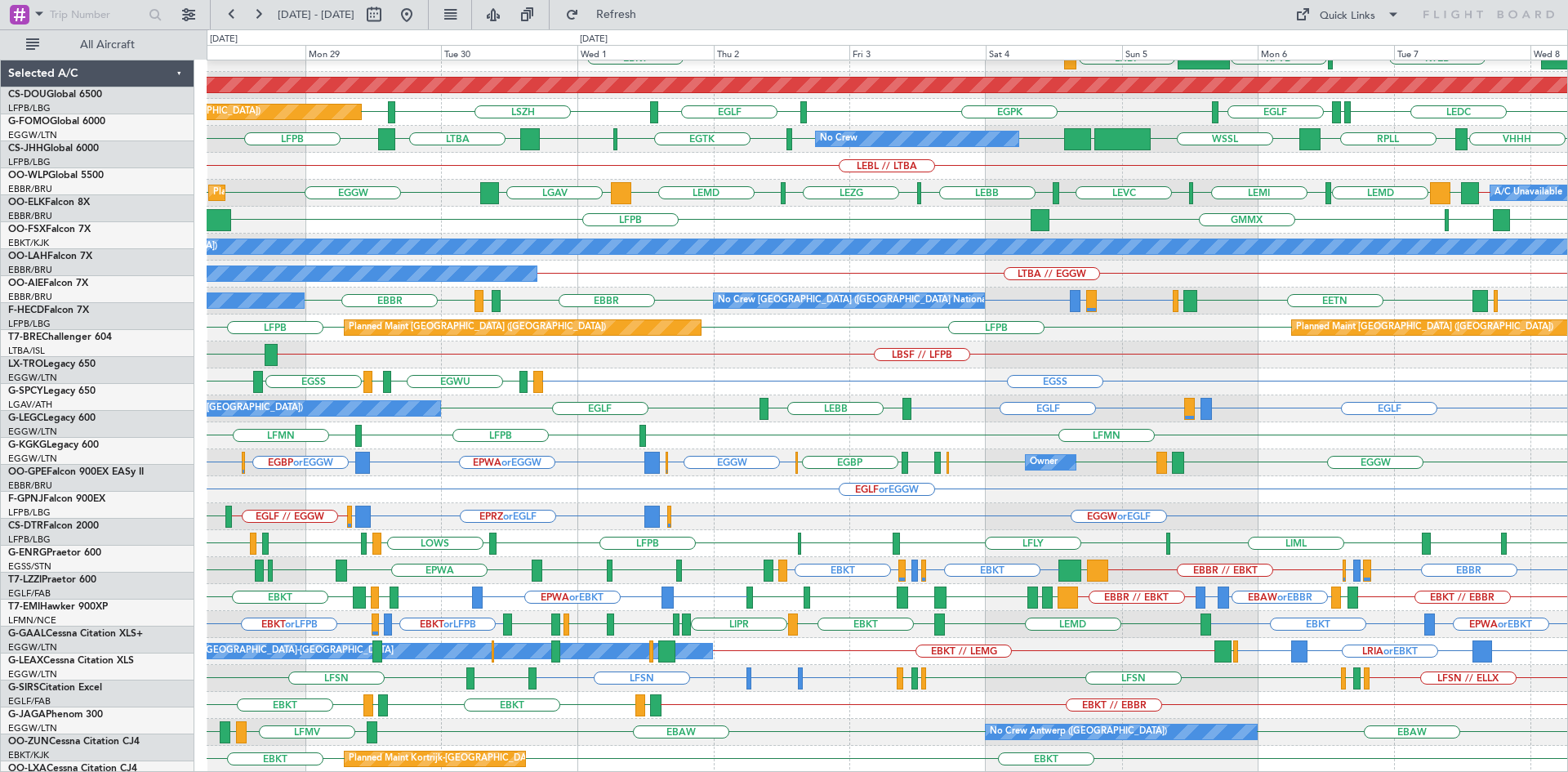
scroll to position [177, 0]
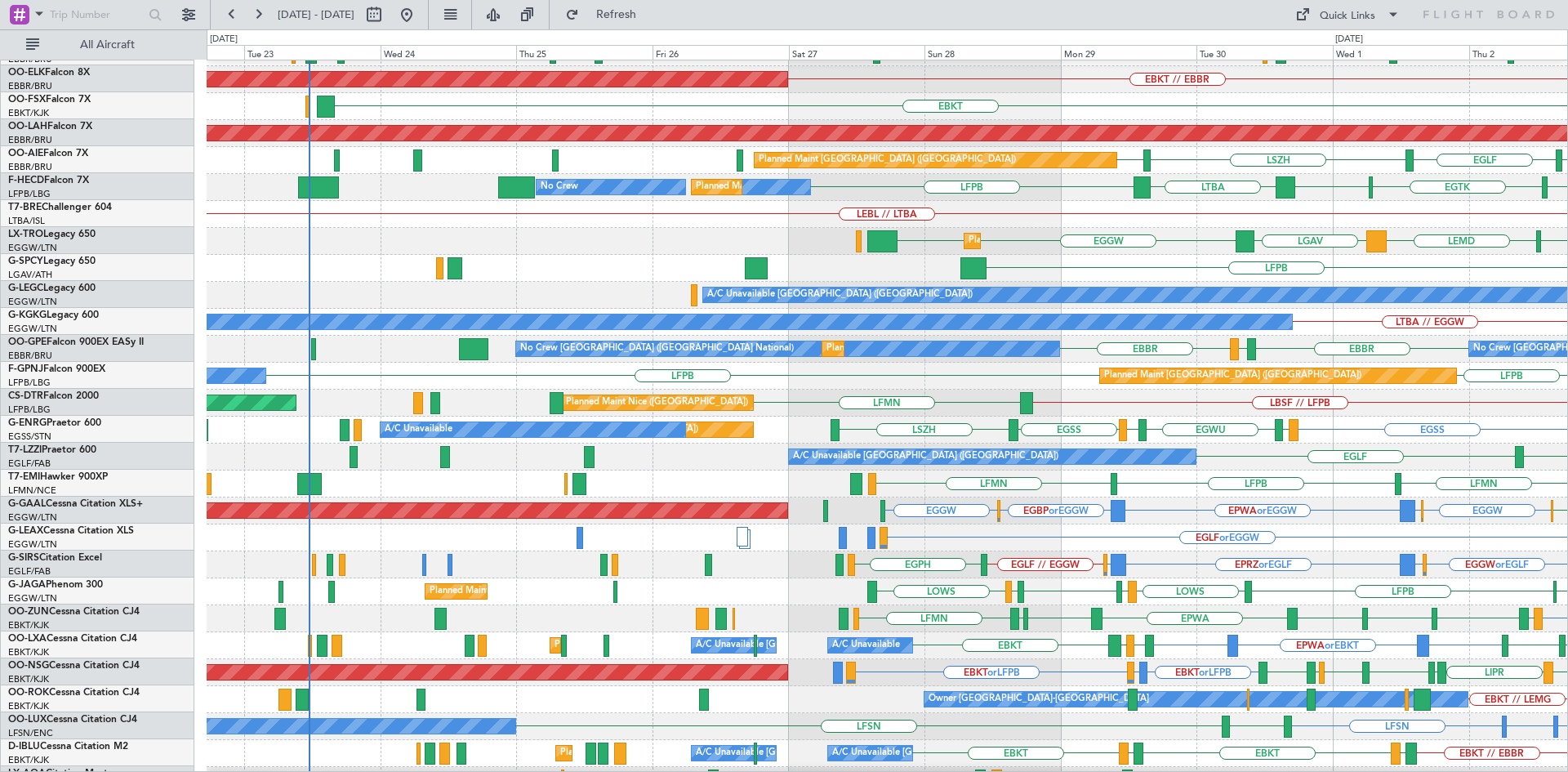
click at [1253, 444] on div "A/C Unavailable London (Farnborough) EGLF LEBB EGLF A/C Unavailable London (Far…" at bounding box center [886, 457] width 1361 height 27
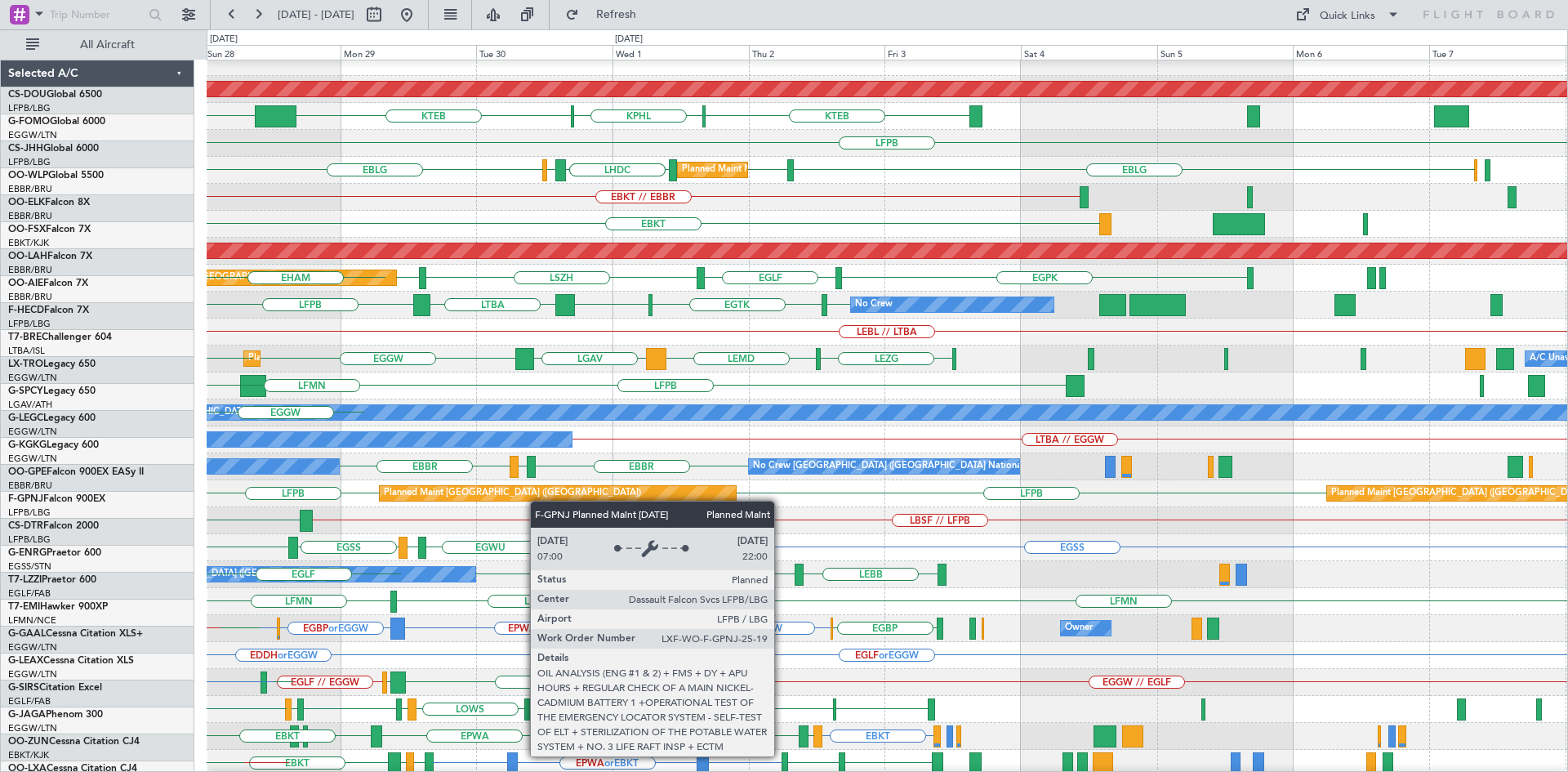
scroll to position [12, 0]
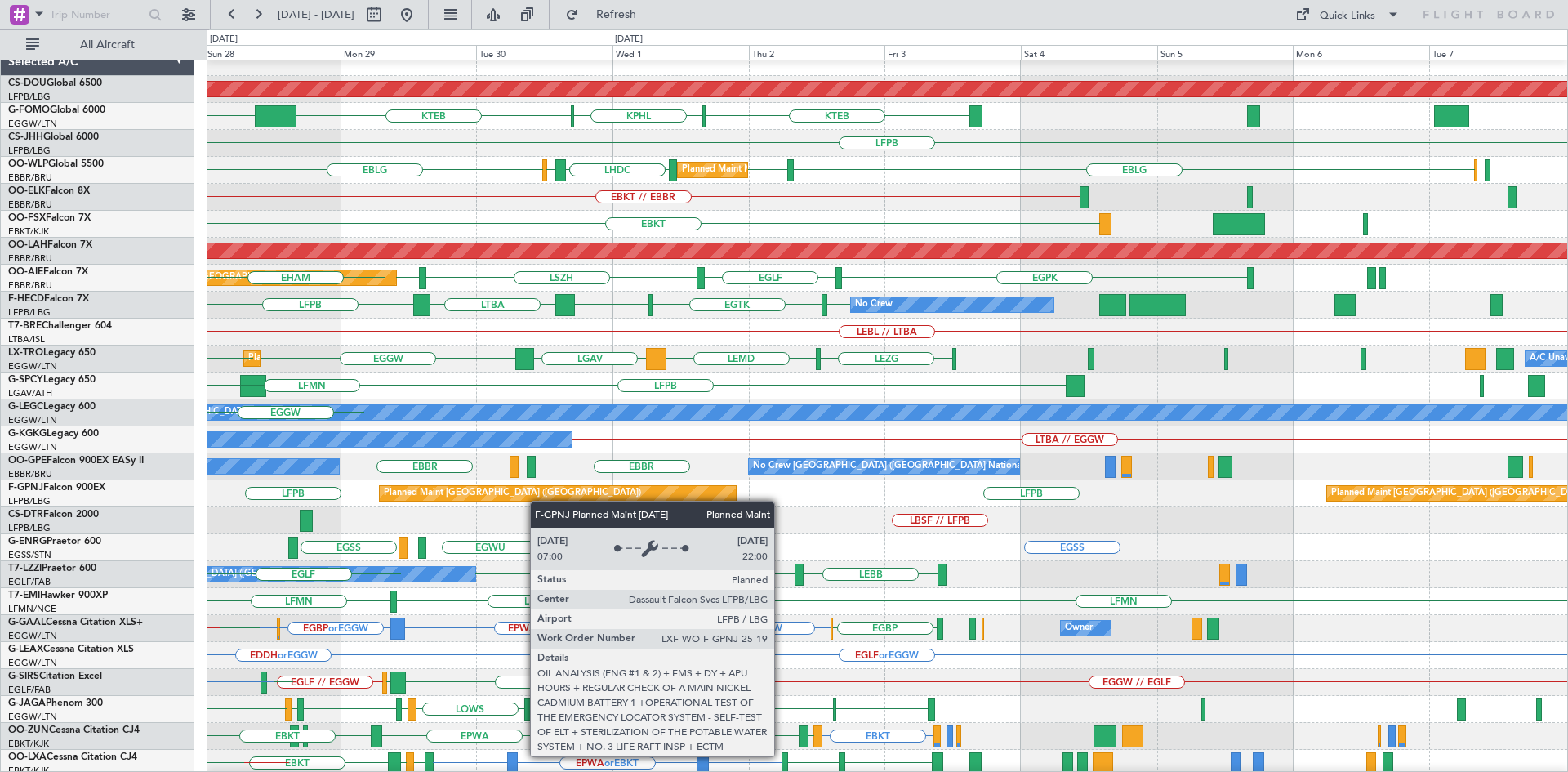
click at [534, 501] on div "Planned Maint [GEOGRAPHIC_DATA] ([GEOGRAPHIC_DATA])" at bounding box center [558, 493] width 358 height 16
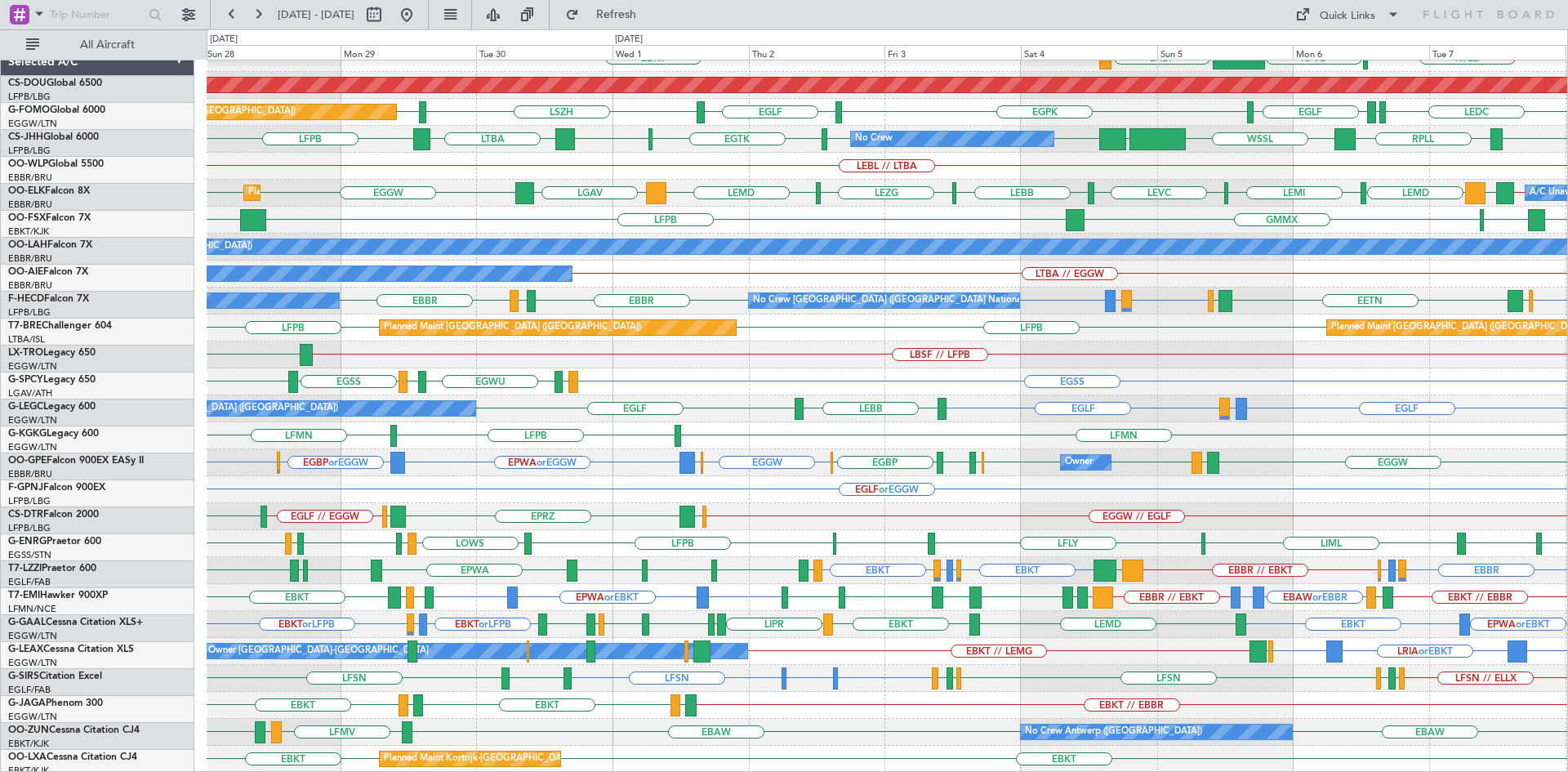
scroll to position [177, 0]
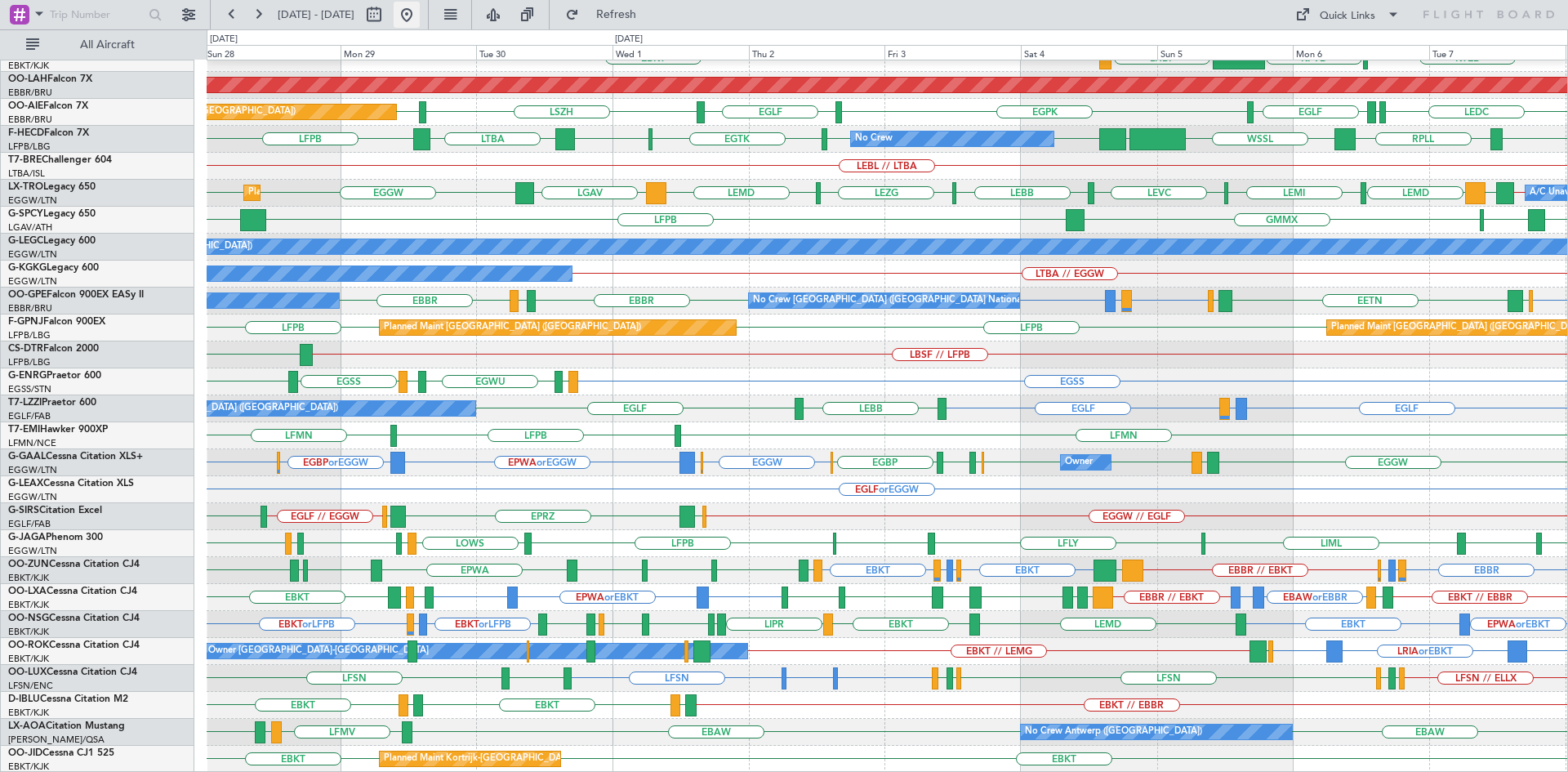
click at [420, 14] on button at bounding box center [406, 14] width 26 height 26
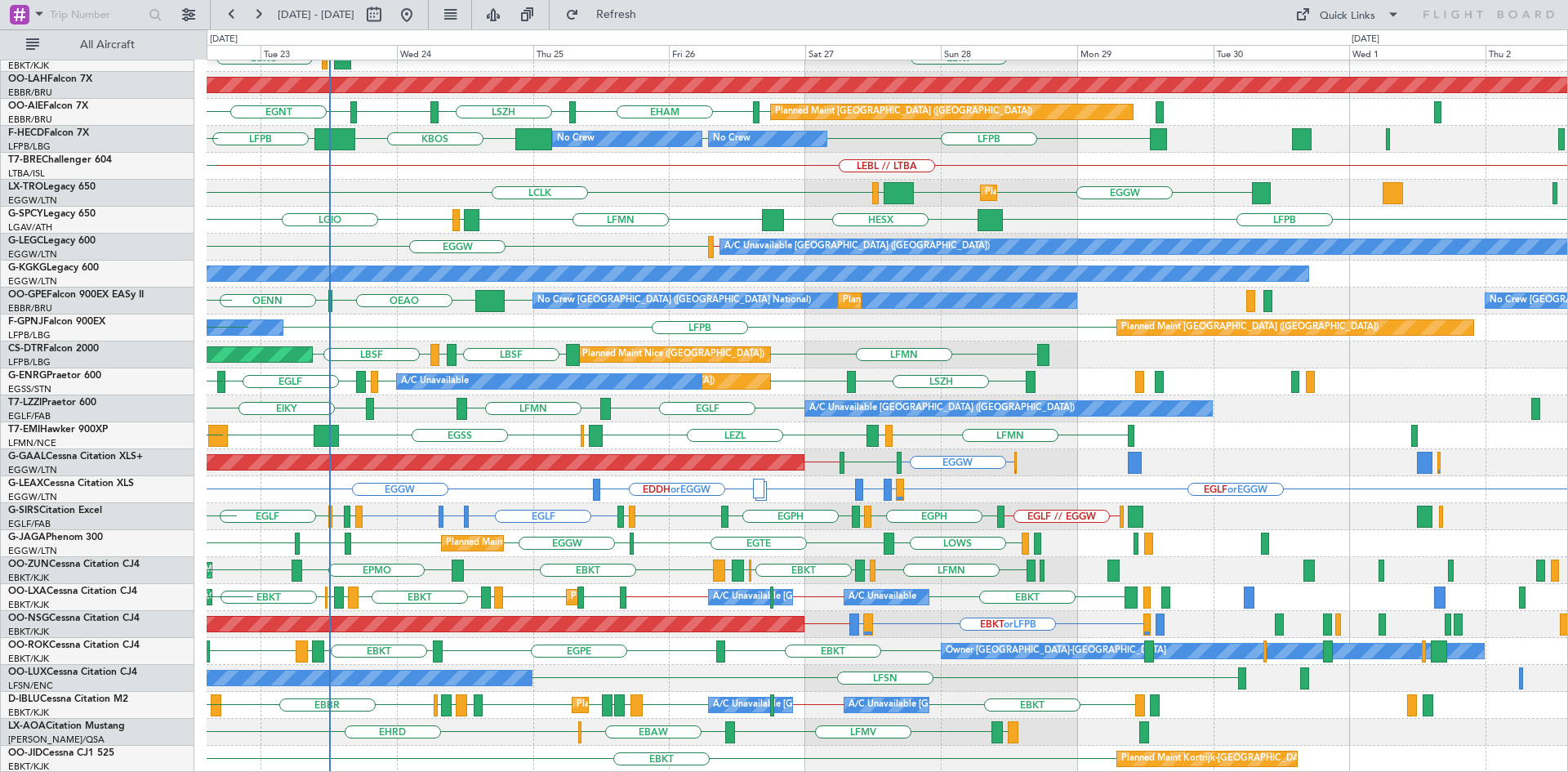
click at [424, 282] on div "EBKT // EBBR Planned Maint Kortrijk-Wevelgem EBKT LGAV LGKO Planned Maint Alton…" at bounding box center [886, 328] width 1361 height 890
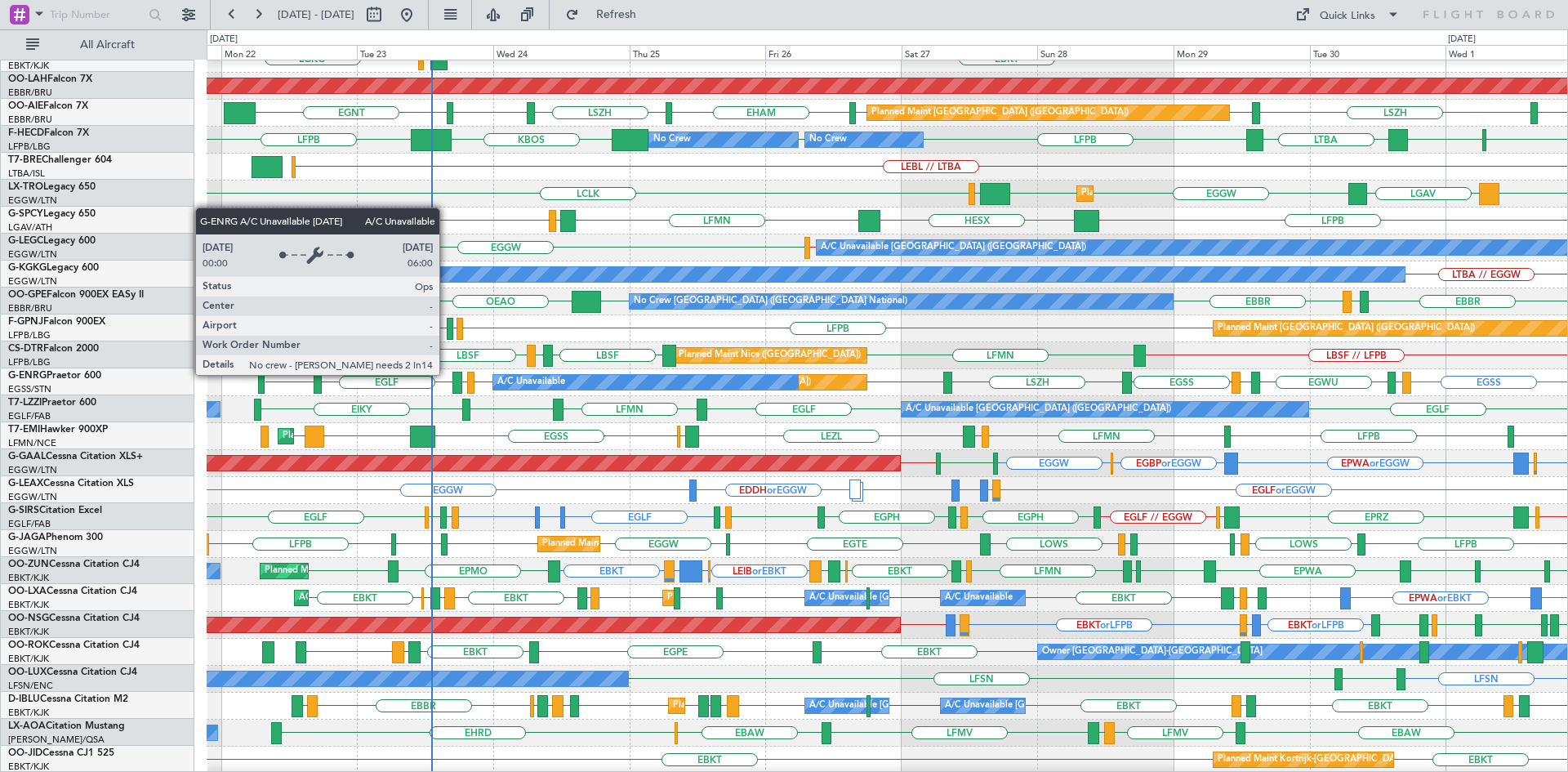
scroll to position [176, 0]
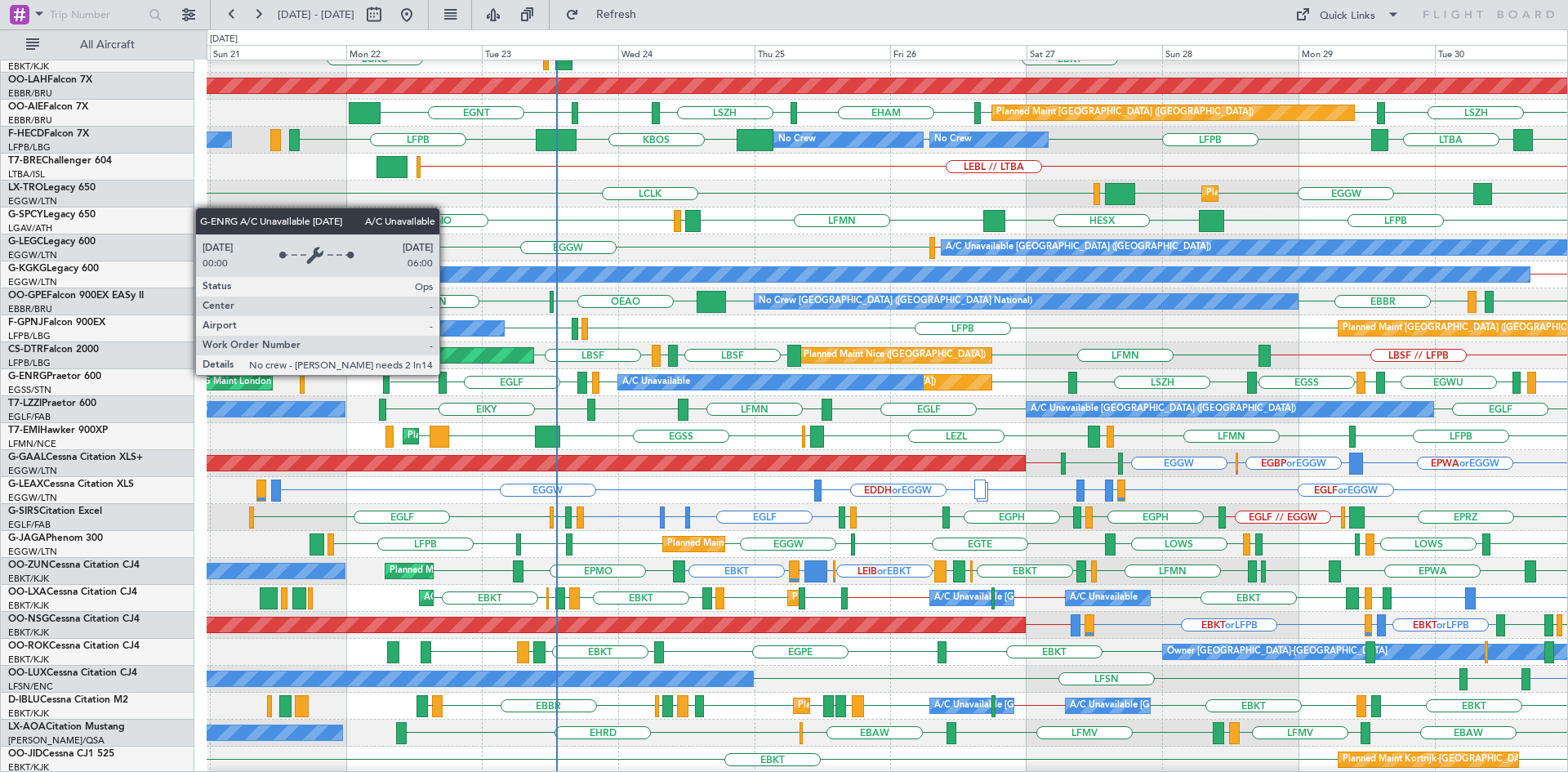
click at [668, 375] on div "A/C Unavailable" at bounding box center [656, 383] width 68 height 25
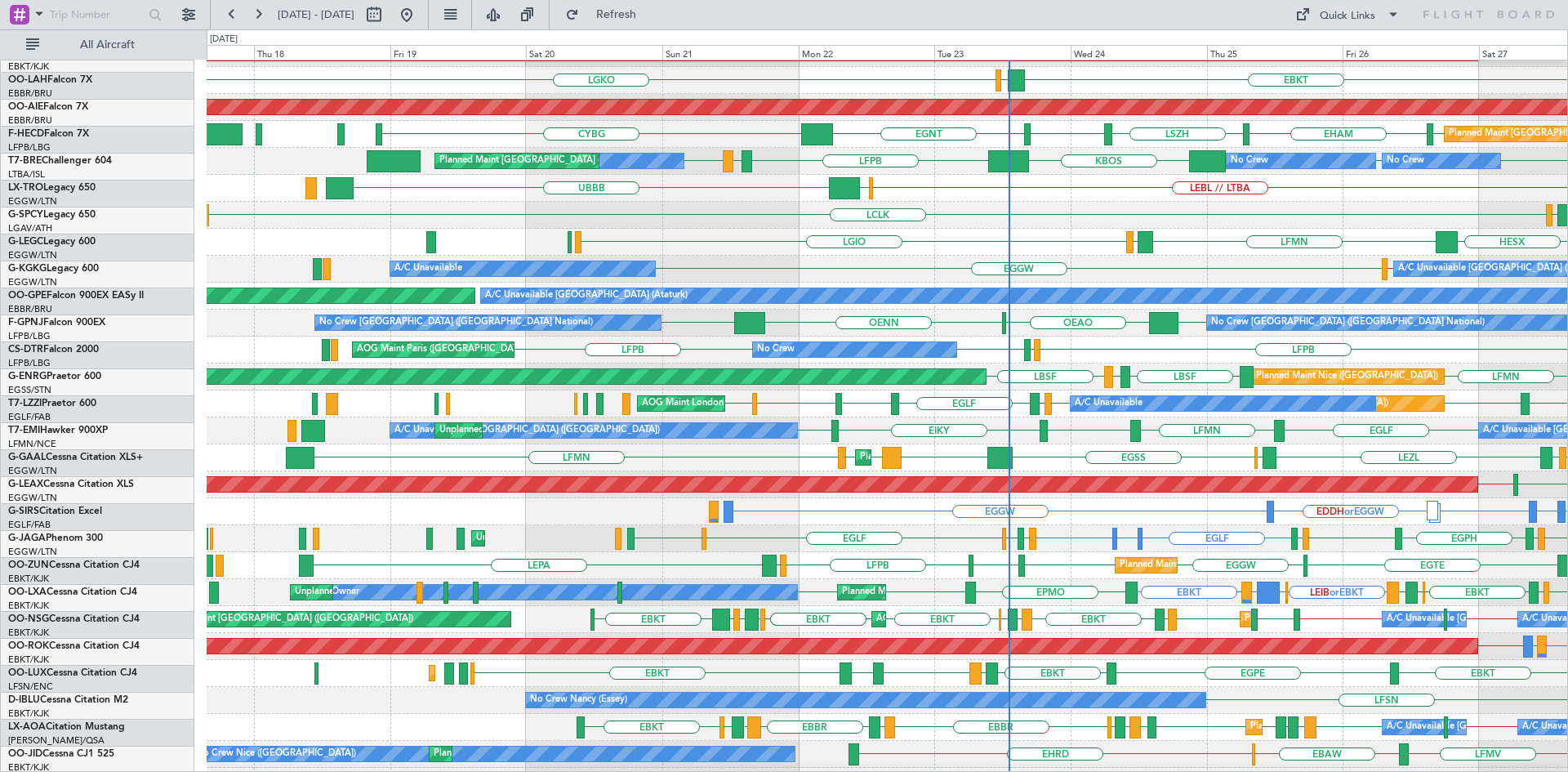
scroll to position [153, 0]
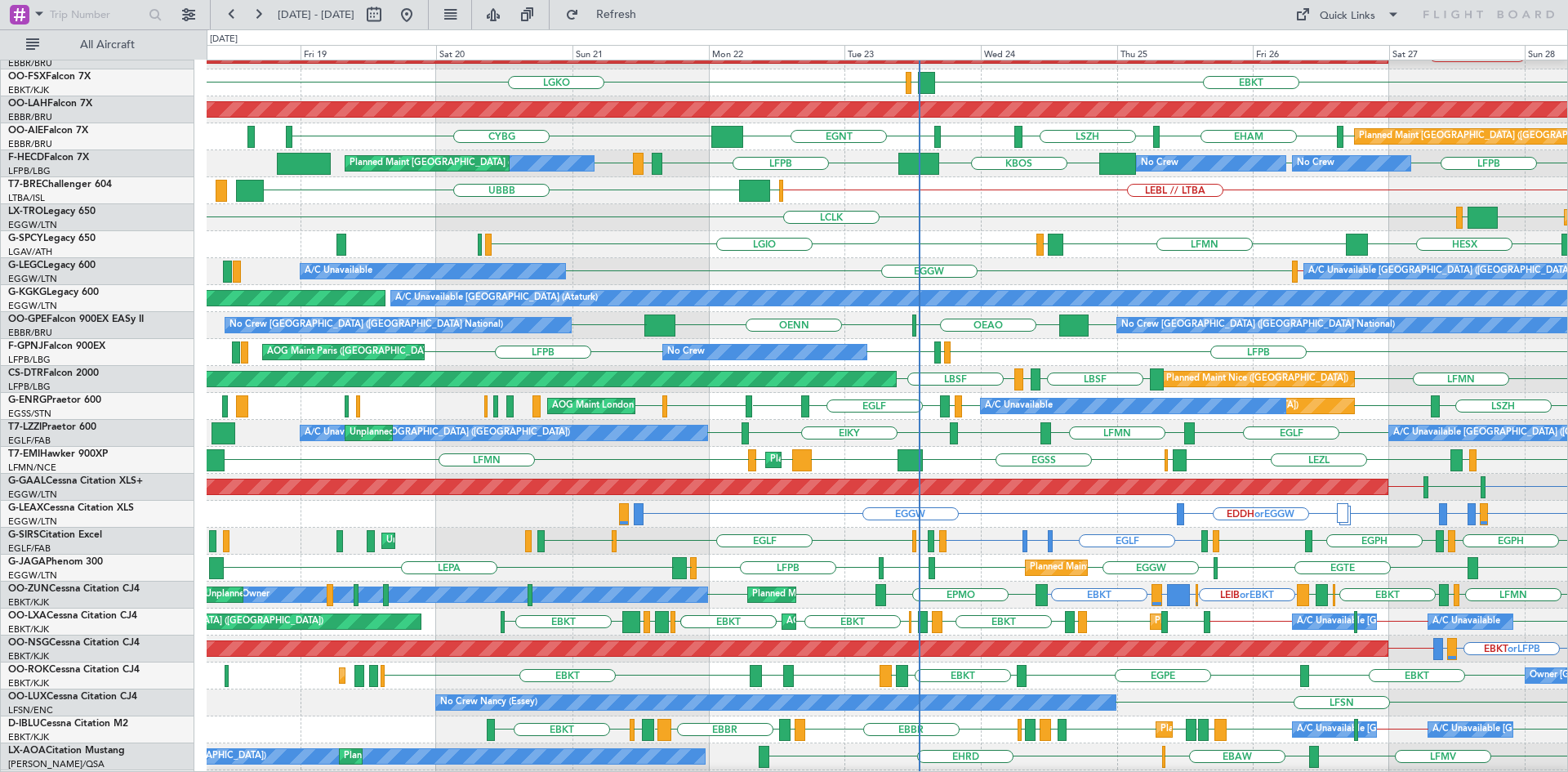
click at [1028, 283] on div "A/C Unavailable London (Luton) EGSS // EGGW EGGW A/C Unavailable" at bounding box center [886, 272] width 1361 height 27
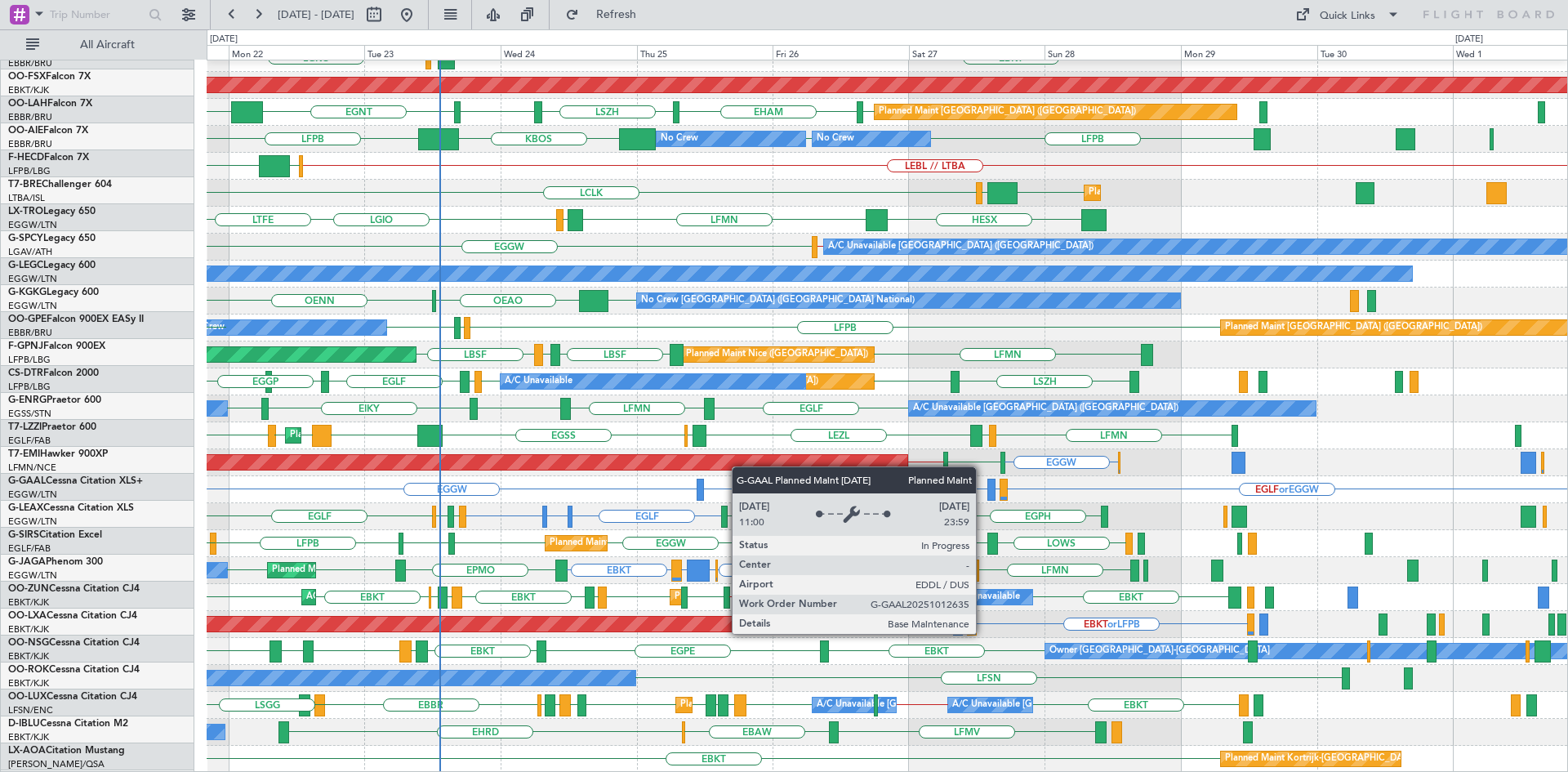
scroll to position [177, 0]
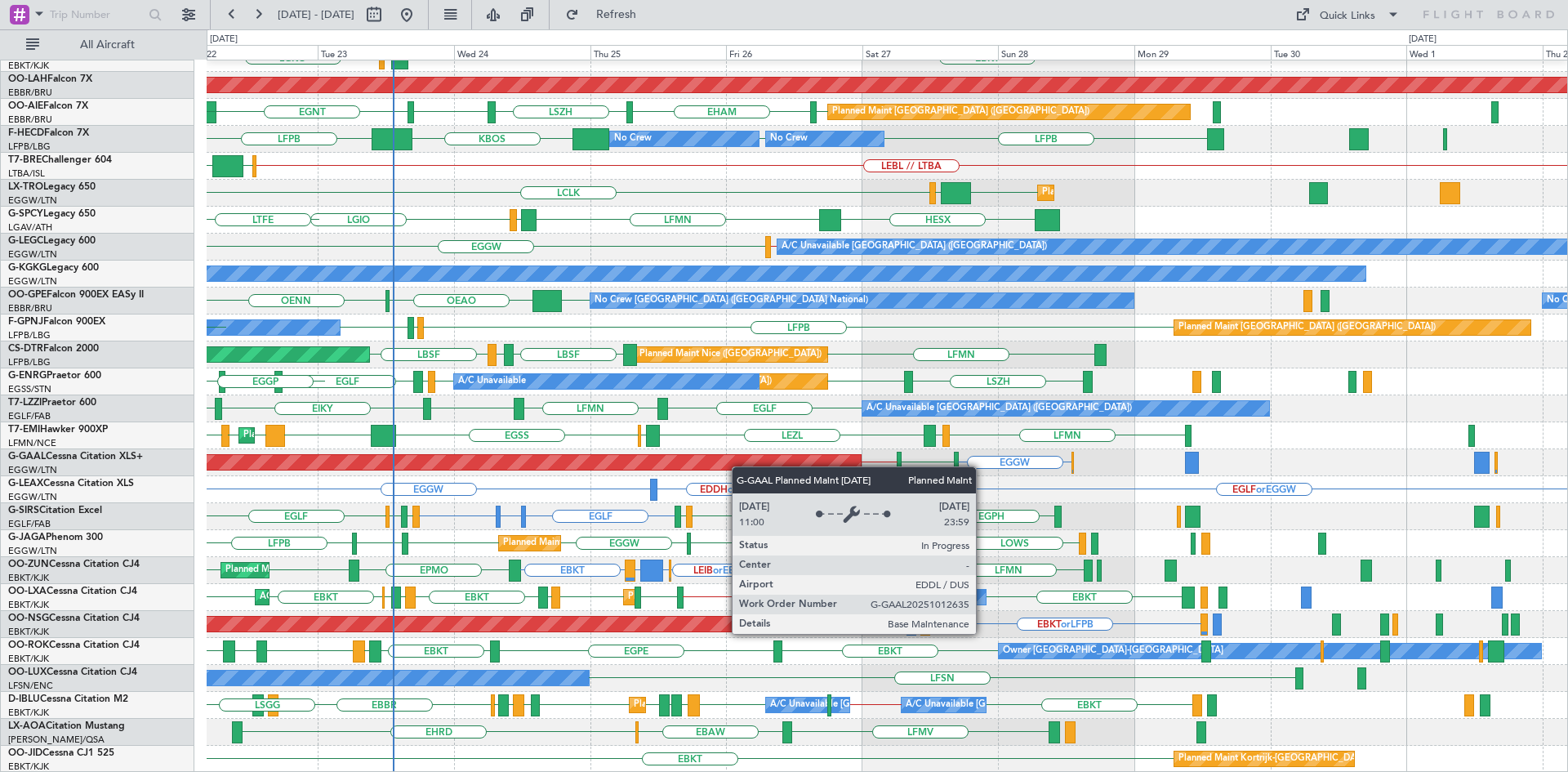
click at [581, 454] on div "EBKT // EBBR Planned Maint Kortrijk-Wevelgem EBKT LGKO LGAV Planned Maint Alton…" at bounding box center [886, 328] width 1361 height 890
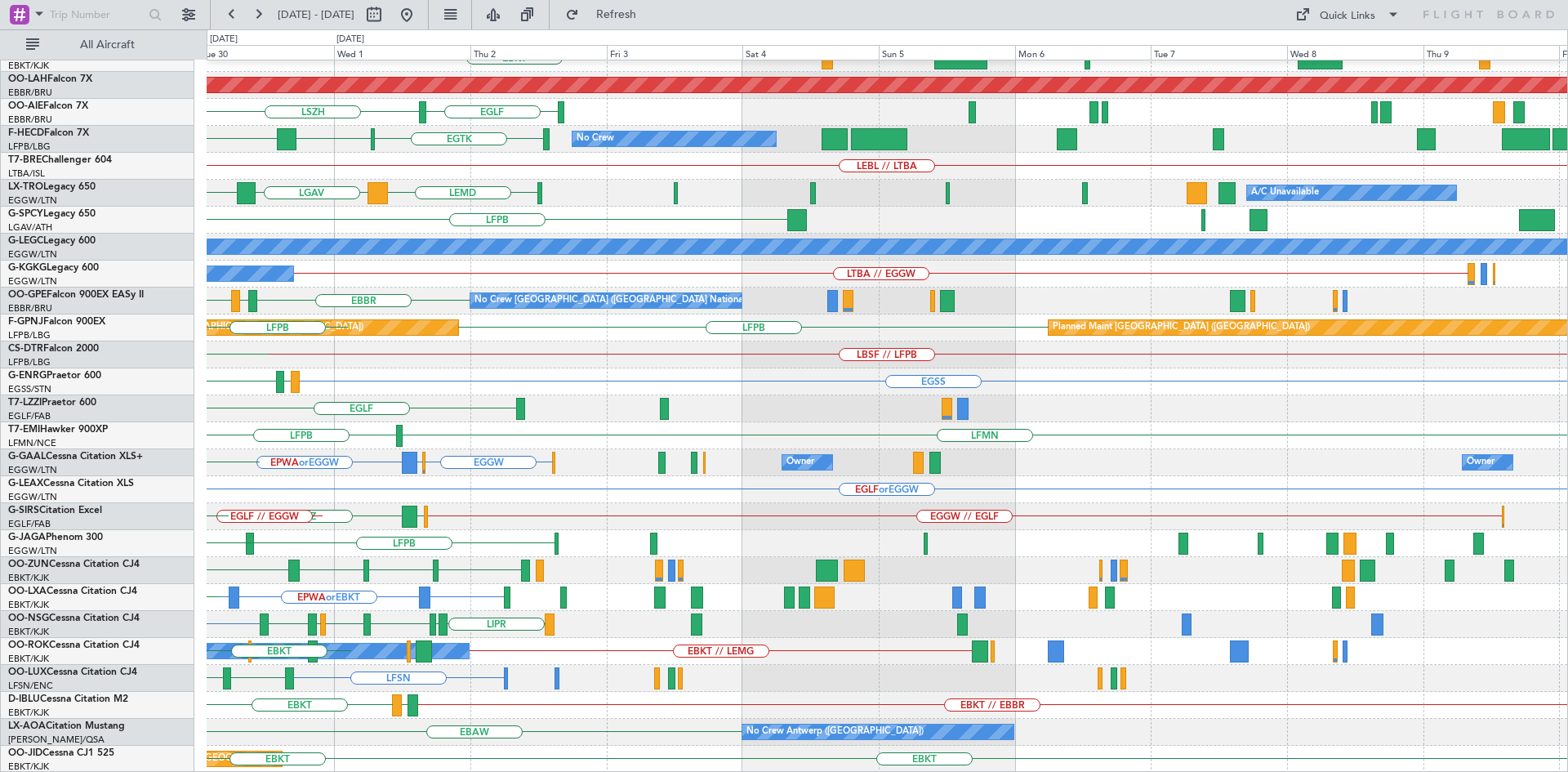
click at [0, 271] on div "EBKT // EBBR EBKT Planned Maint Alton-st Louis (St Louis Regl) LSZH EGLF EGLF P…" at bounding box center [784, 401] width 1568 height 743
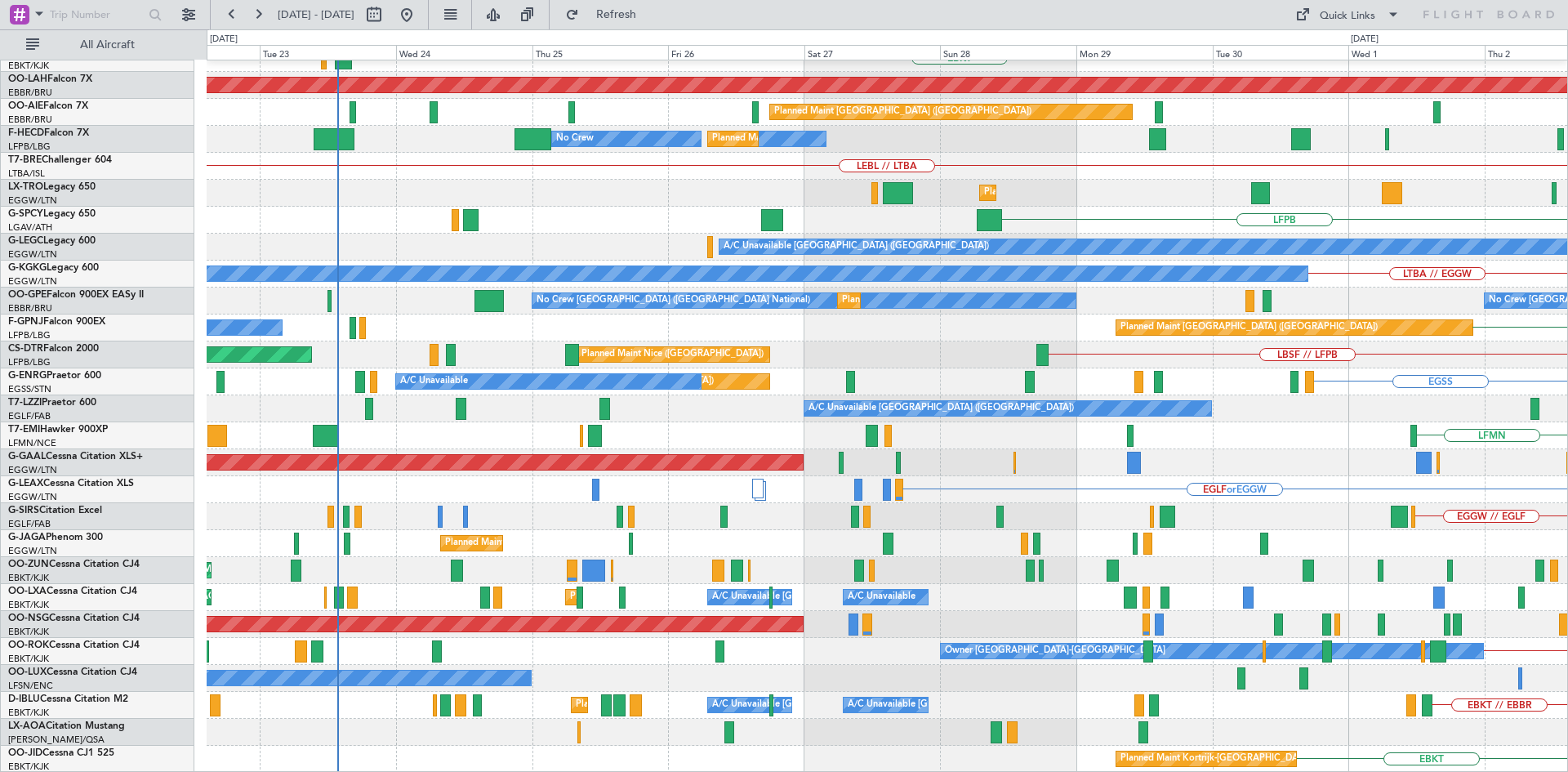
click at [1567, 421] on html "04 Oct 2025 - 14 Oct 2025 Refresh Quick Links All Aircraft EBKT // EBBR Planned…" at bounding box center [784, 386] width 1568 height 772
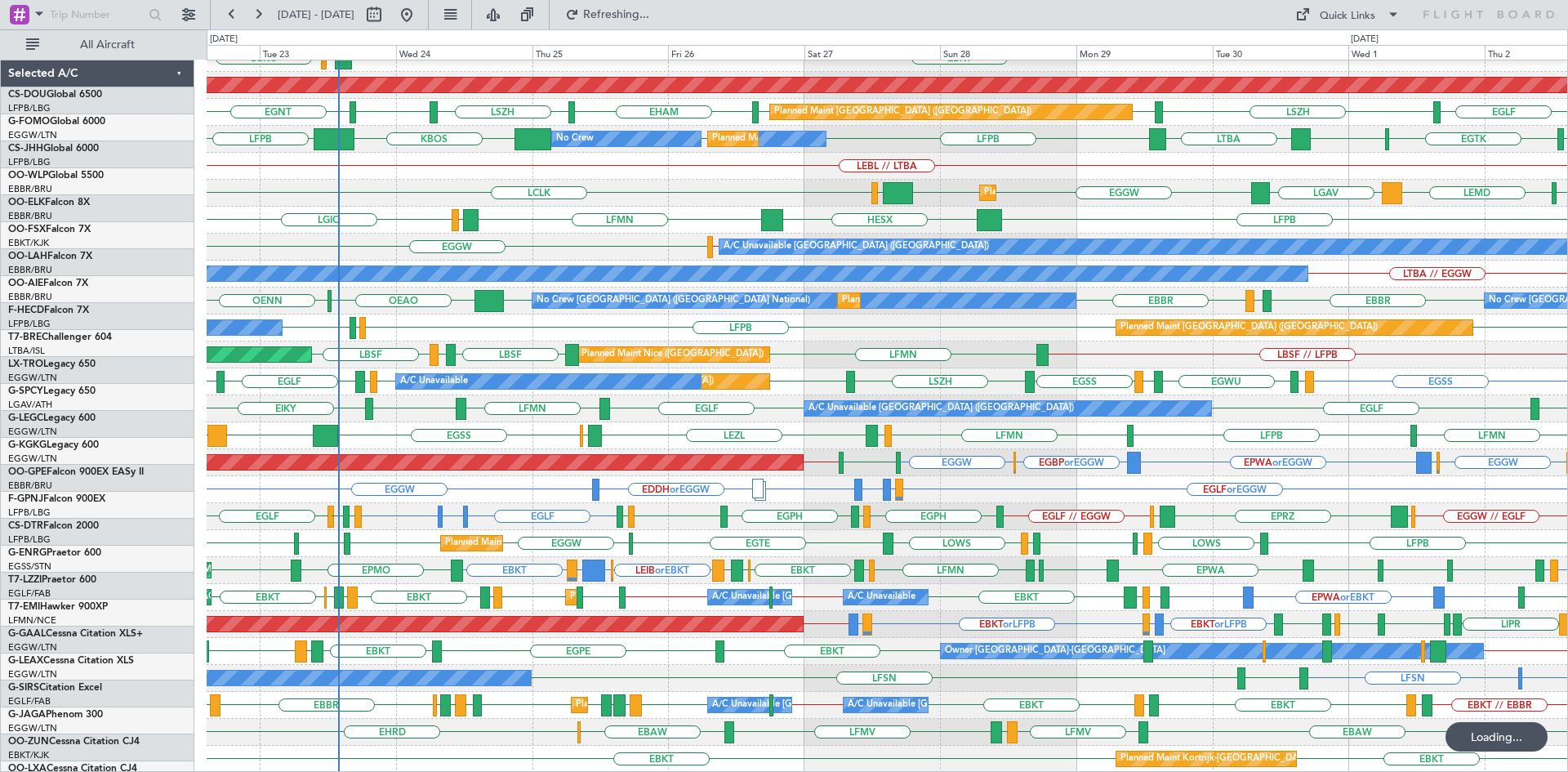
scroll to position [177, 0]
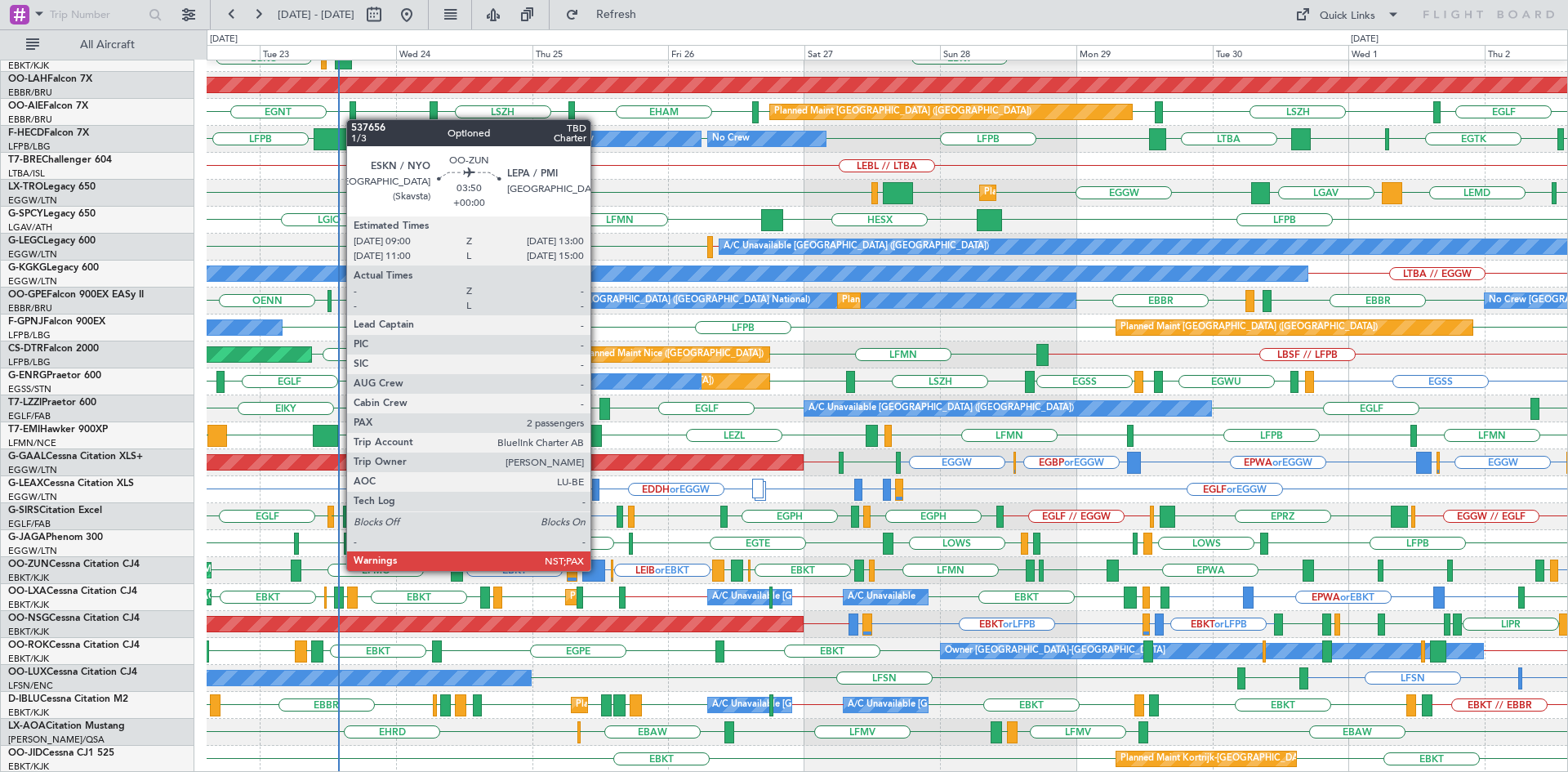
click at [598, 570] on div at bounding box center [594, 571] width 23 height 22
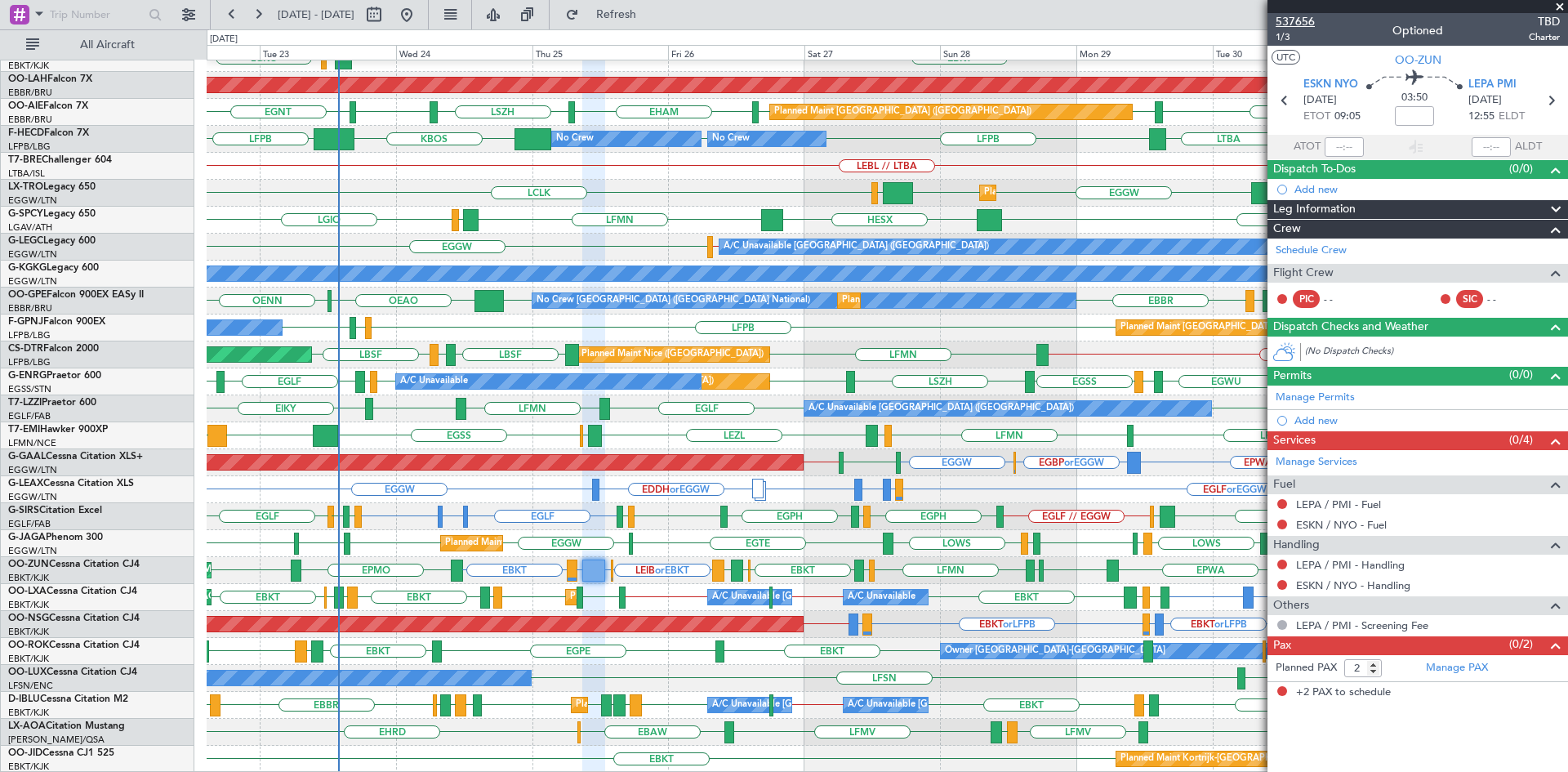
click at [1296, 25] on span "537656" at bounding box center [1296, 21] width 39 height 17
click at [1562, 7] on span at bounding box center [1560, 7] width 16 height 15
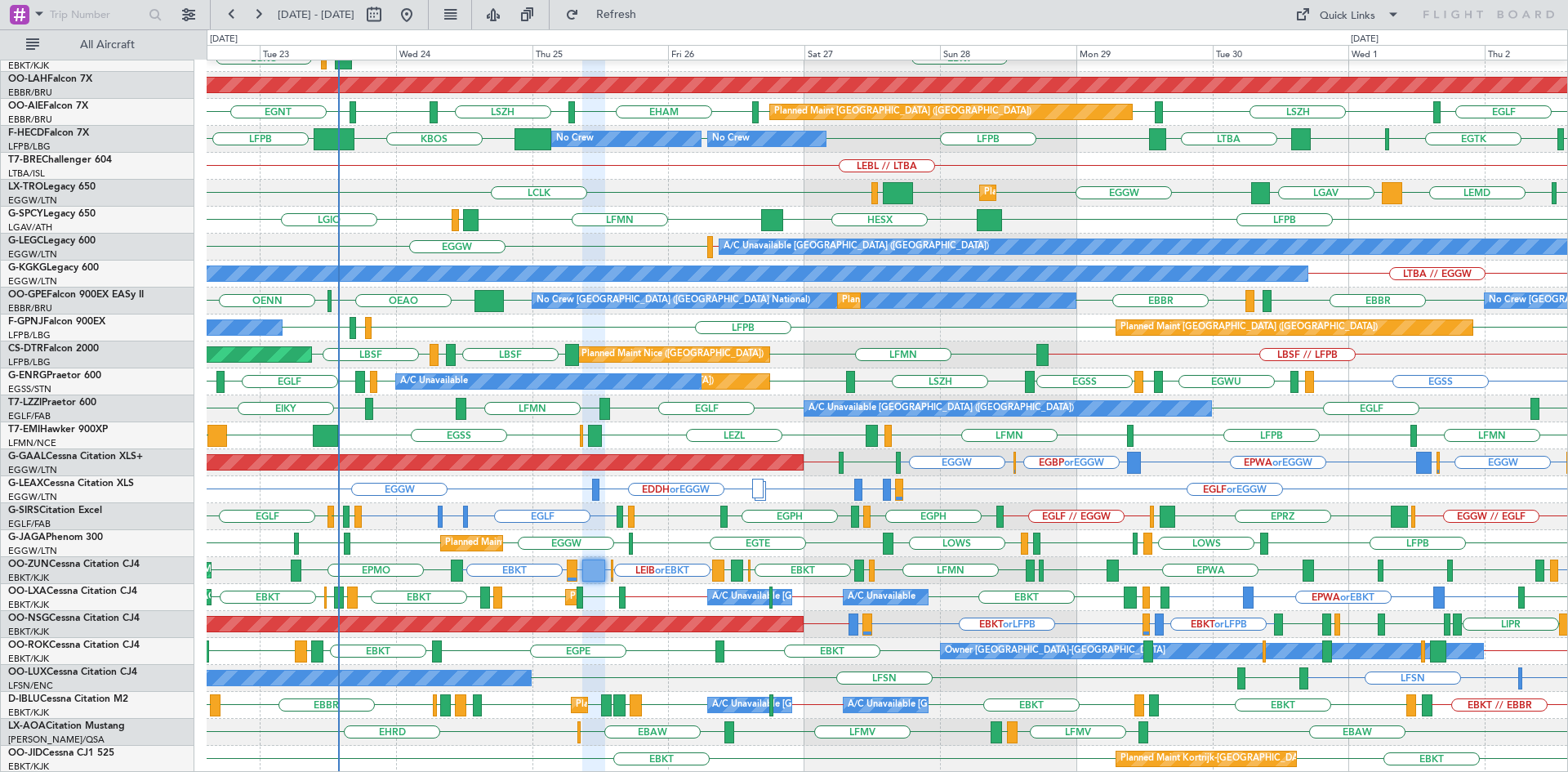
type input "0"
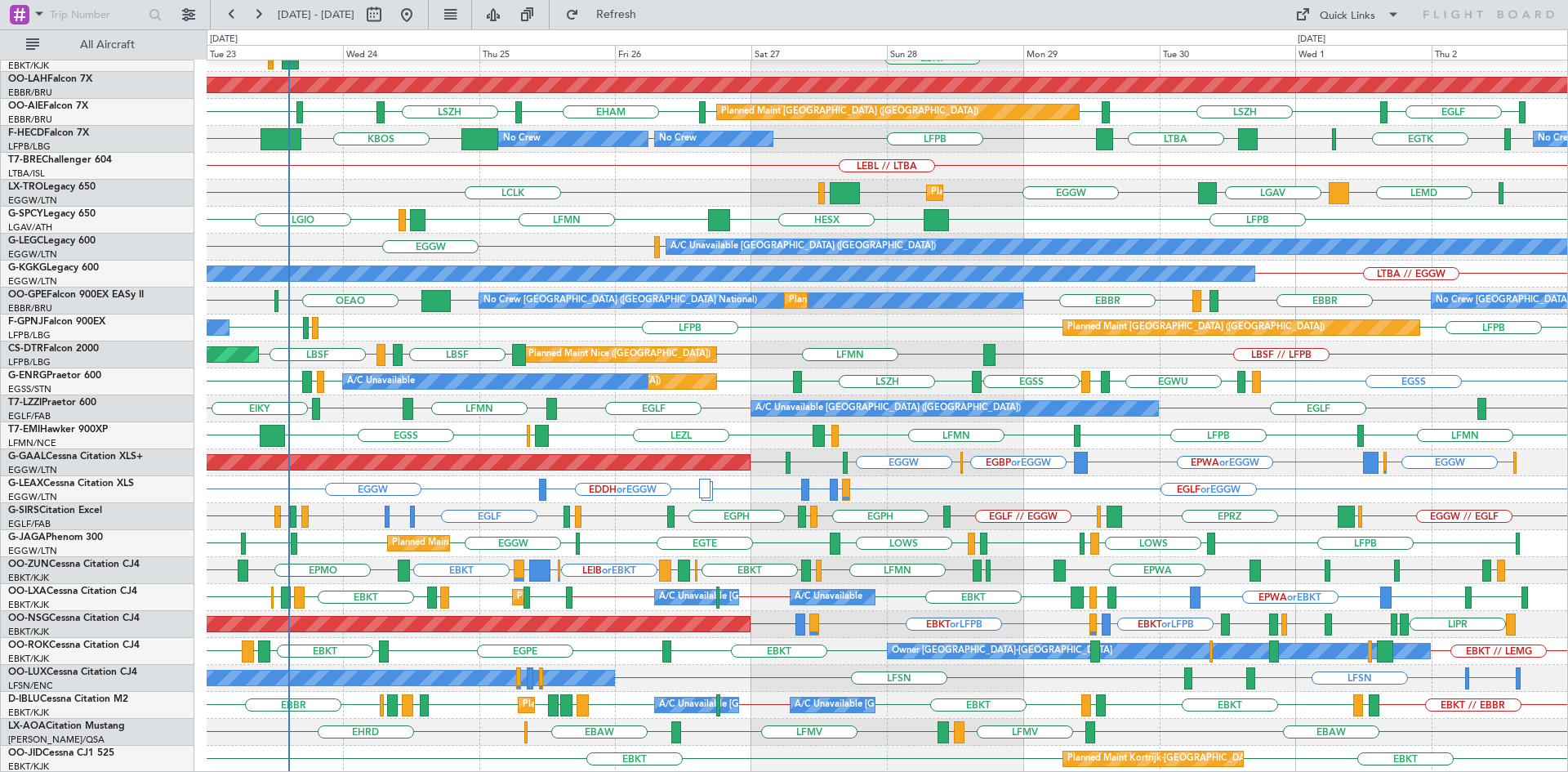
click at [948, 683] on div "EBKT // EBBR Planned Maint [GEOGRAPHIC_DATA]-[GEOGRAPHIC_DATA] EBKT LGAV LGKO P…" at bounding box center [886, 328] width 1361 height 890
click at [651, 20] on span "Refresh" at bounding box center [616, 14] width 69 height 12
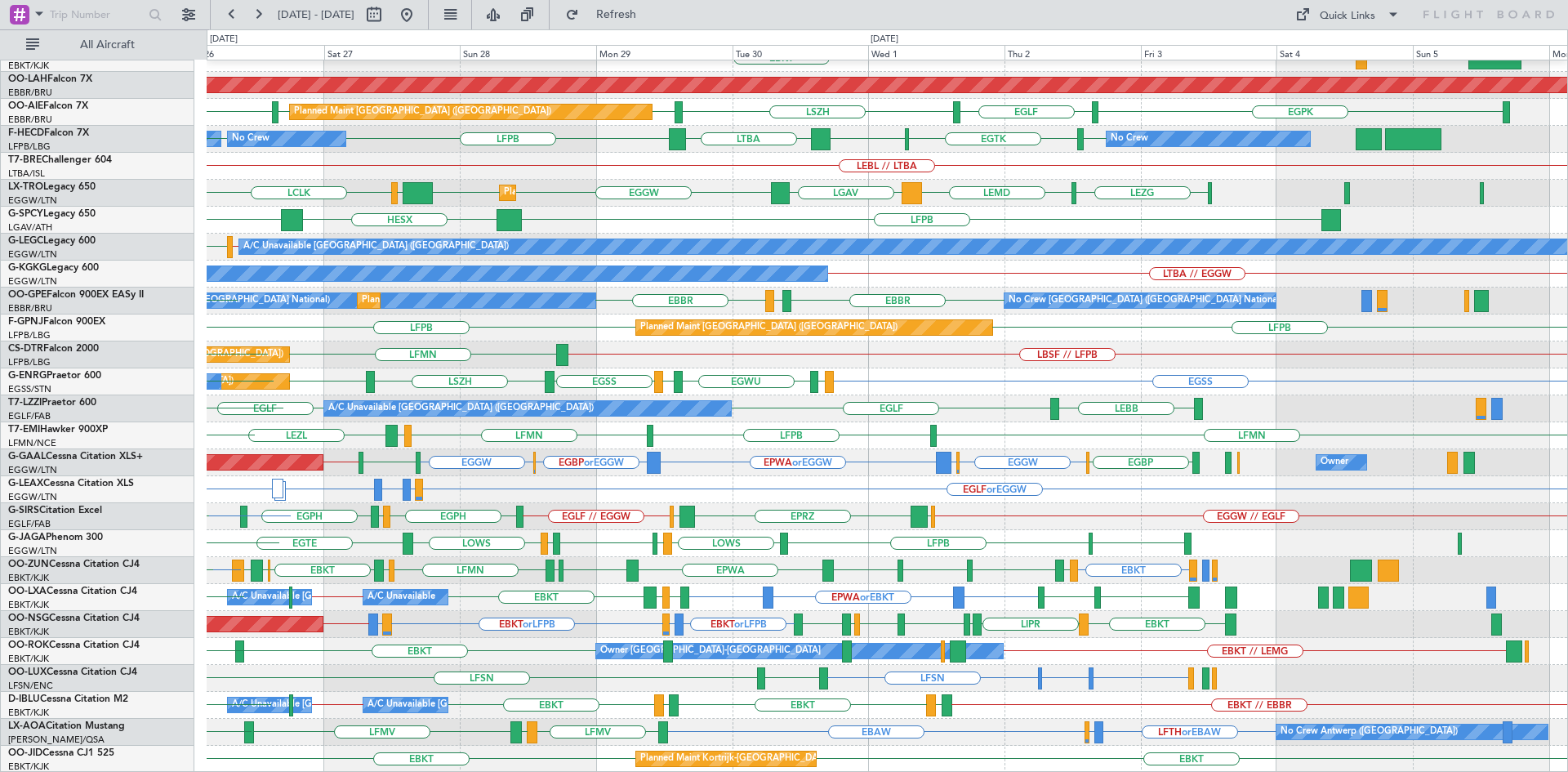
click at [682, 676] on div "EBKT // EBBR Planned Maint [GEOGRAPHIC_DATA]-[GEOGRAPHIC_DATA] EBKT Planned [GE…" at bounding box center [886, 328] width 1361 height 890
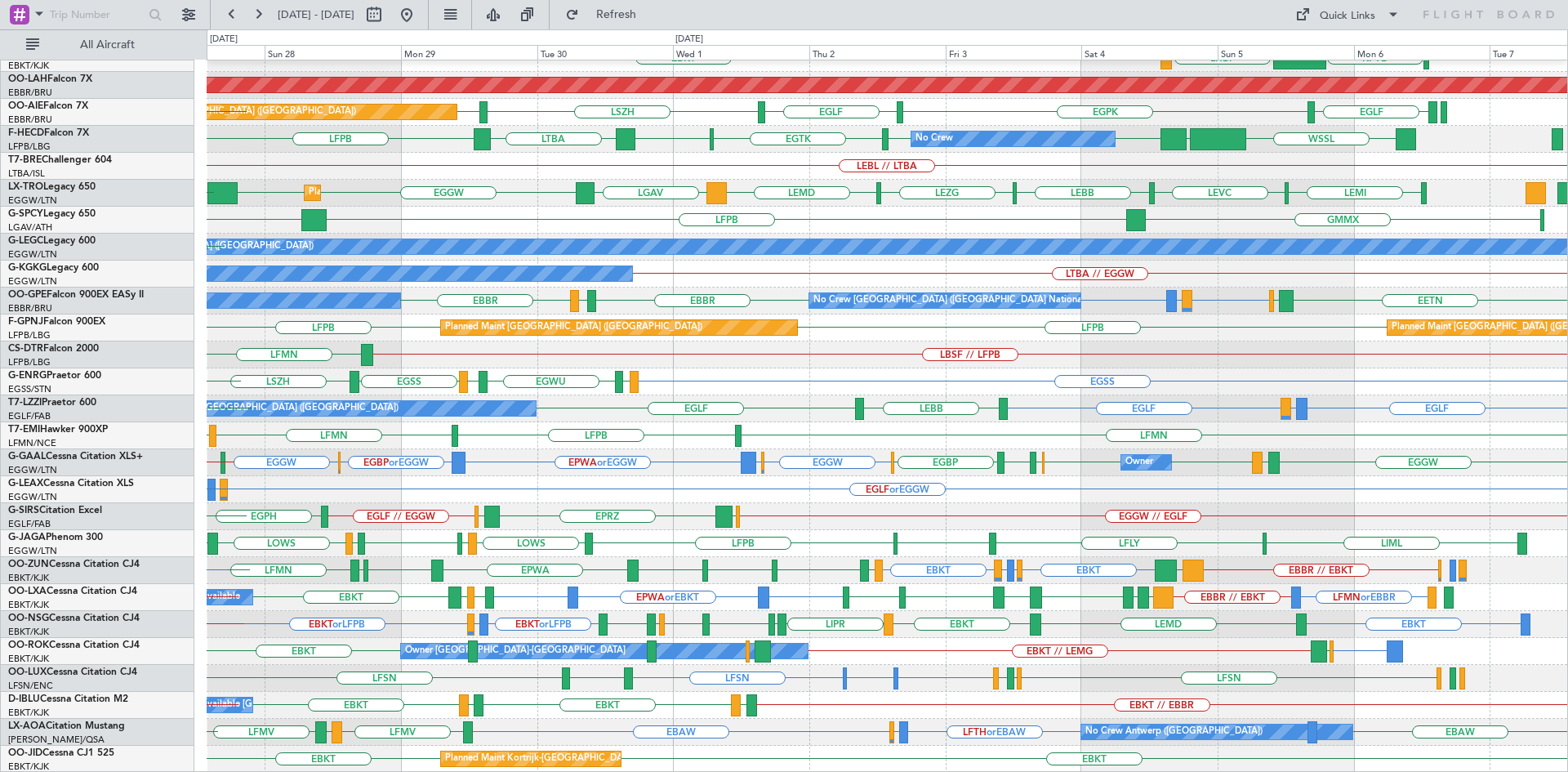
click at [1000, 668] on div "LFMN EBKT // EBBR LIML Planned Maint [GEOGRAPHIC_DATA]-[GEOGRAPHIC_DATA] EBKT L…" at bounding box center [886, 328] width 1361 height 890
